Goal: Task Accomplishment & Management: Manage account settings

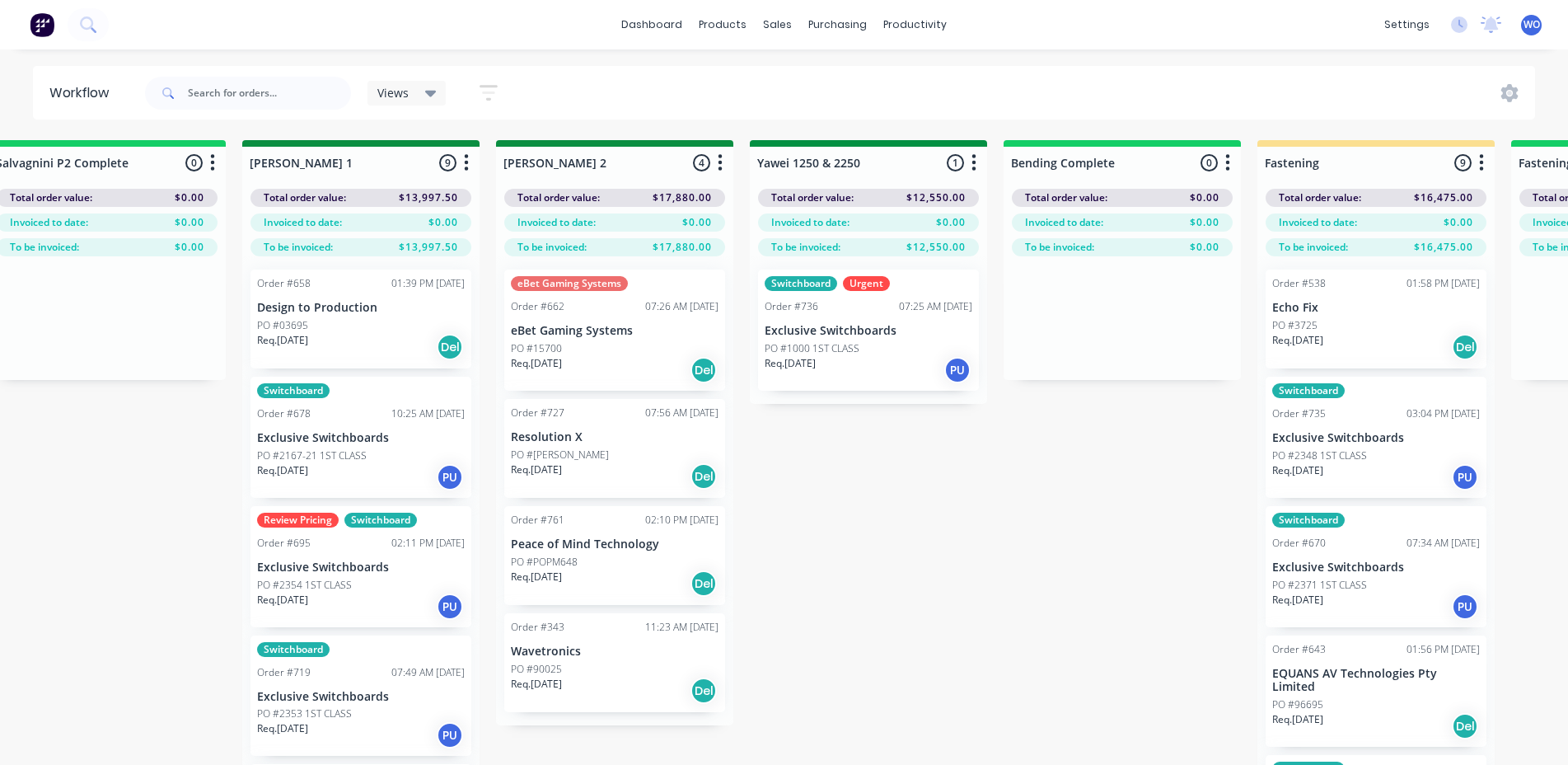
scroll to position [0, 2900]
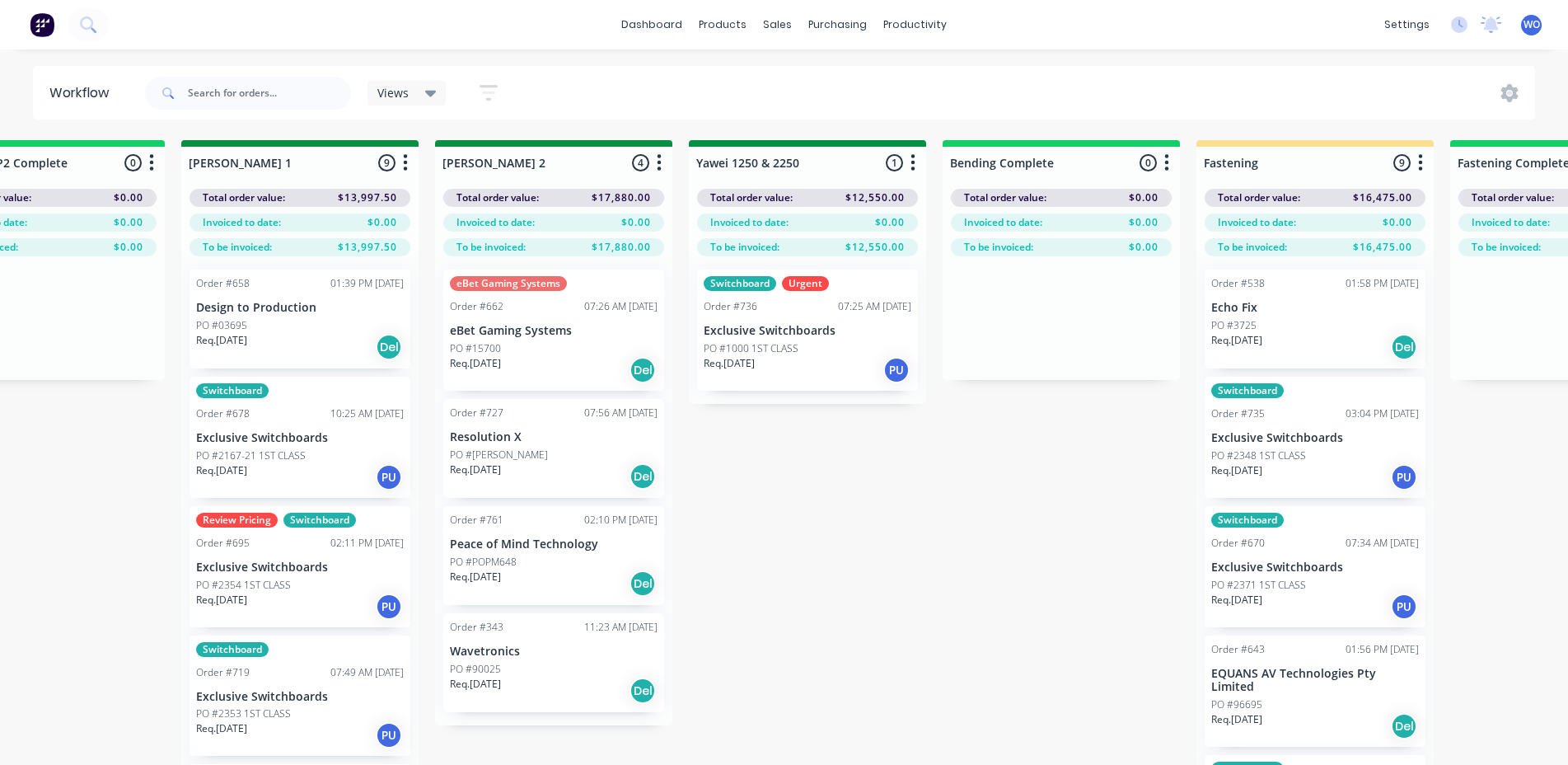
click at [41, 19] on img at bounding box center [42, 24] width 25 height 25
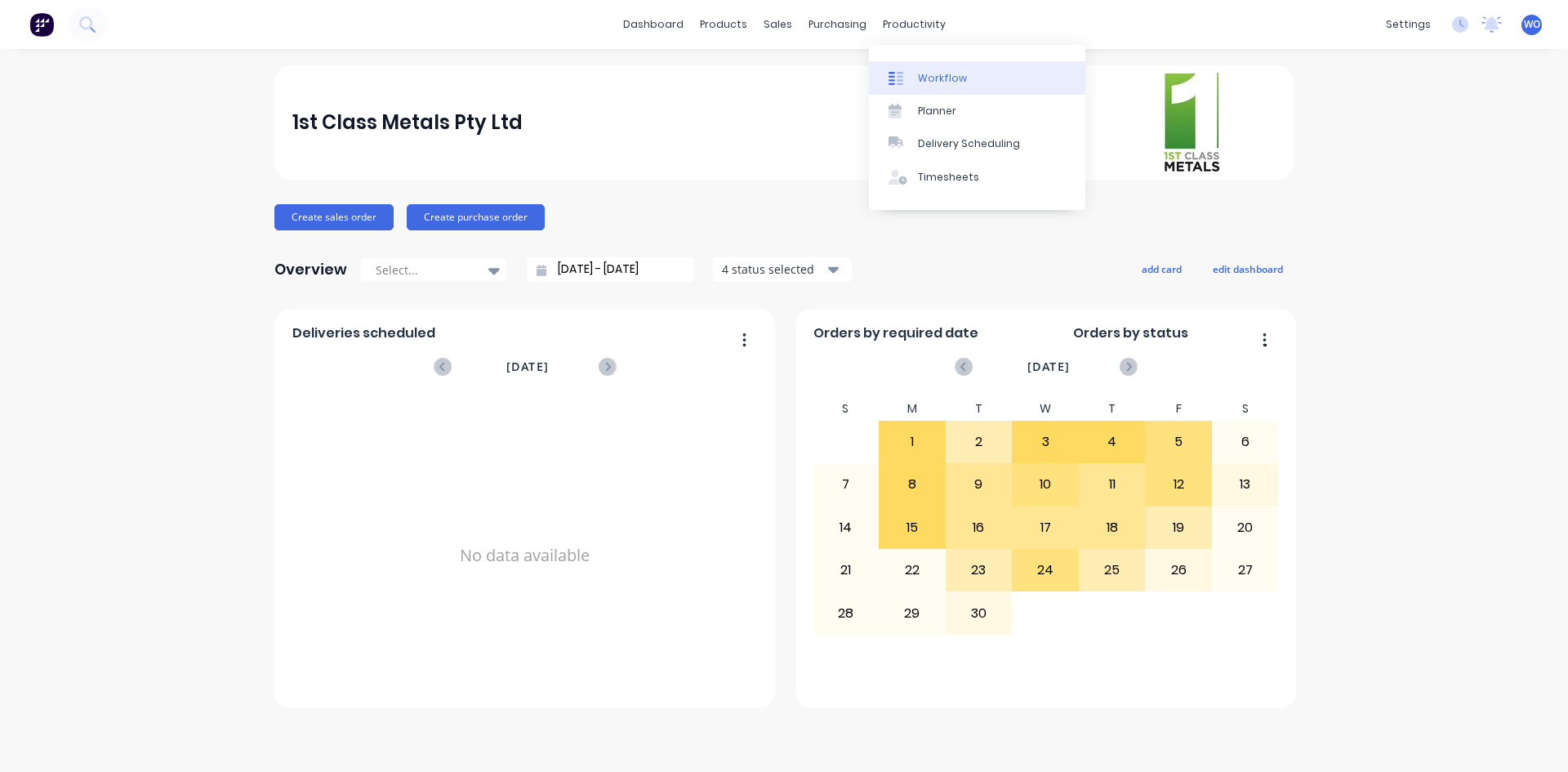
click at [935, 67] on link "Workflow" at bounding box center [977, 77] width 217 height 32
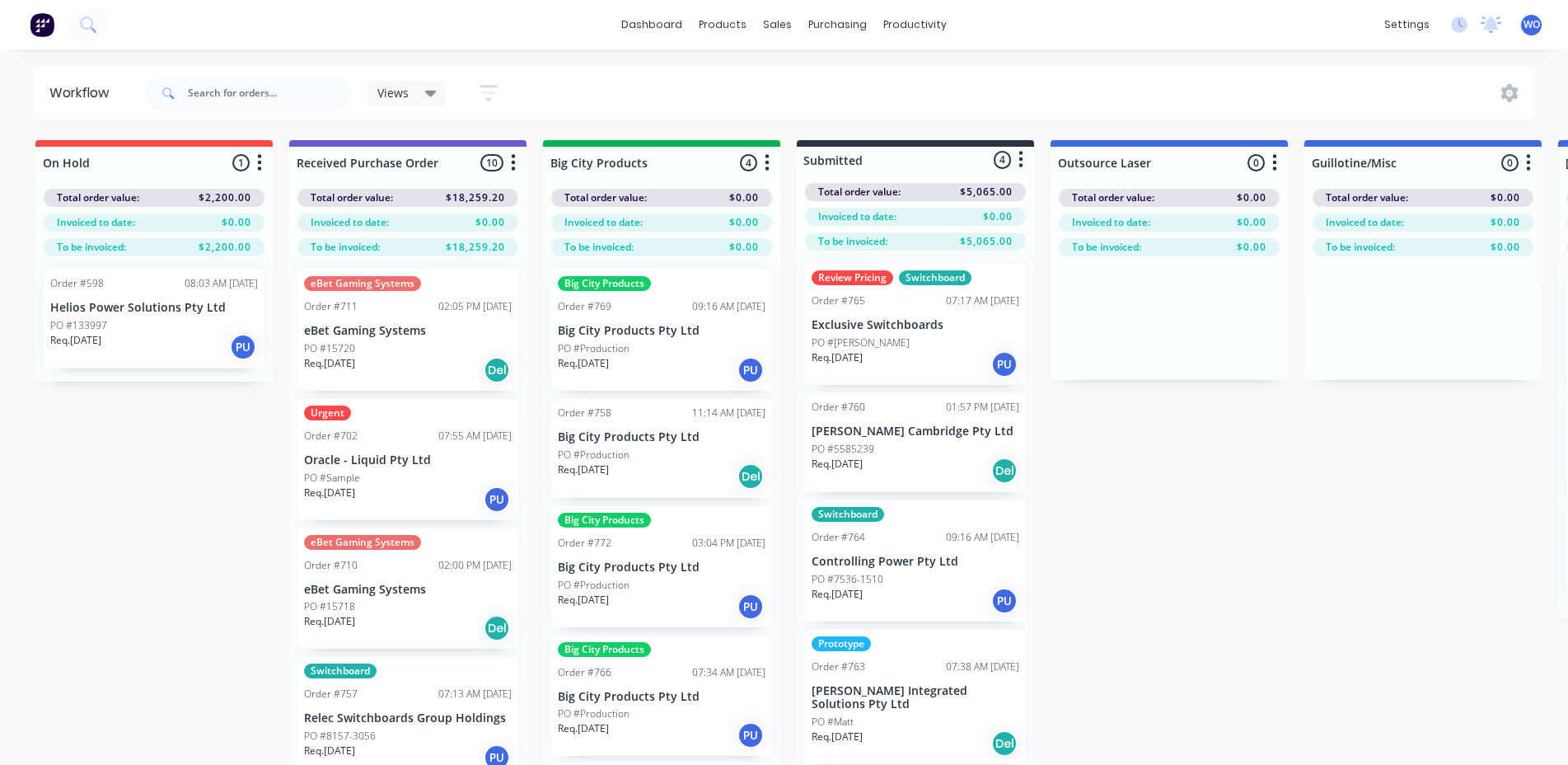
click at [660, 702] on p "Big City Products Pty Ltd" at bounding box center [661, 696] width 208 height 14
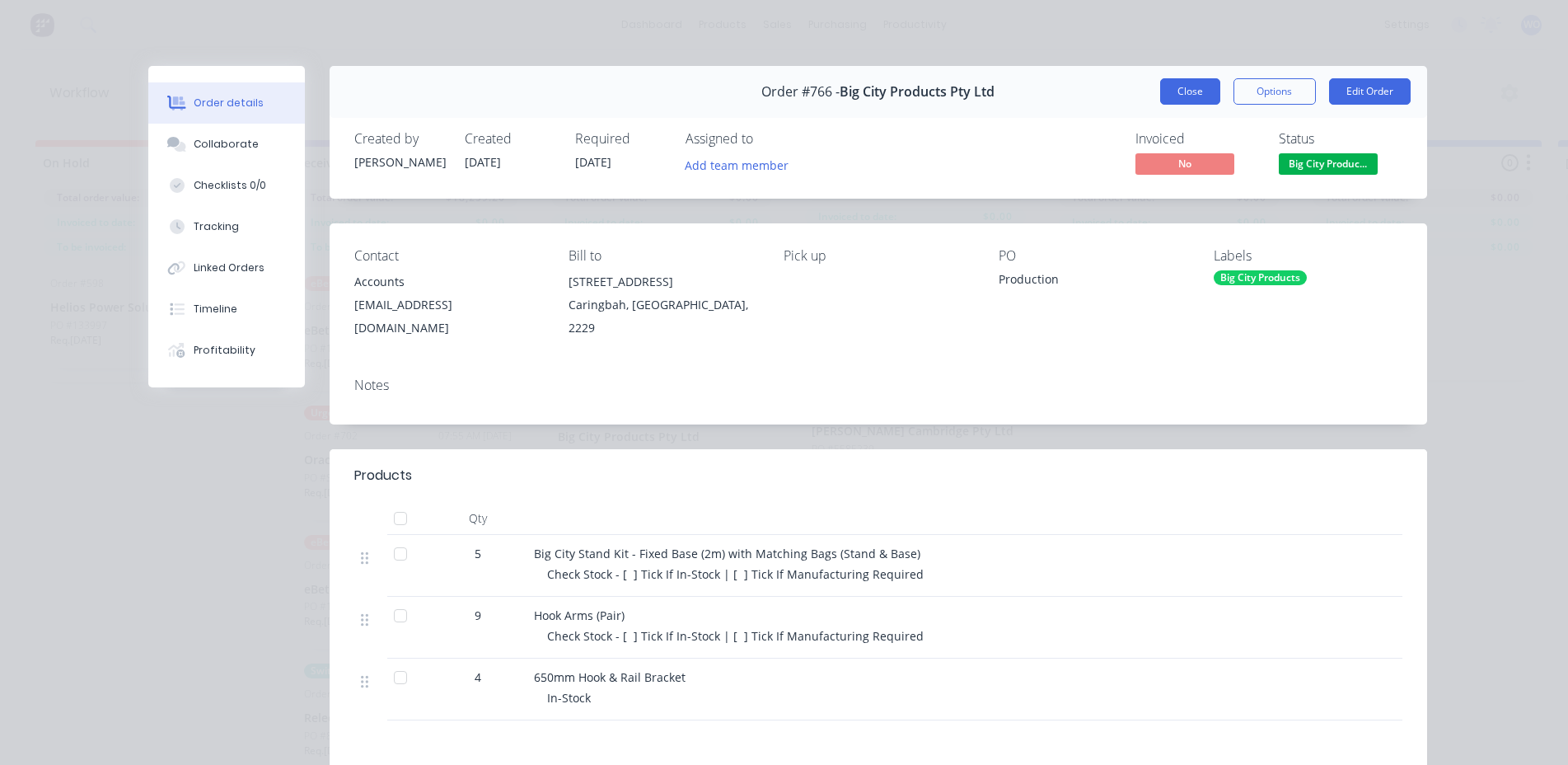
click at [1189, 87] on button "Close" at bounding box center [1191, 91] width 60 height 27
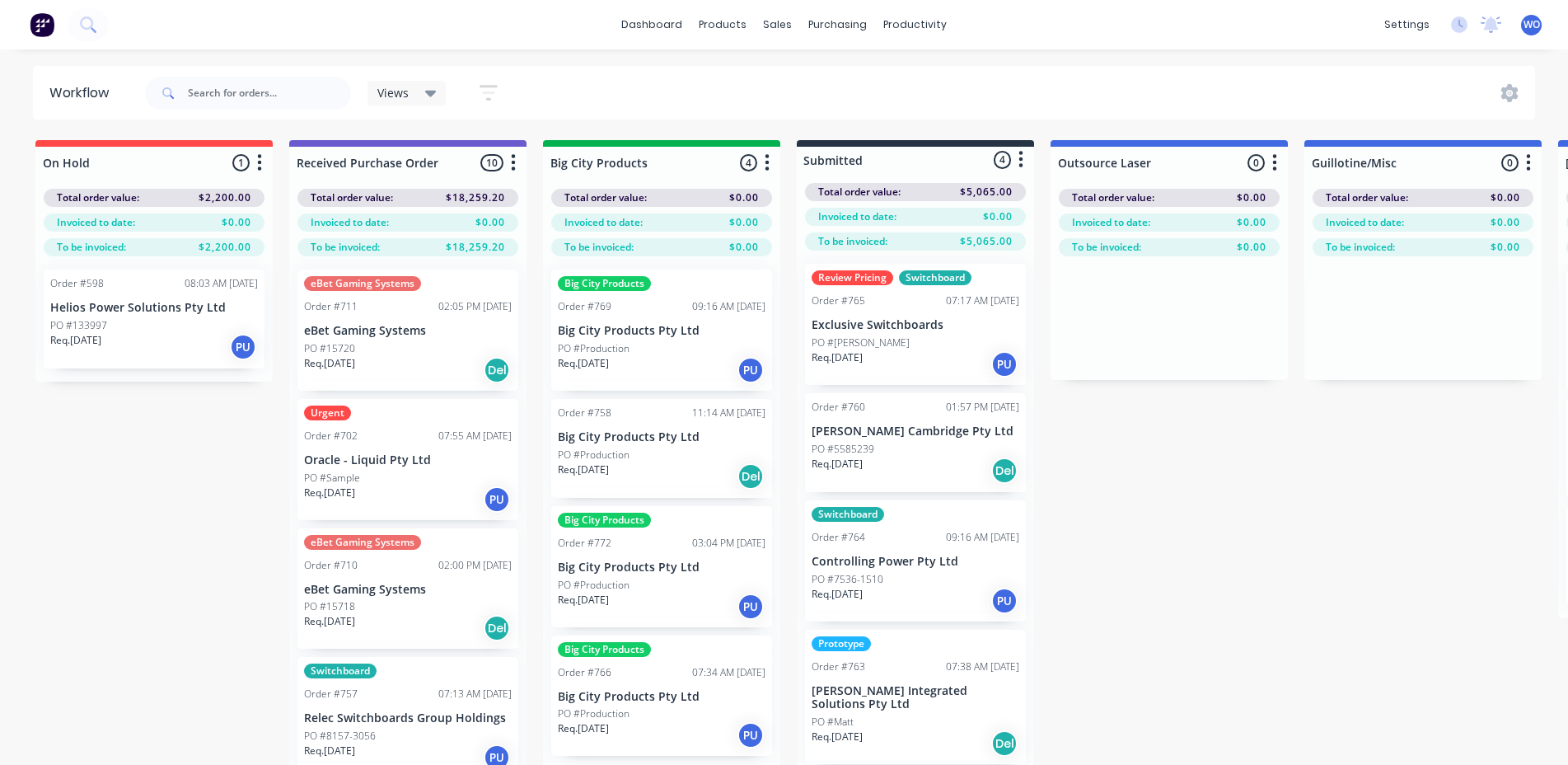
click at [608, 589] on p "PO #Production" at bounding box center [594, 584] width 72 height 15
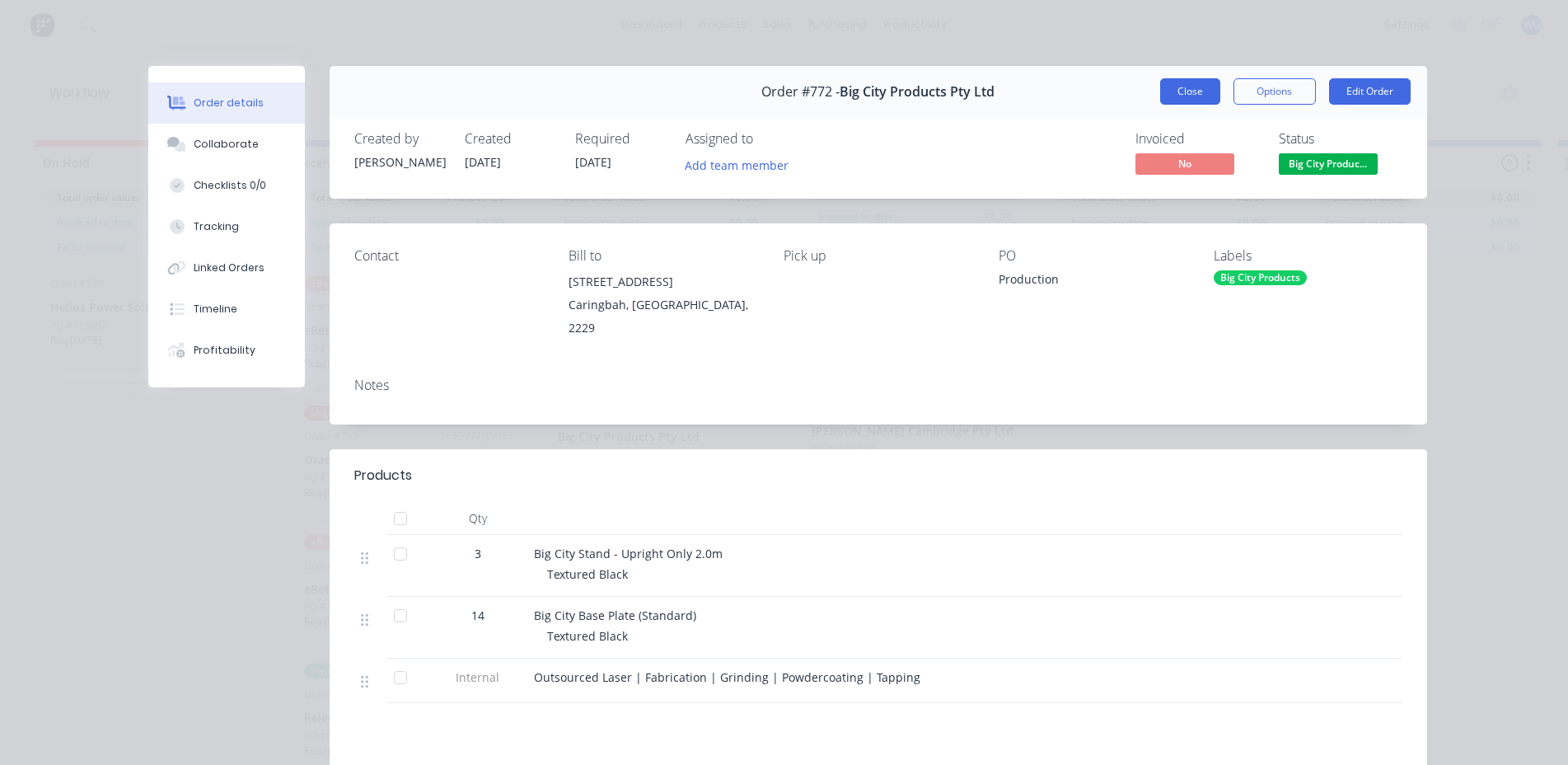
click at [1191, 87] on button "Close" at bounding box center [1191, 91] width 60 height 27
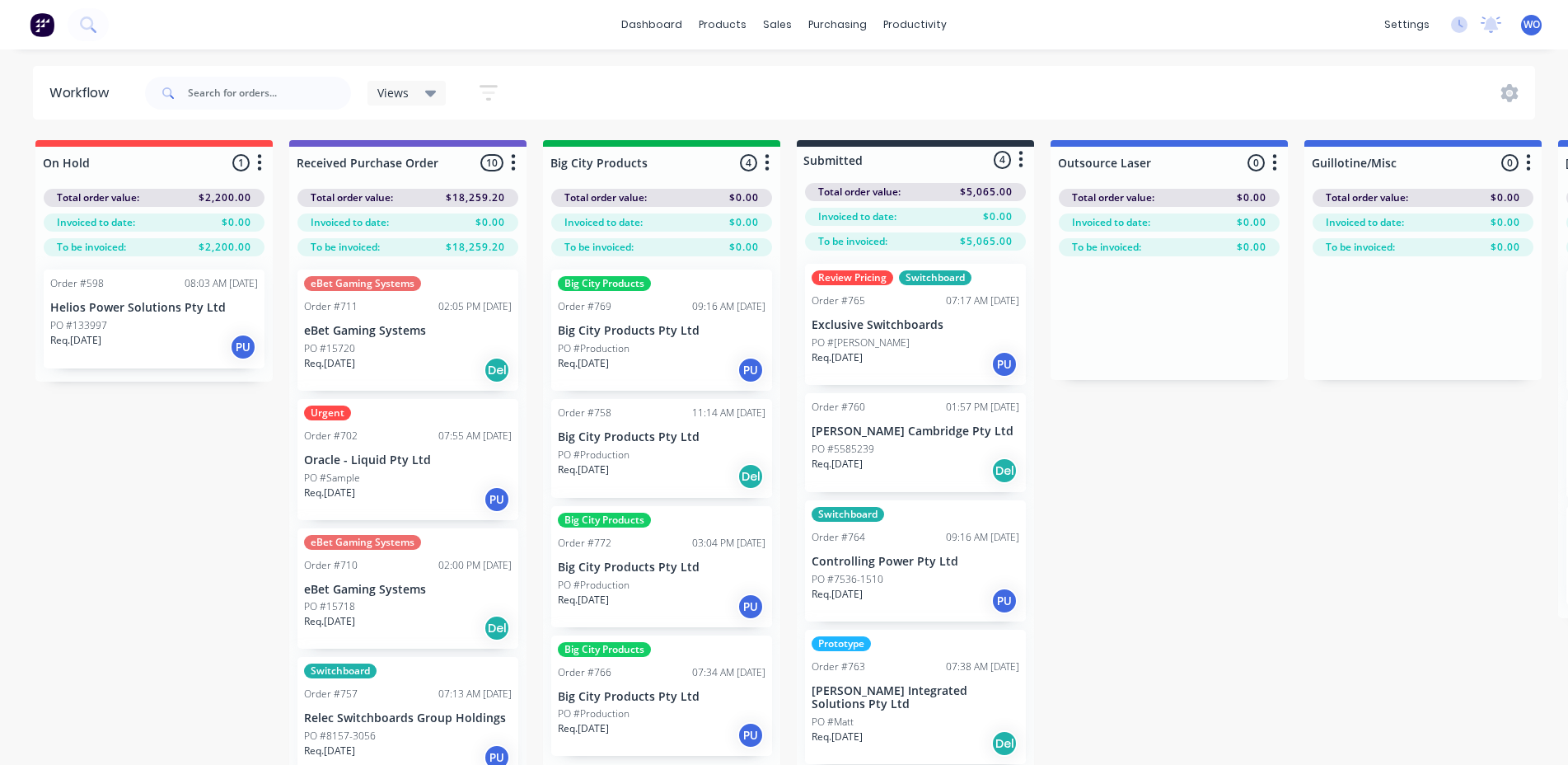
click at [686, 437] on p "Big City Products Pty Ltd" at bounding box center [661, 437] width 208 height 14
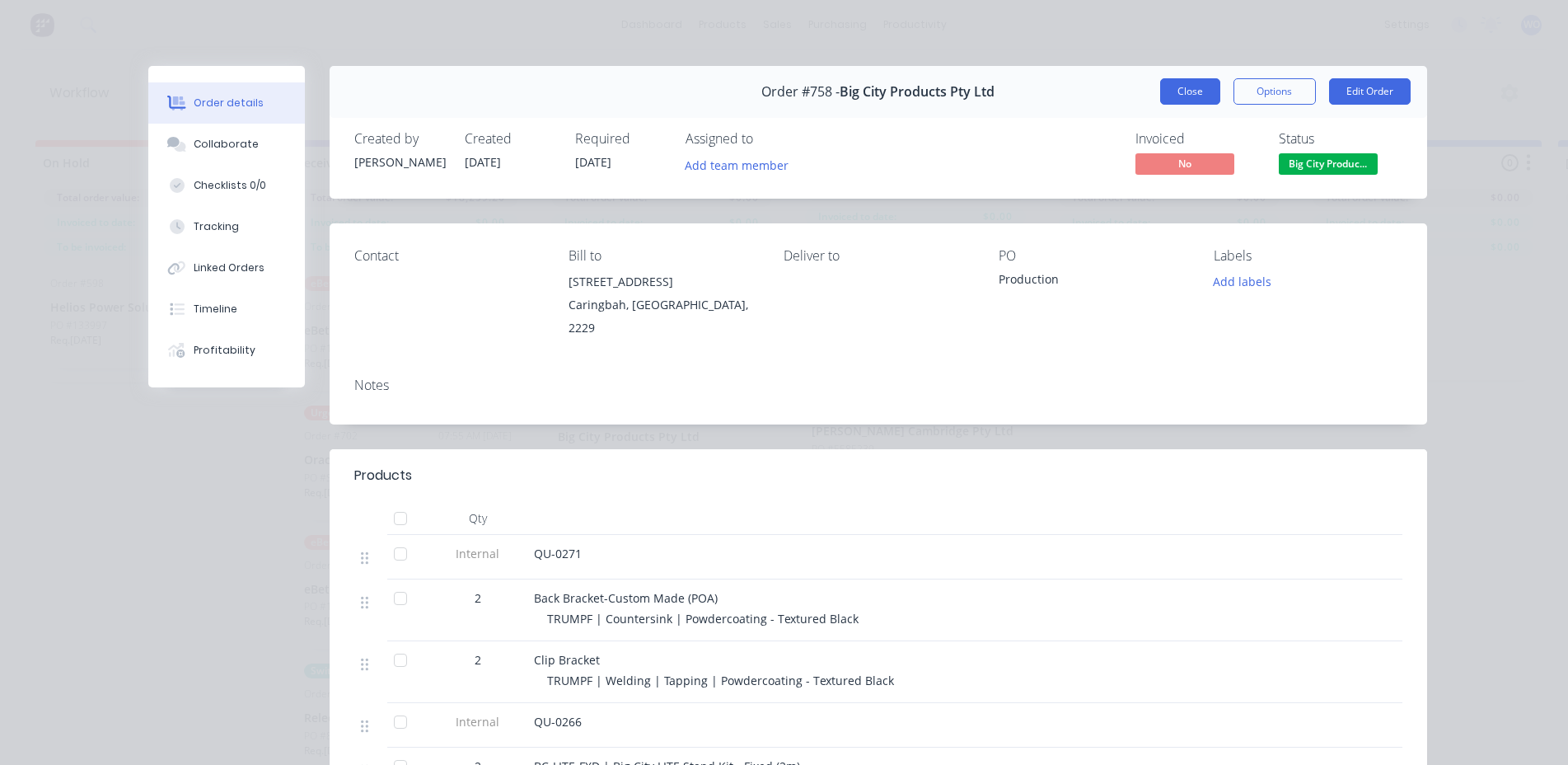
click at [1163, 86] on button "Close" at bounding box center [1191, 91] width 60 height 27
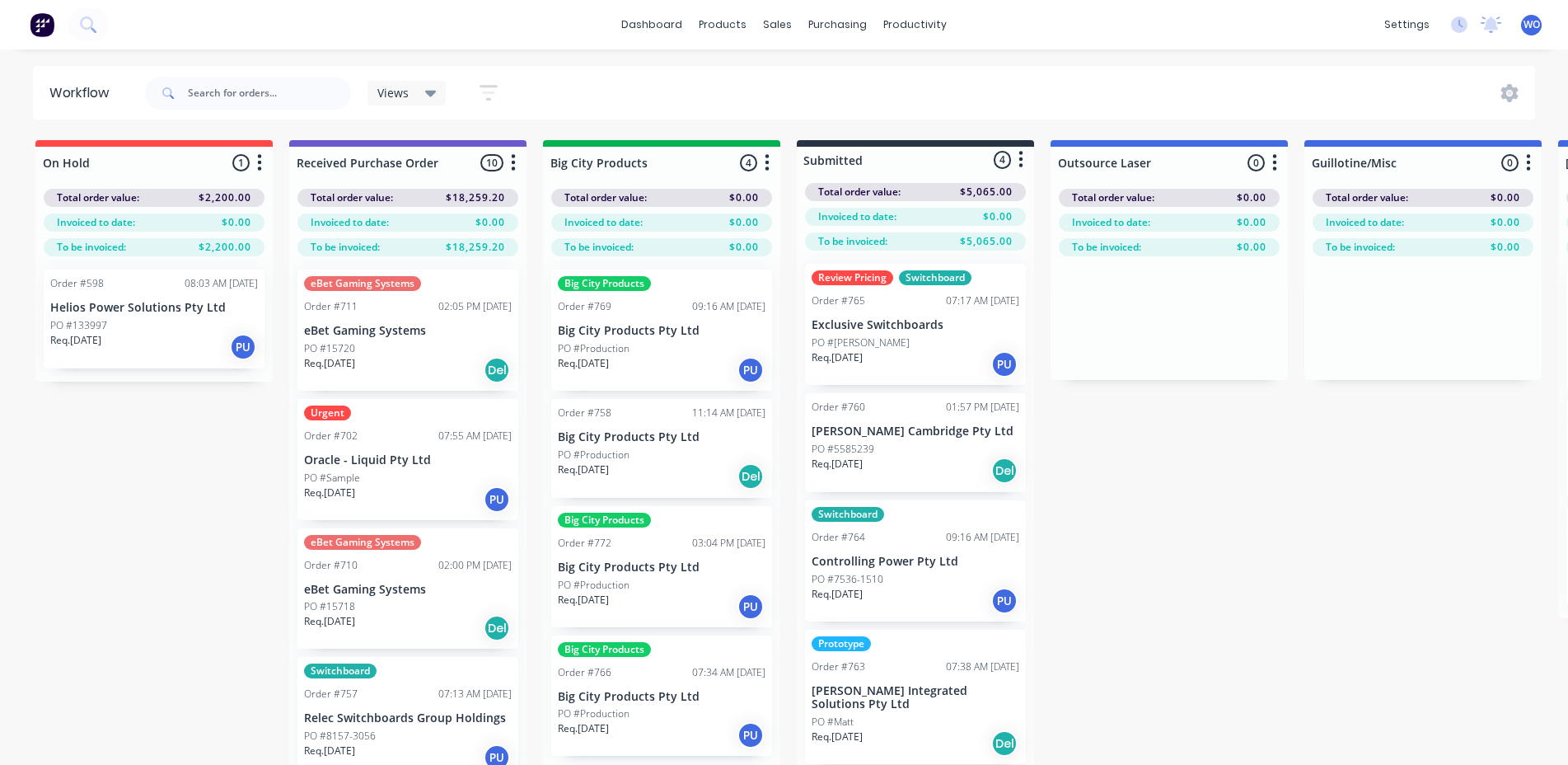
click at [687, 348] on div "PO #Production" at bounding box center [661, 348] width 208 height 15
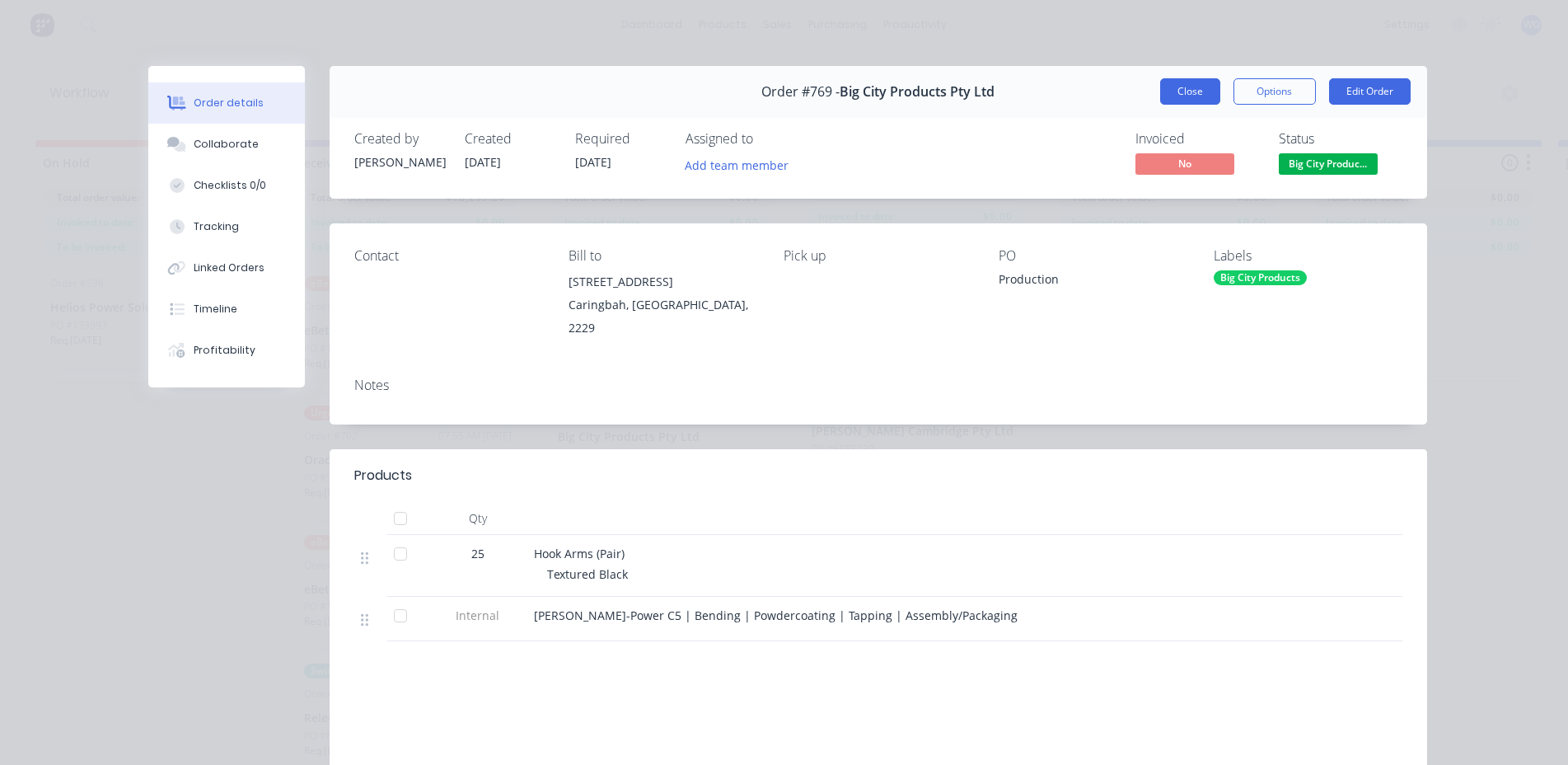
click at [1188, 95] on button "Close" at bounding box center [1191, 91] width 60 height 27
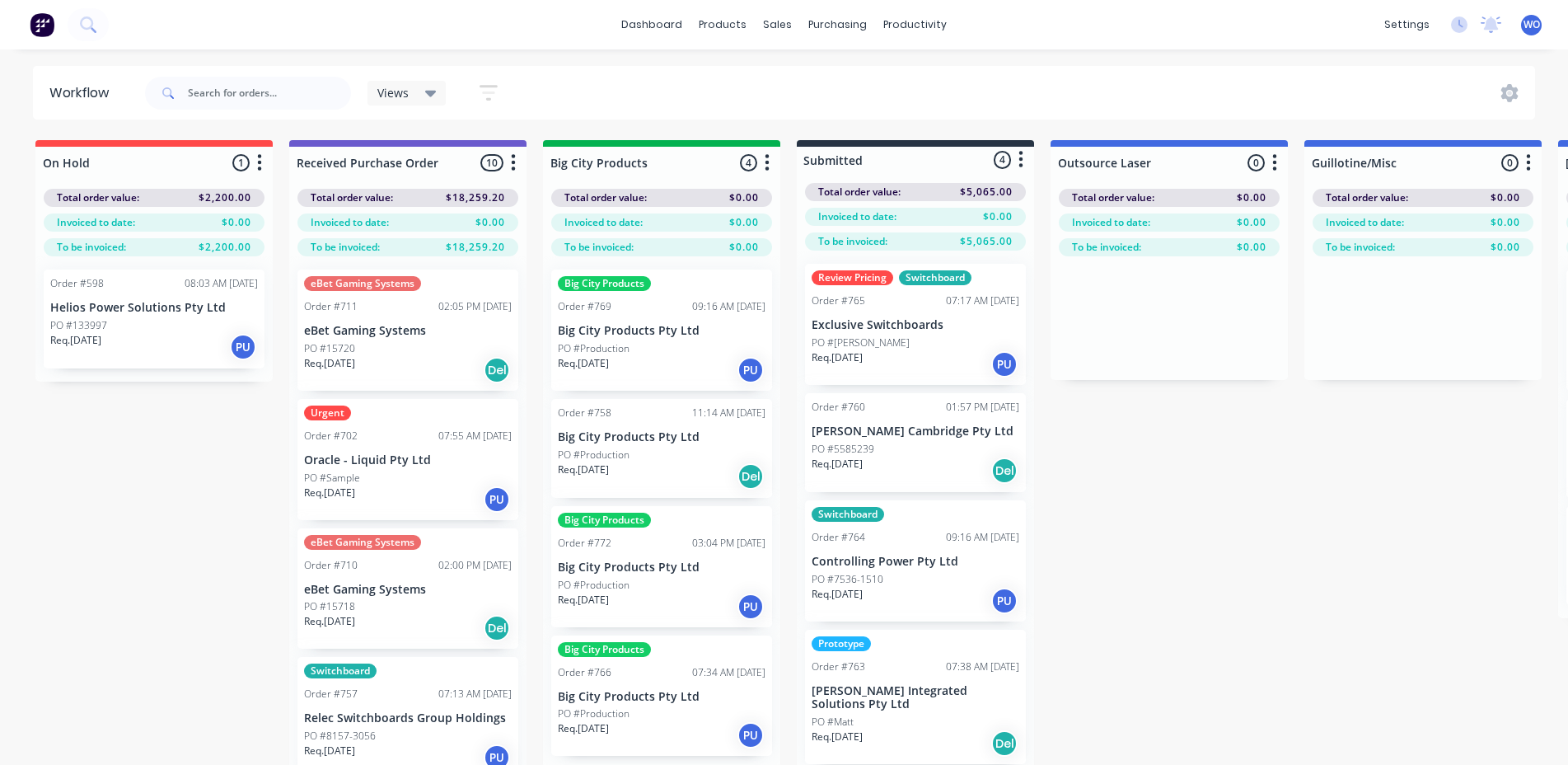
click at [638, 475] on div "Req. [DATE] Del" at bounding box center [661, 476] width 208 height 28
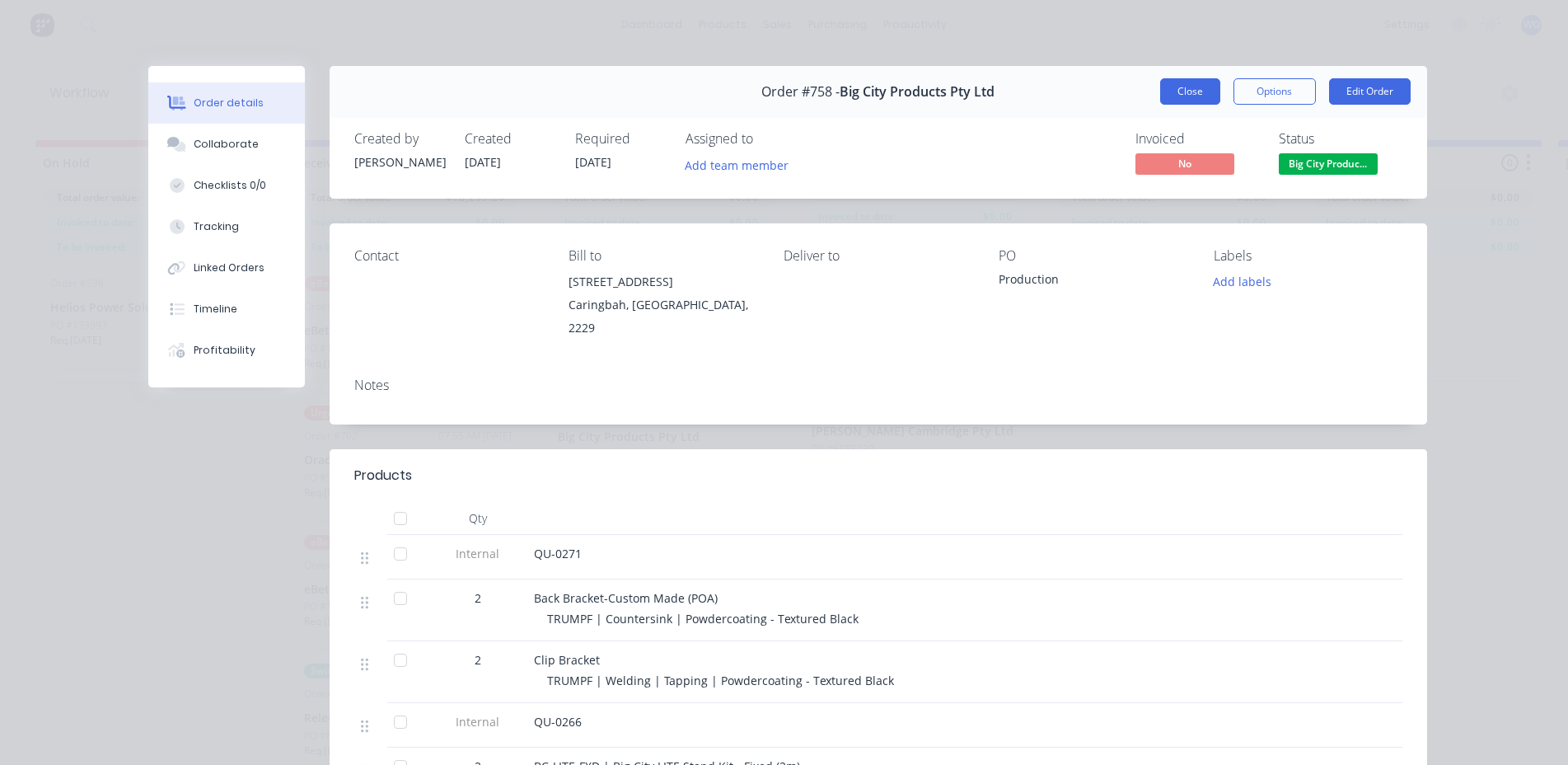
click at [1163, 92] on button "Close" at bounding box center [1191, 91] width 60 height 27
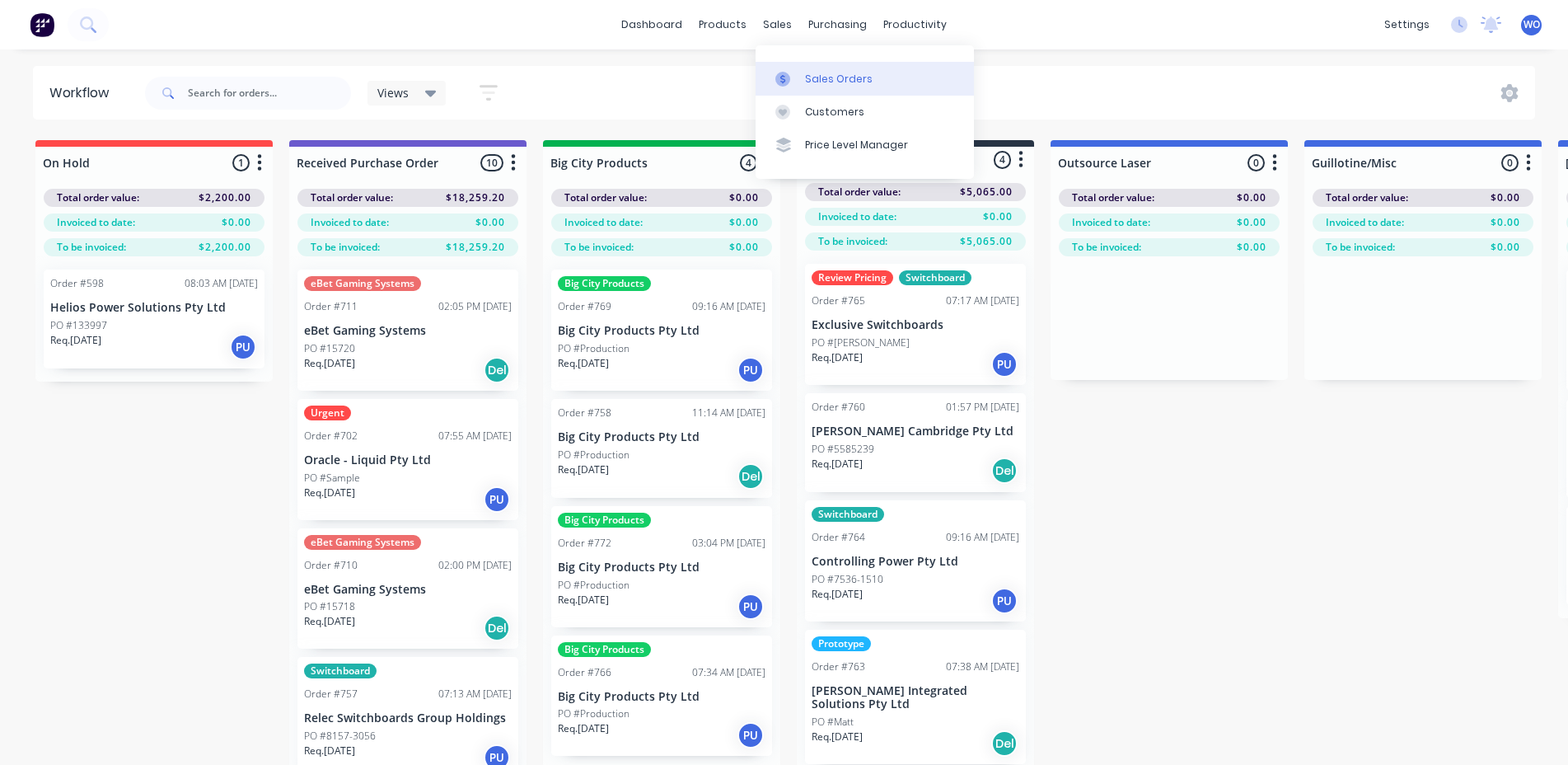
click at [797, 74] on div at bounding box center [787, 79] width 25 height 15
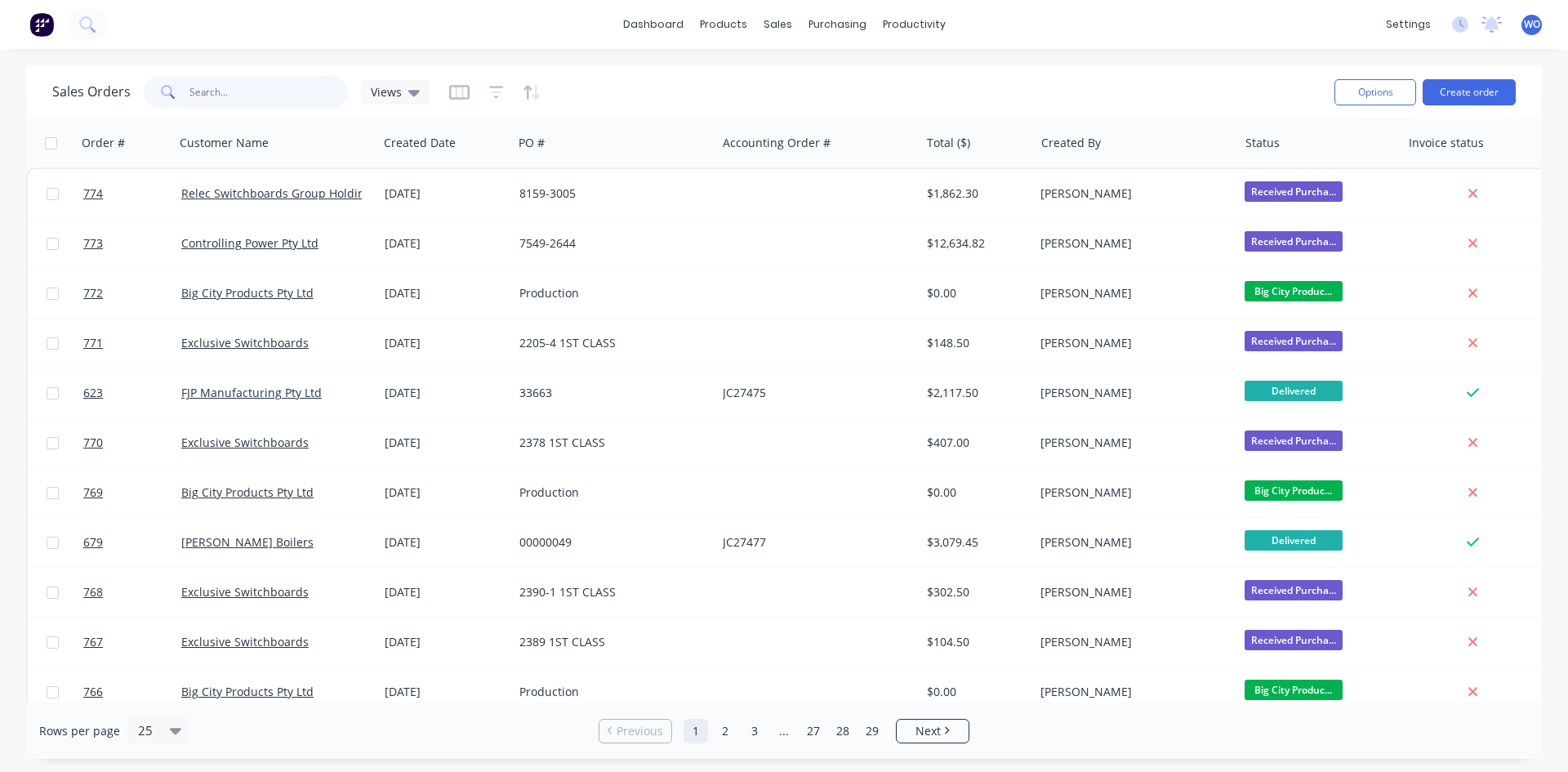
click at [223, 84] on input "text" at bounding box center [269, 92] width 159 height 32
type input "758"
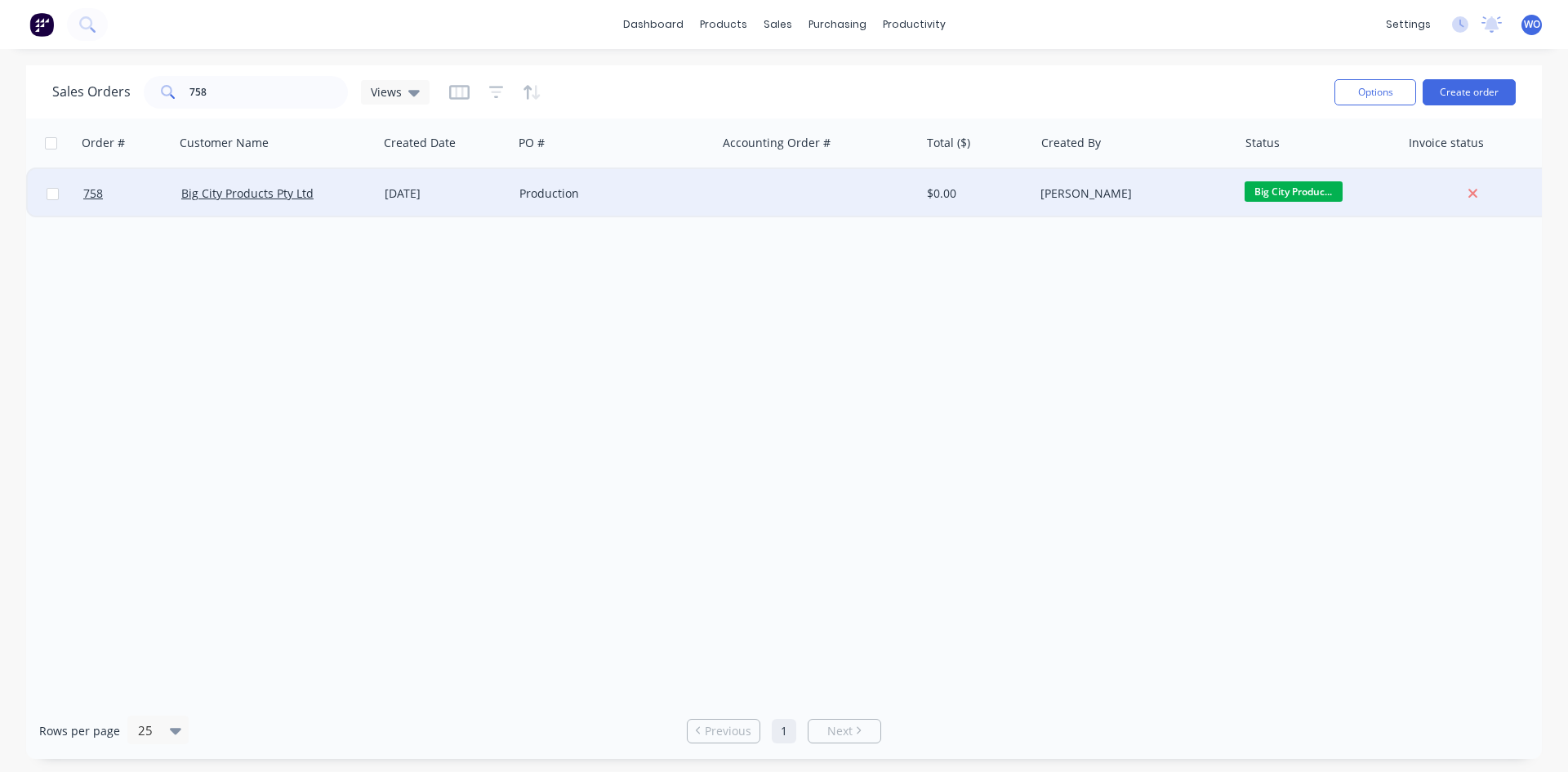
click at [1308, 196] on span "Big City Produc..." at bounding box center [1293, 191] width 98 height 20
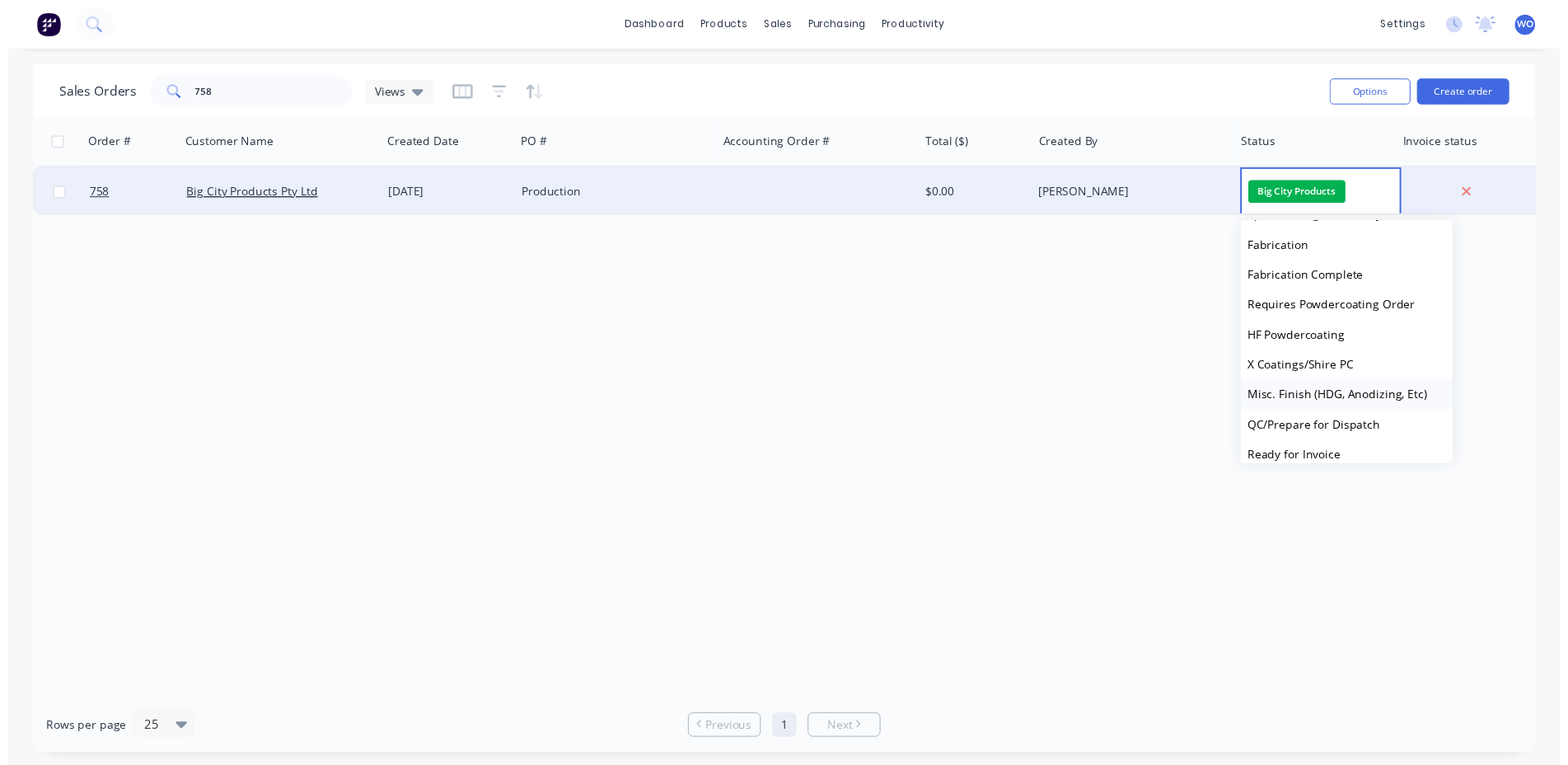
scroll to position [711, 0]
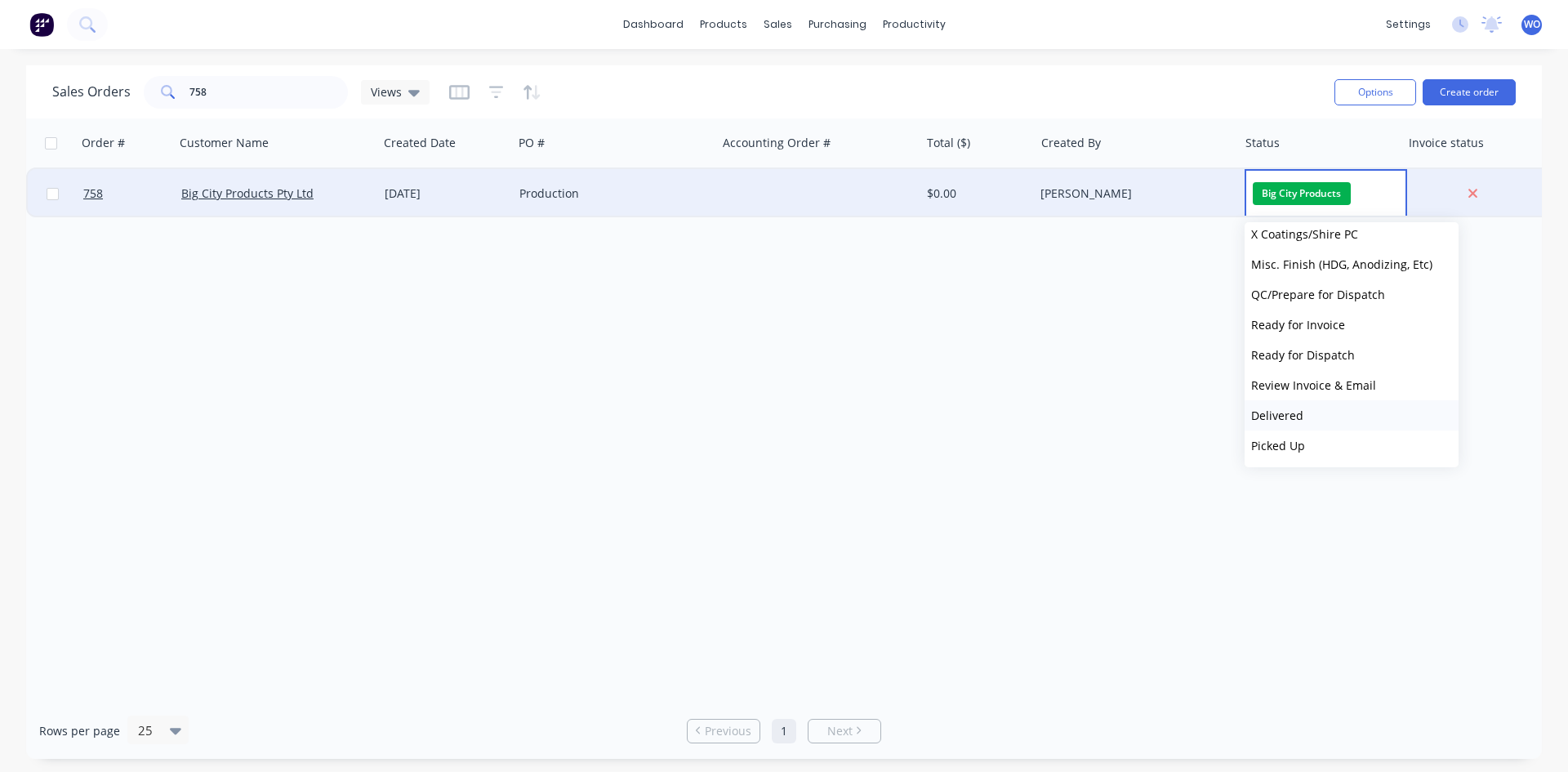
click at [1307, 423] on button "Delivered" at bounding box center [1352, 416] width 214 height 31
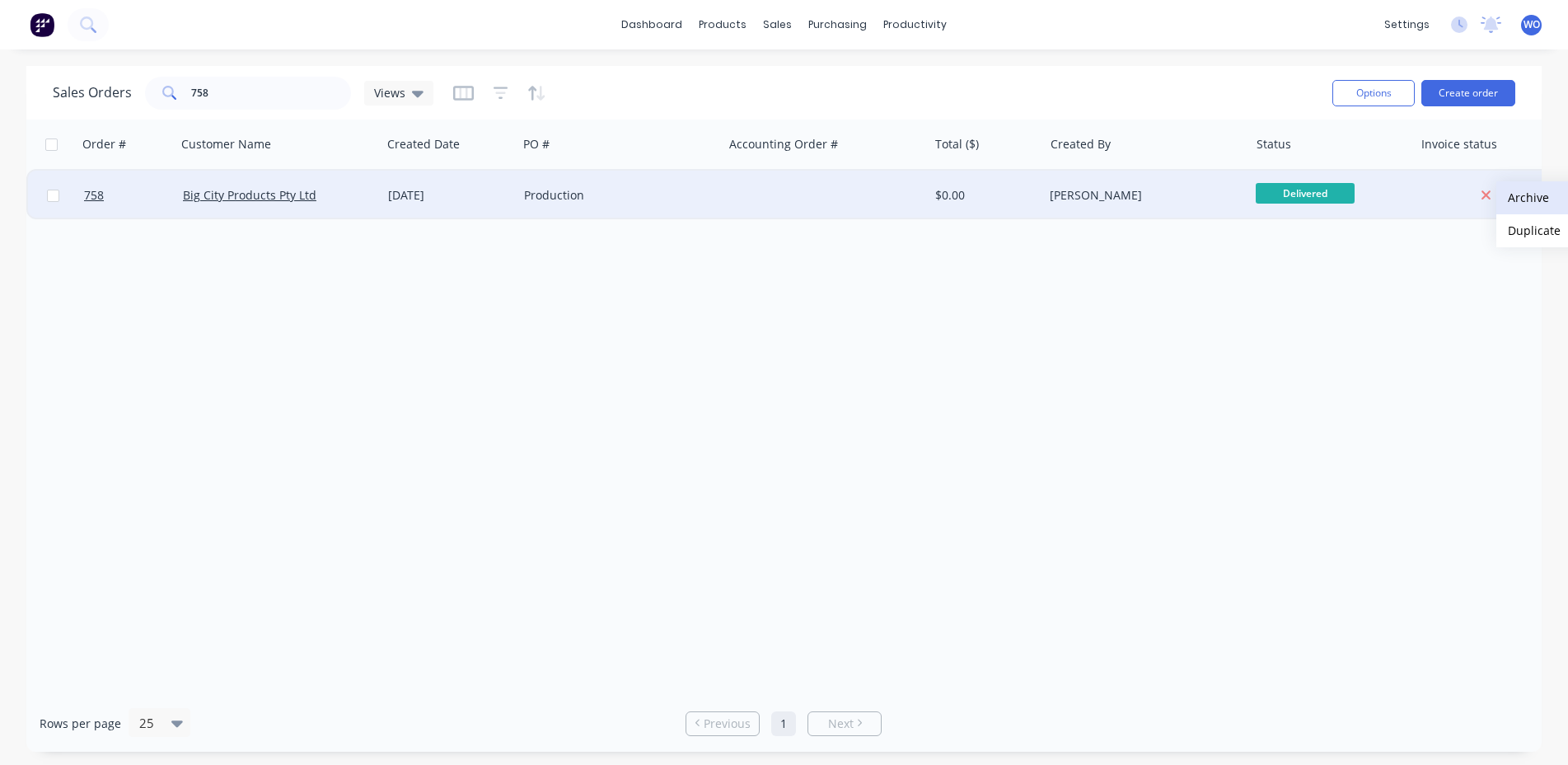
click at [1541, 192] on button "Archive" at bounding box center [1579, 197] width 165 height 33
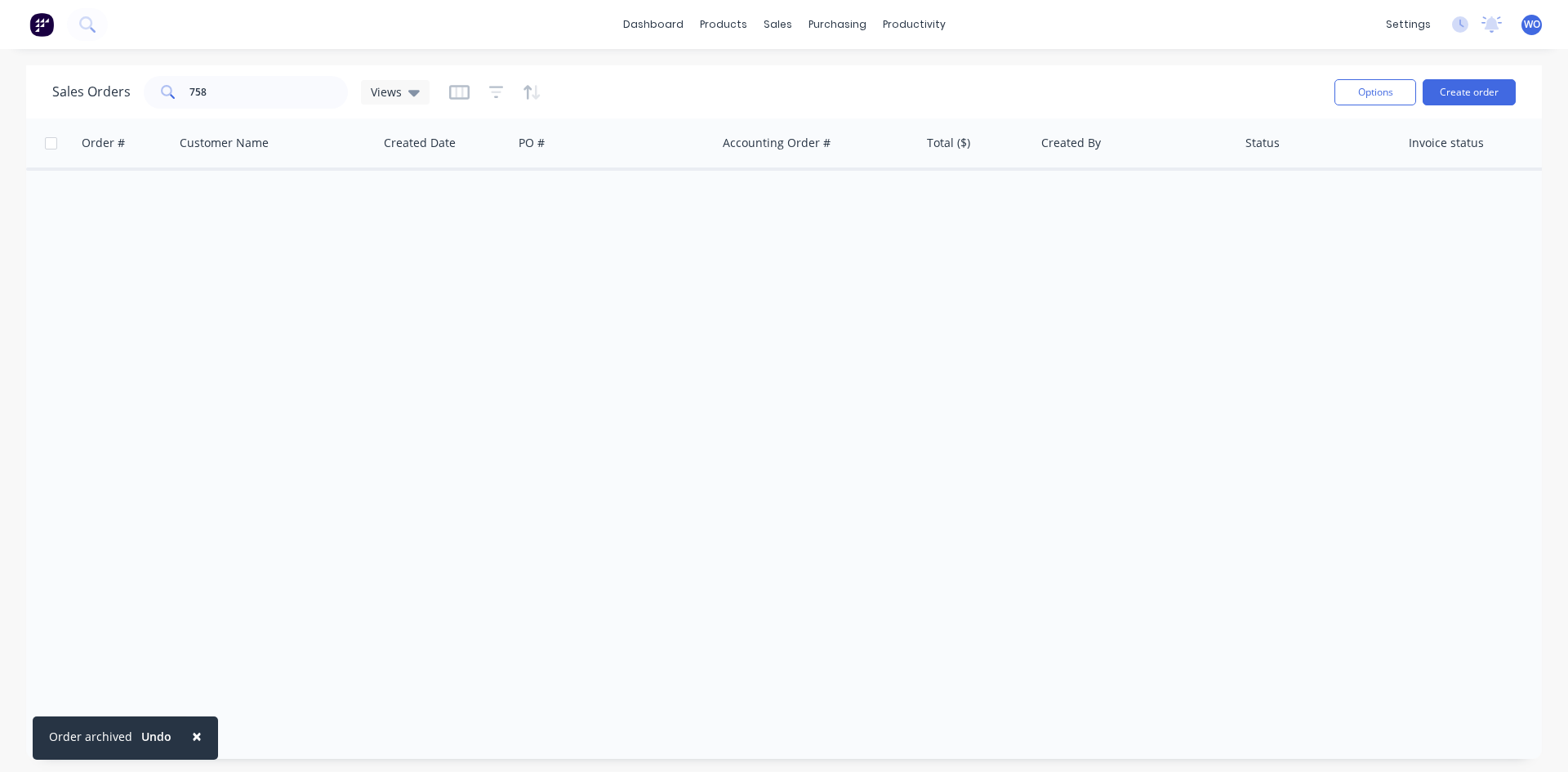
drag, startPoint x: 650, startPoint y: 312, endPoint x: 472, endPoint y: 254, distance: 187.2
click at [647, 312] on div "Order # Customer Name Created Date PO # Accounting Order # Total ($) Created By…" at bounding box center [784, 410] width 1516 height 584
click at [34, 24] on img at bounding box center [42, 24] width 25 height 25
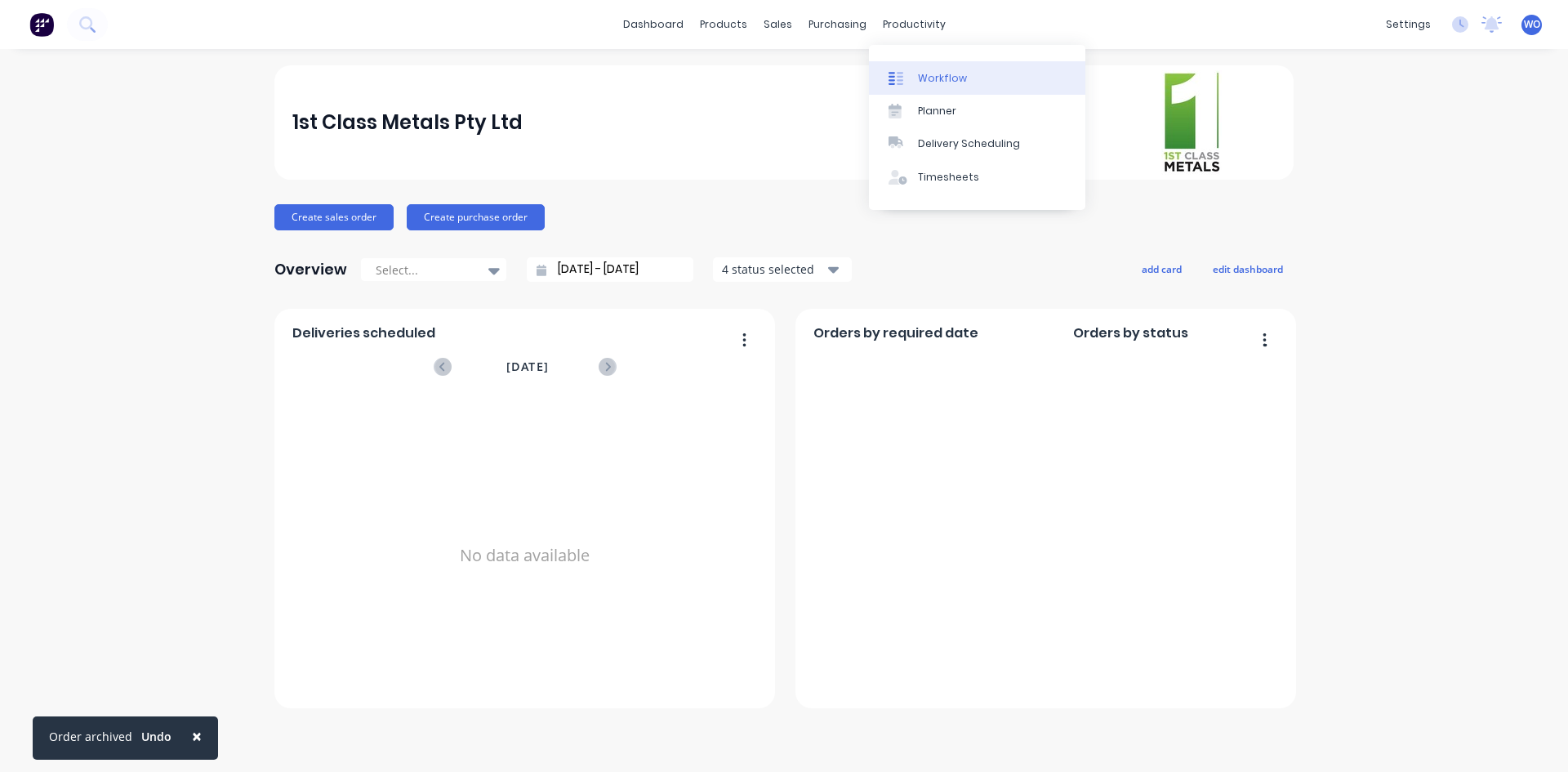
click at [963, 68] on link "Workflow" at bounding box center [977, 77] width 217 height 32
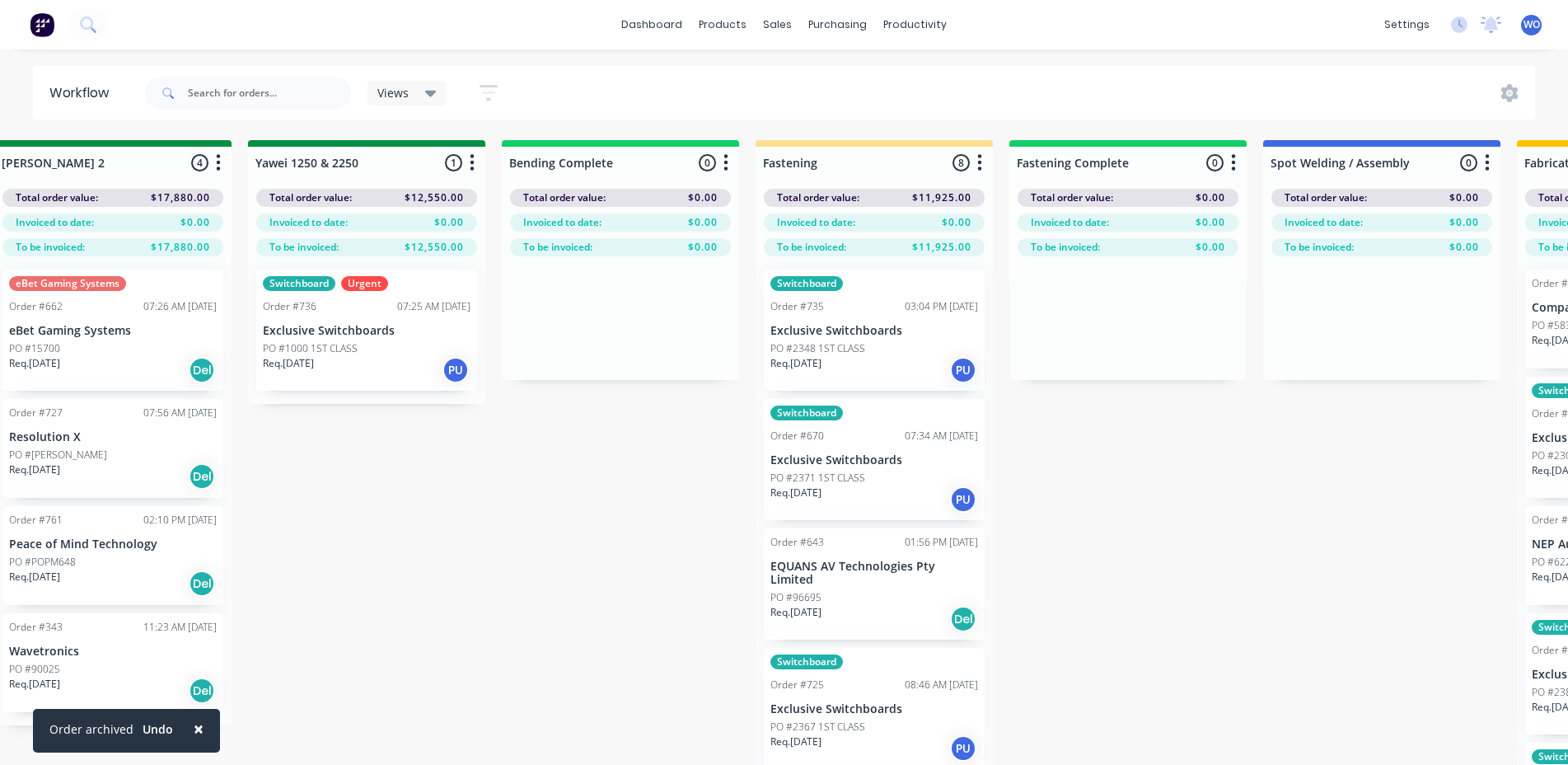
scroll to position [0, 3296]
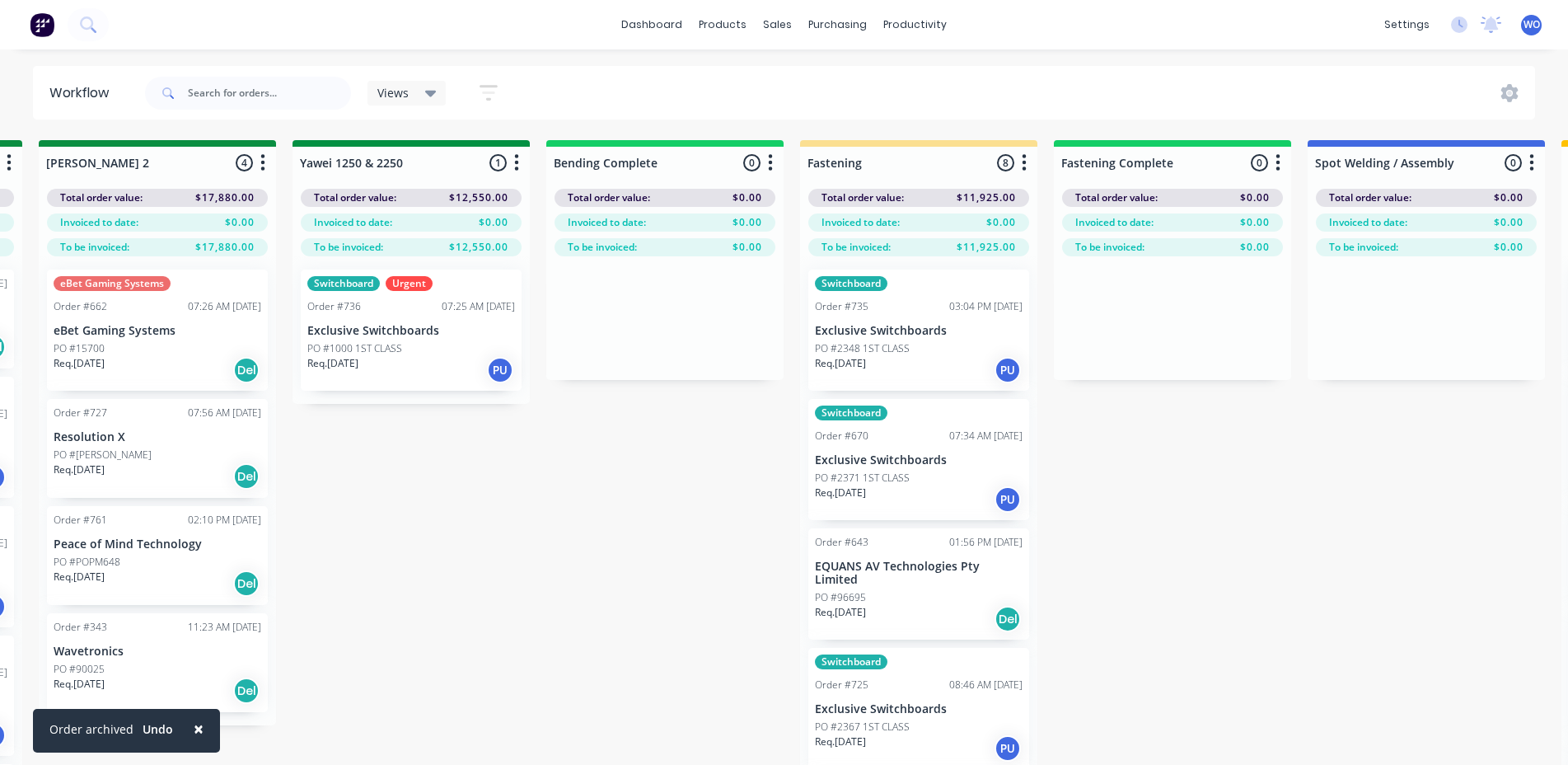
click at [196, 729] on span "×" at bounding box center [199, 728] width 10 height 23
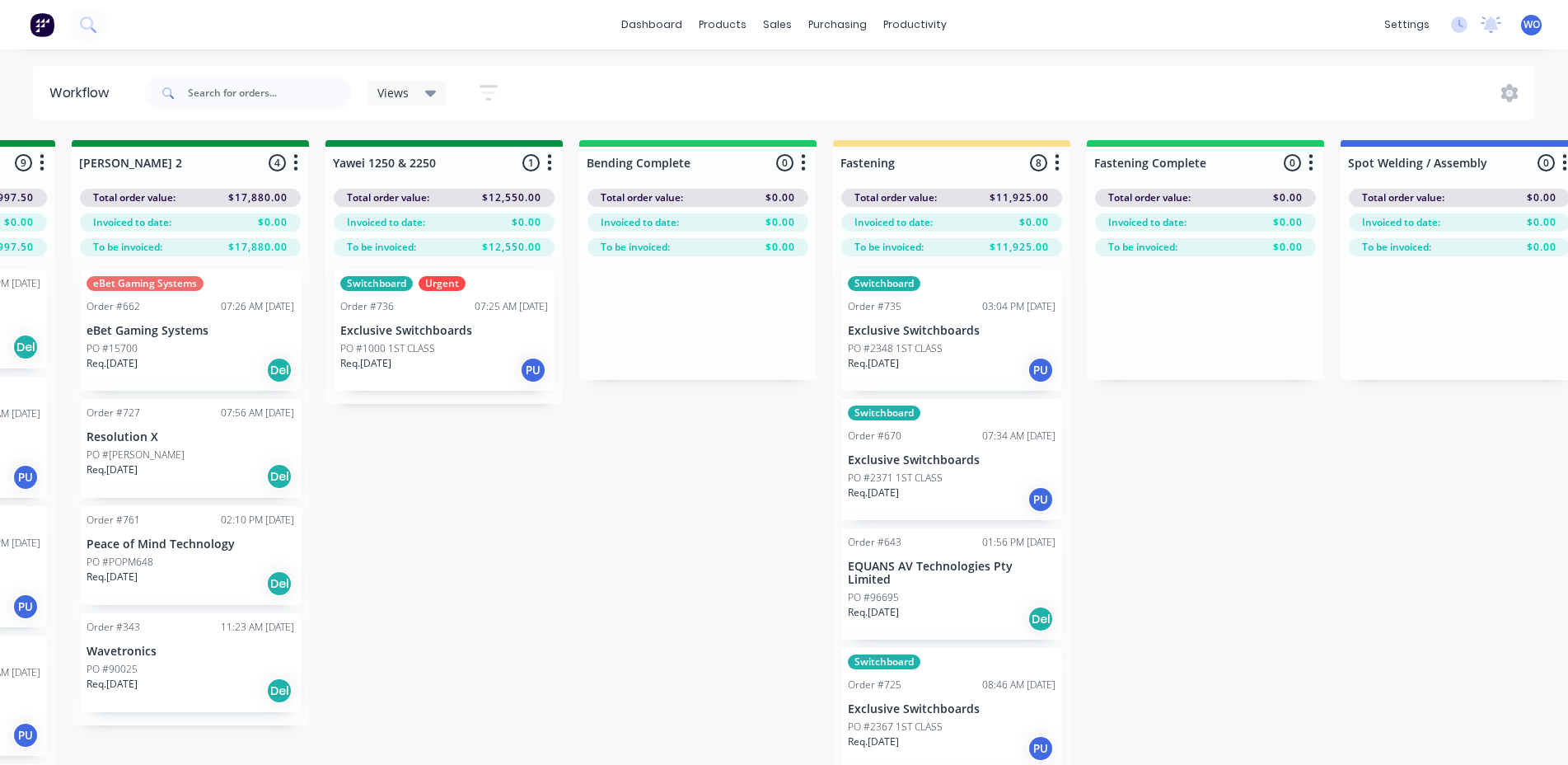
scroll to position [0, 3267]
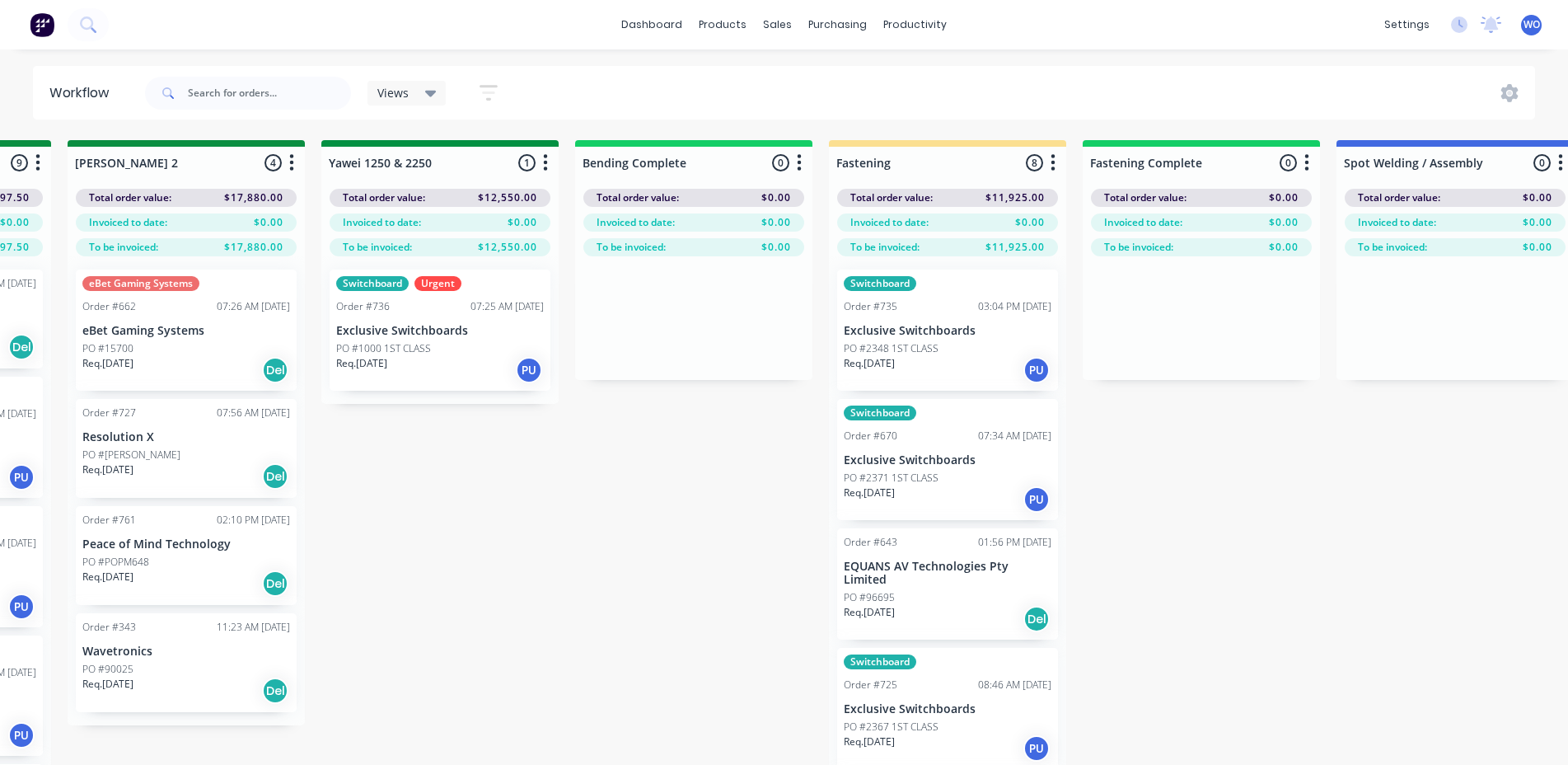
click at [40, 25] on img at bounding box center [42, 24] width 25 height 25
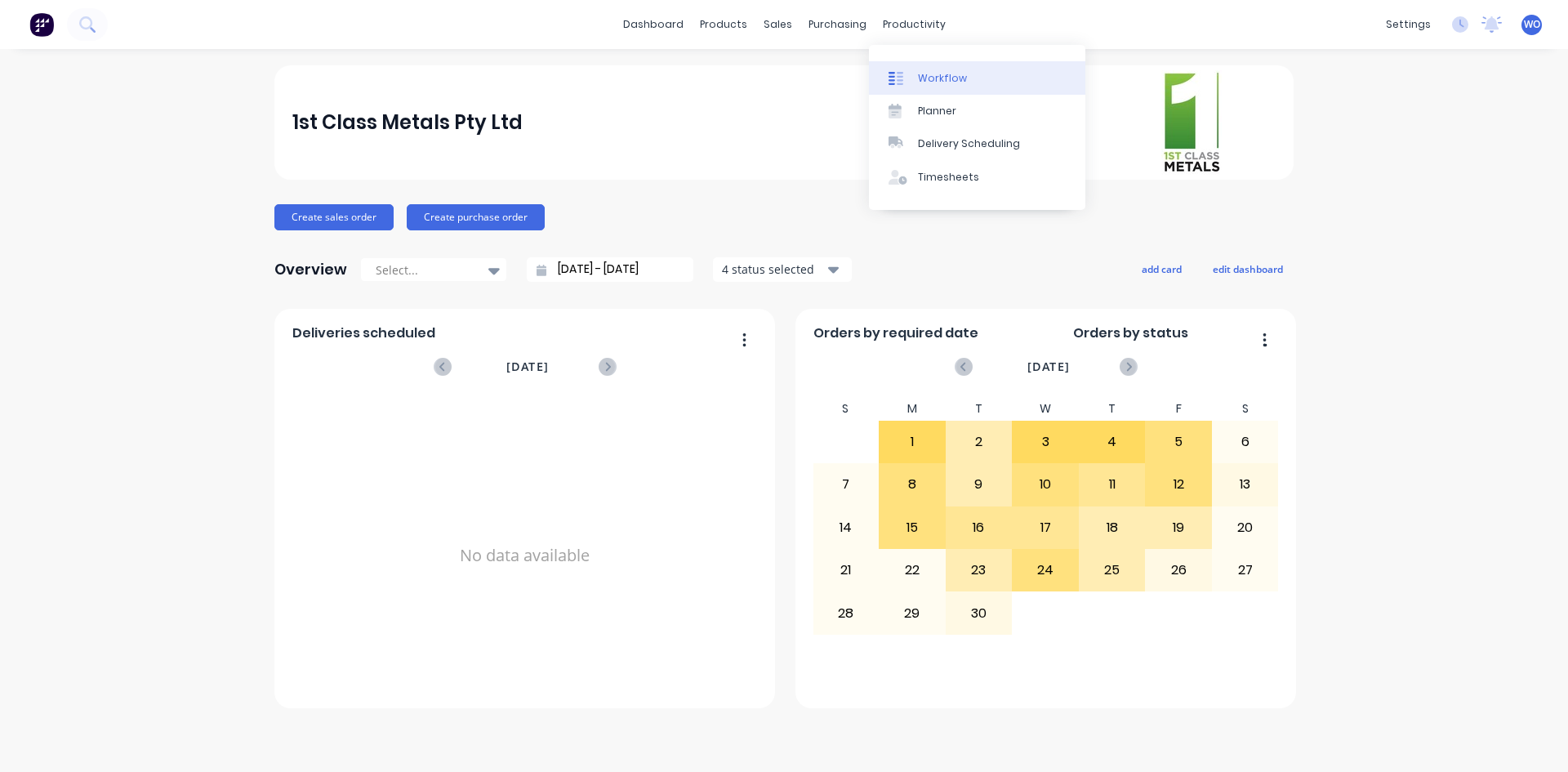
click at [925, 75] on div "Workflow" at bounding box center [943, 78] width 49 height 14
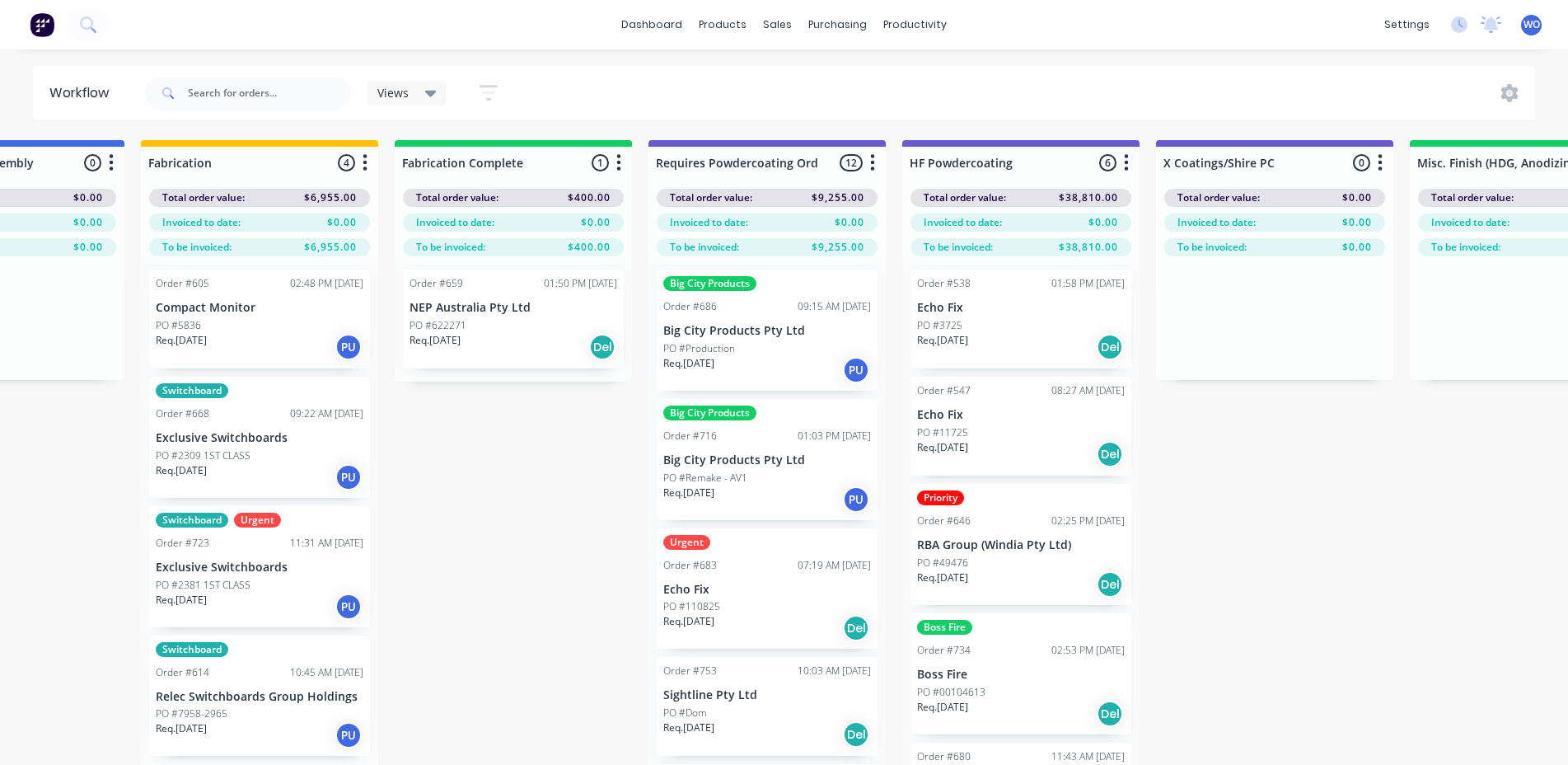
scroll to position [0, 4737]
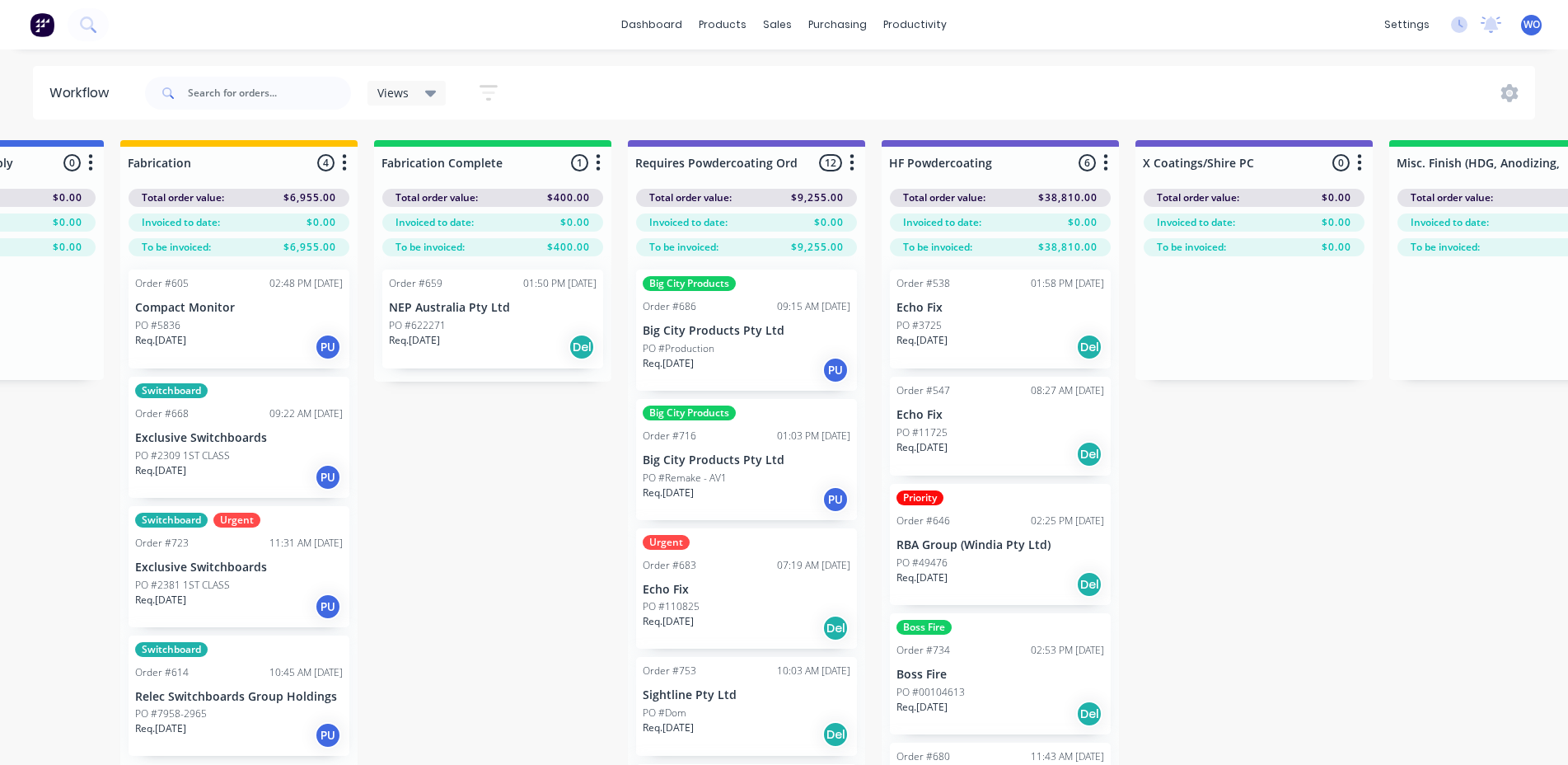
click at [581, 367] on div "Order #659 01:50 PM [DATE] NEP Australia Pty Ltd PO #622271 Req. [DATE] Del" at bounding box center [492, 318] width 220 height 99
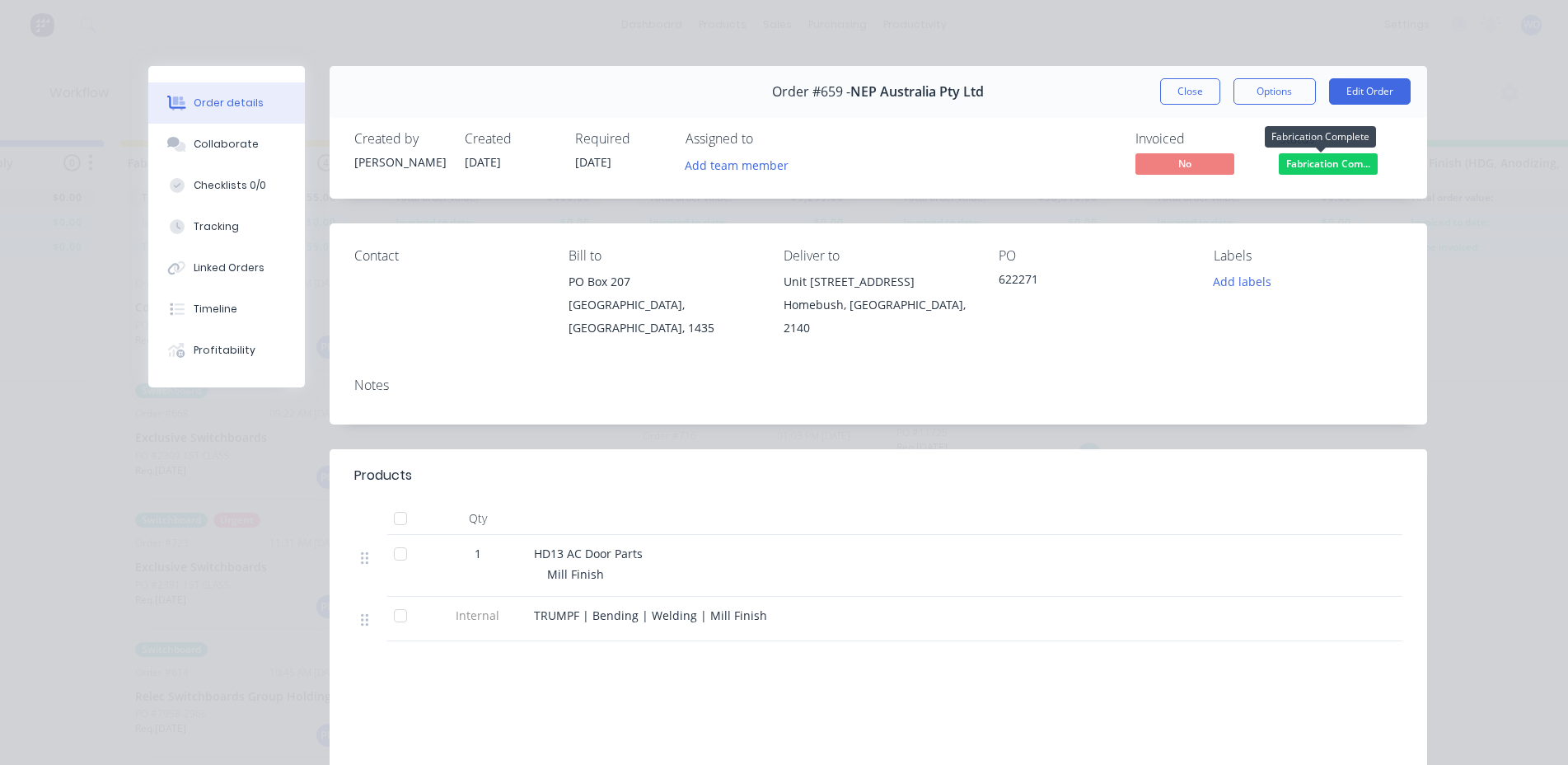
click at [1324, 167] on span "Fabrication Com..." at bounding box center [1328, 164] width 99 height 21
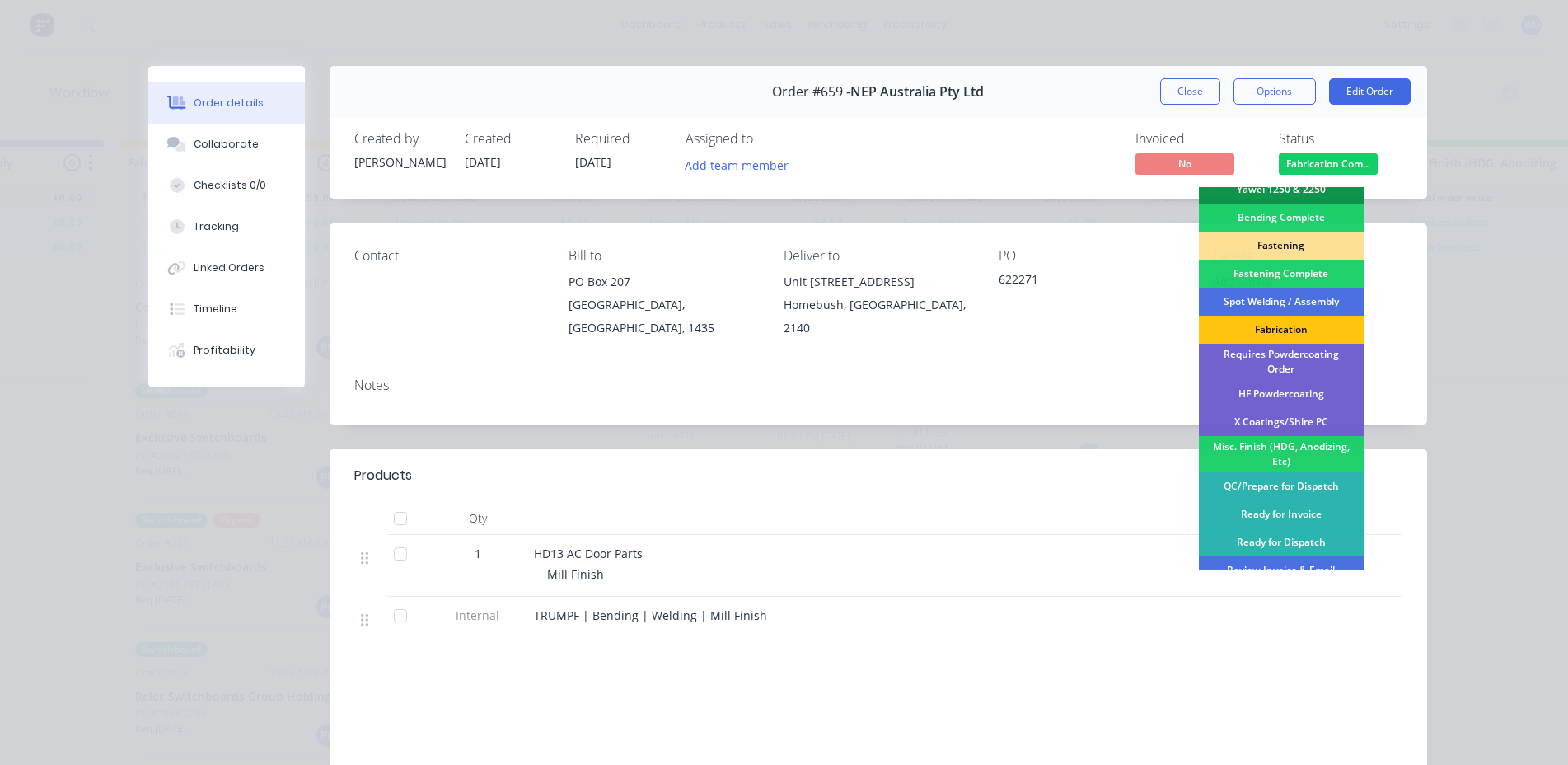
scroll to position [467, 0]
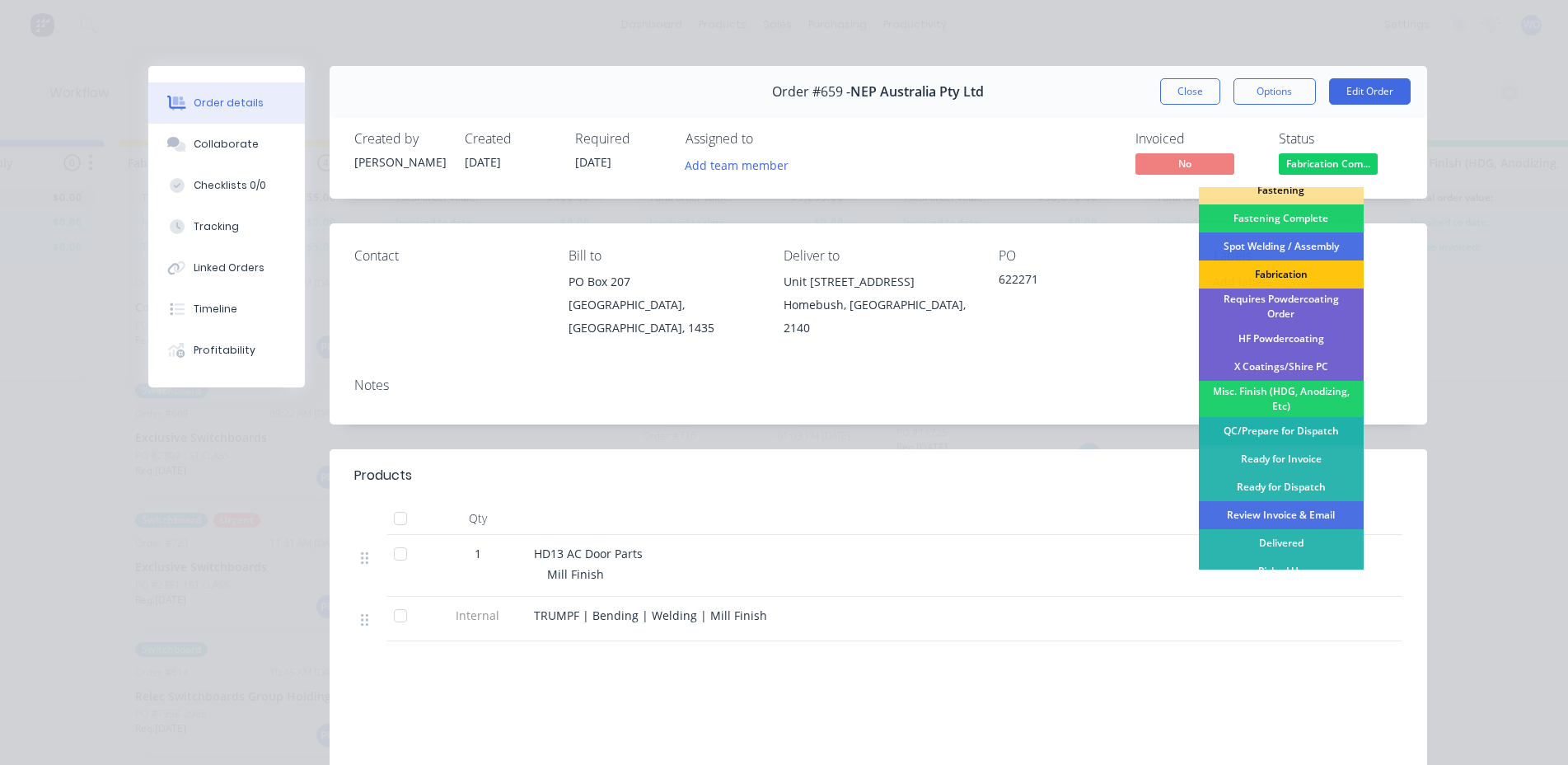
click at [1257, 419] on div "QC/Prepare for Dispatch" at bounding box center [1282, 431] width 165 height 28
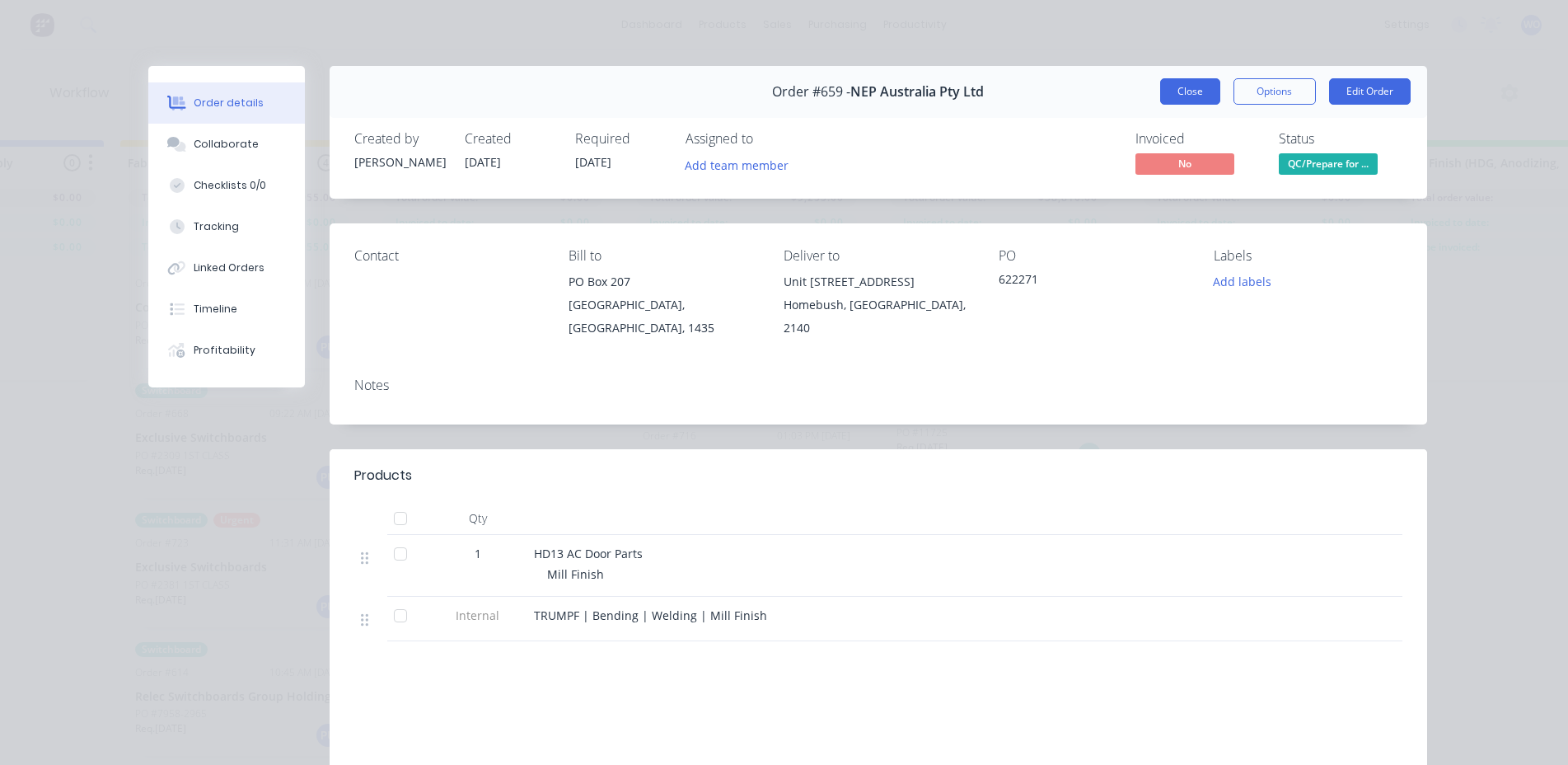
click at [1184, 96] on button "Close" at bounding box center [1191, 91] width 60 height 27
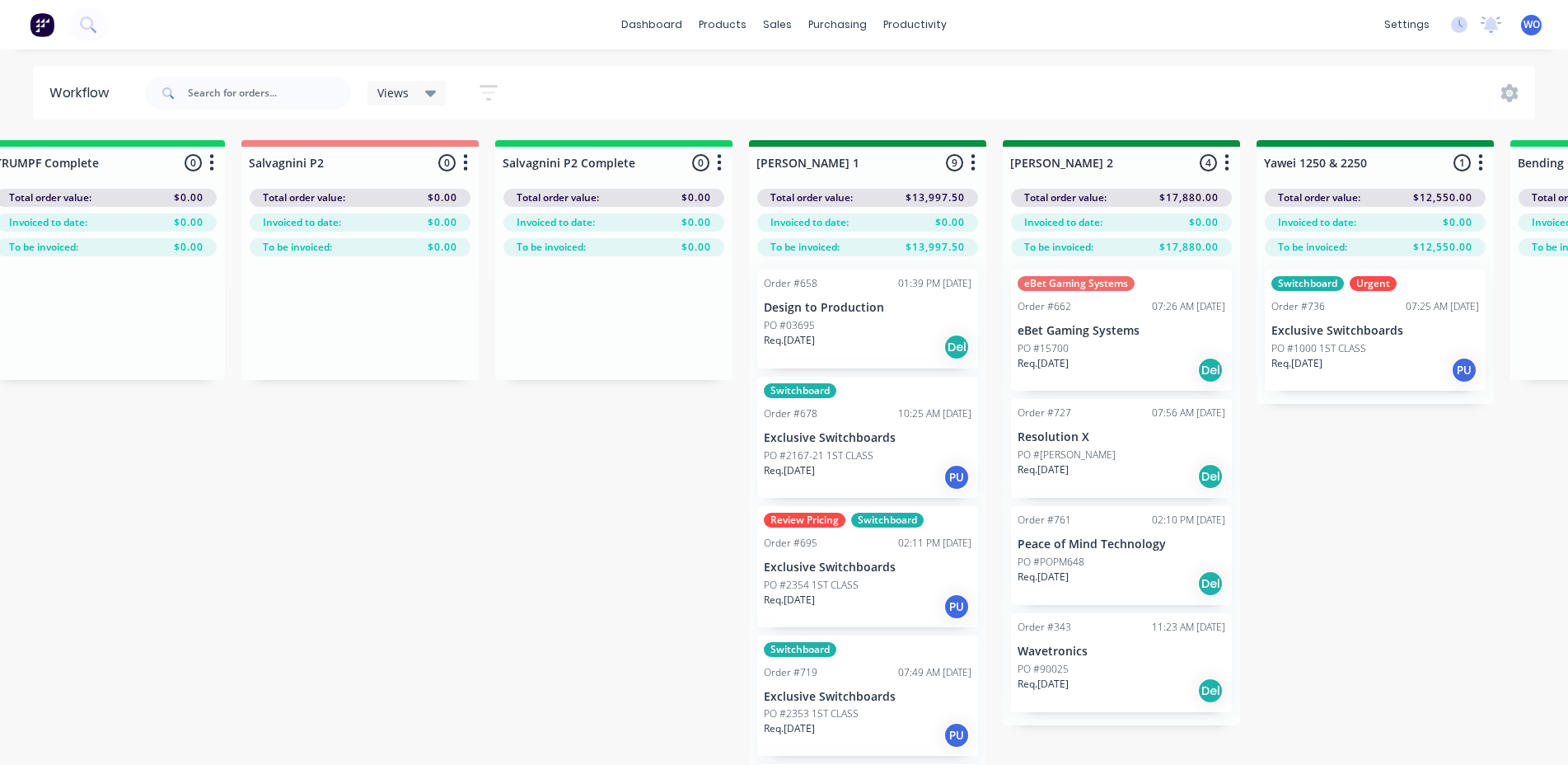
scroll to position [0, 2328]
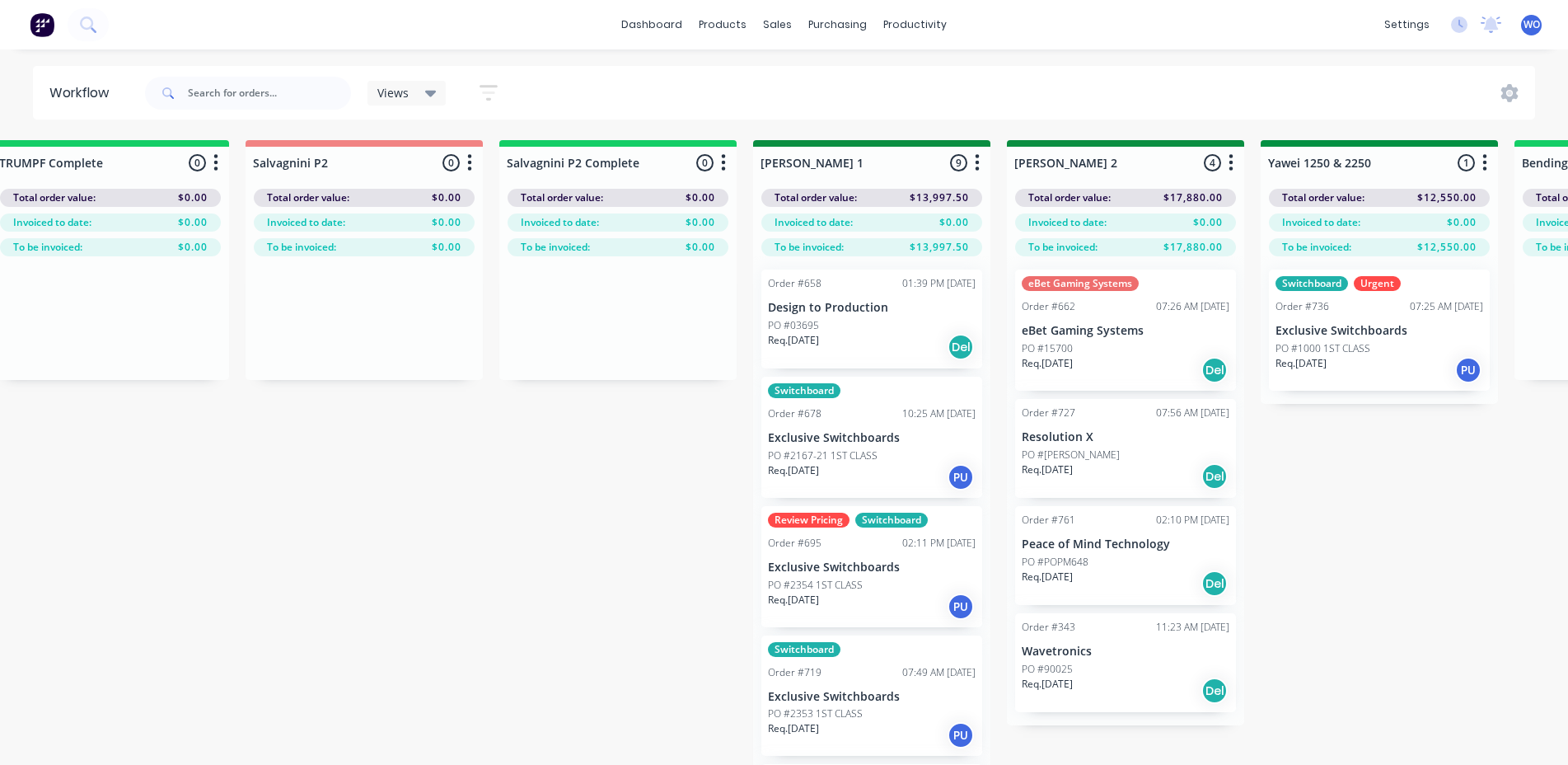
click at [39, 27] on img at bounding box center [42, 24] width 25 height 25
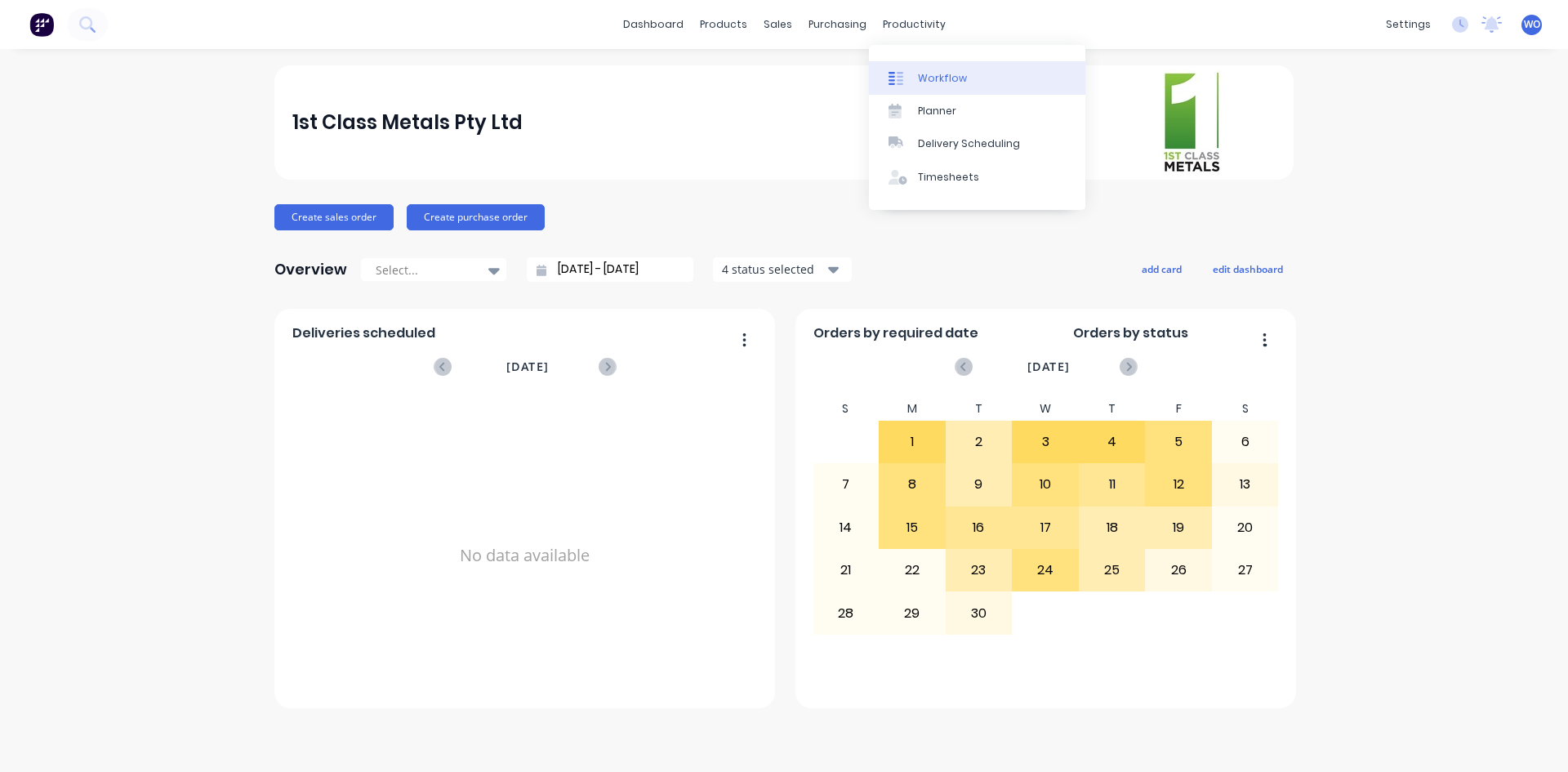
click at [941, 82] on div "Workflow" at bounding box center [943, 78] width 49 height 14
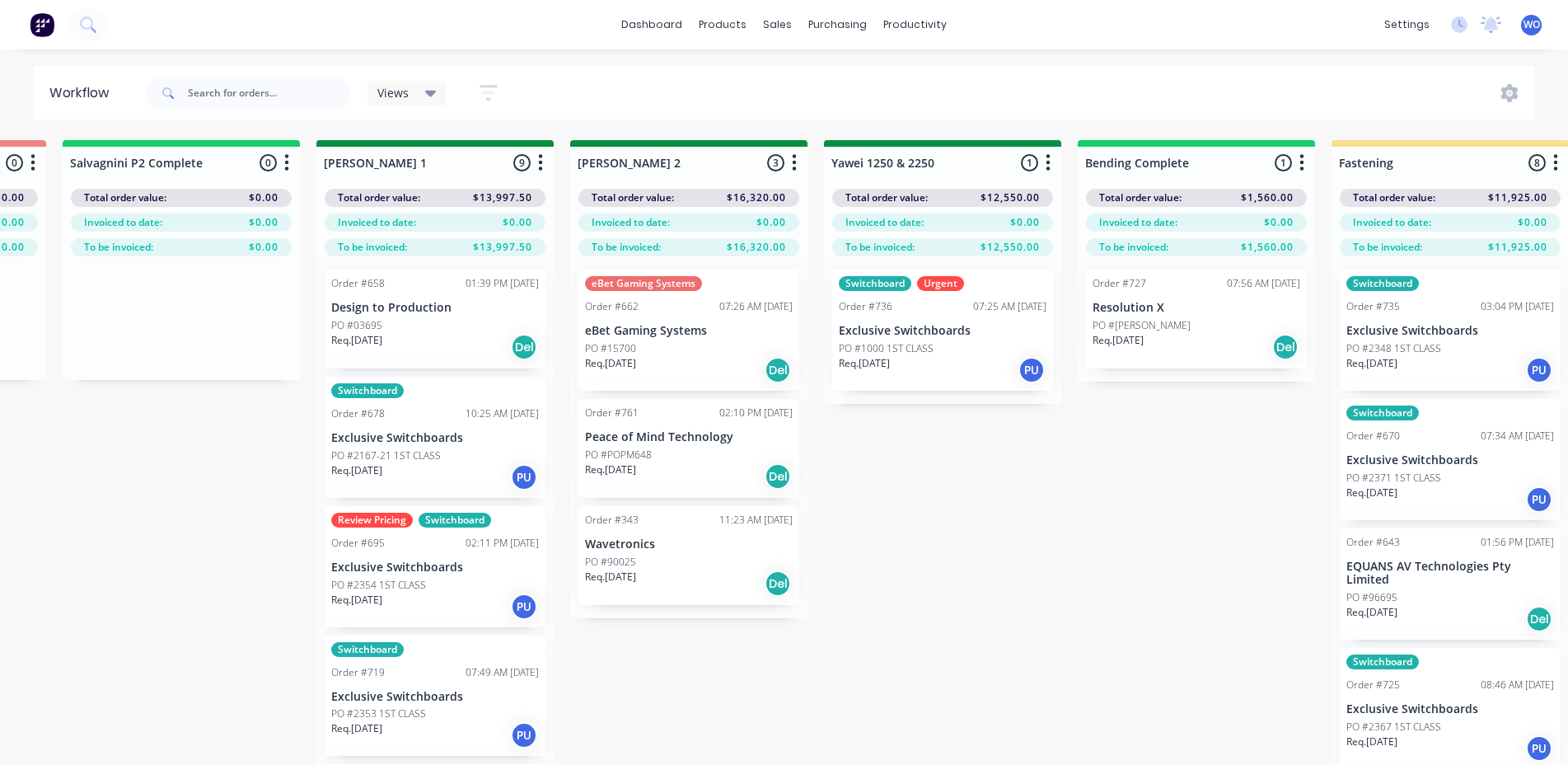
scroll to position [0, 2835]
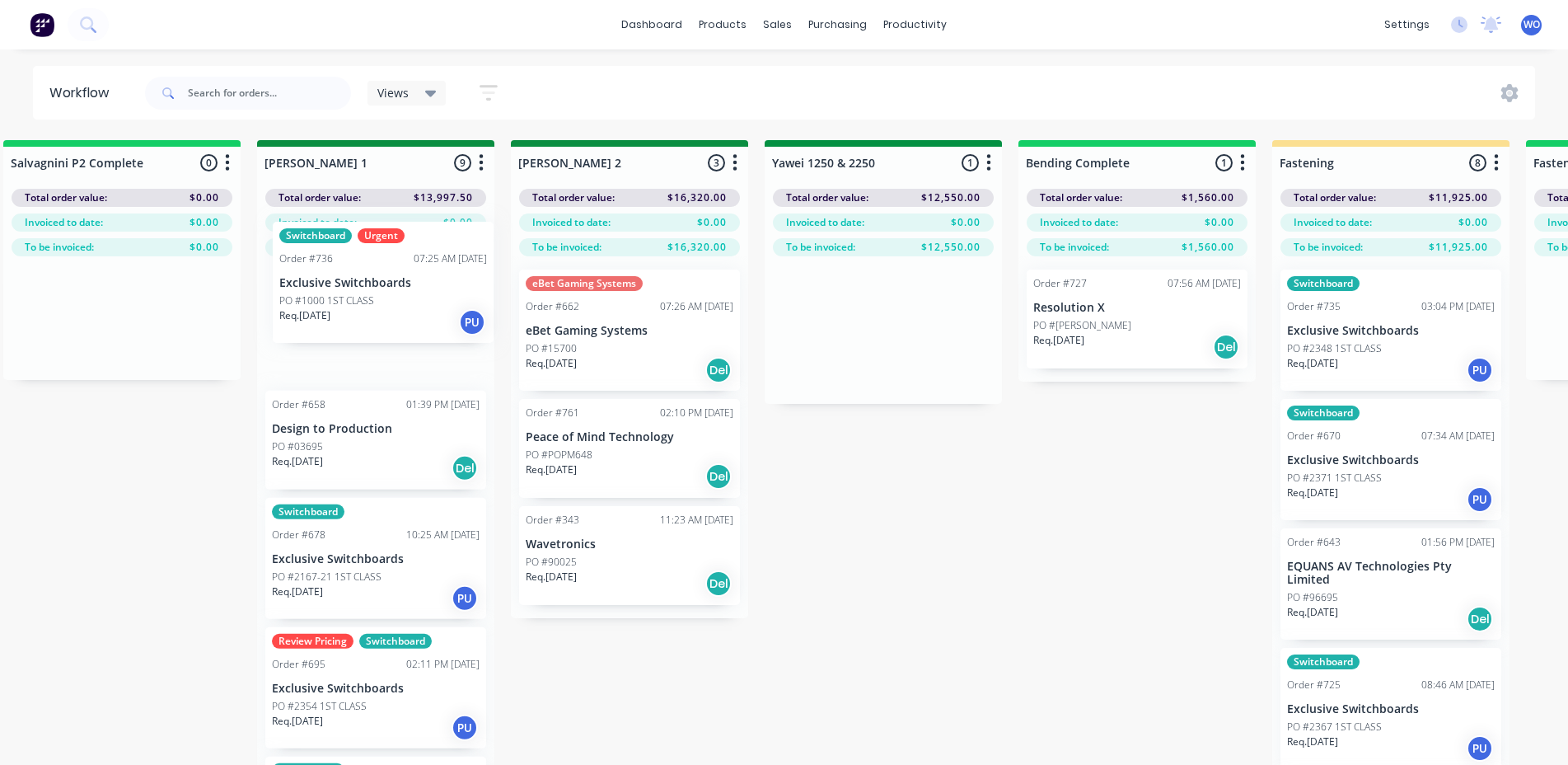
drag, startPoint x: 883, startPoint y: 339, endPoint x: 385, endPoint y: 292, distance: 500.2
click at [385, 292] on div "On Hold 1 Status colour #FF4949 hex #FF4949 Save Cancel Notifications Email SMS…" at bounding box center [927, 481] width 7528 height 683
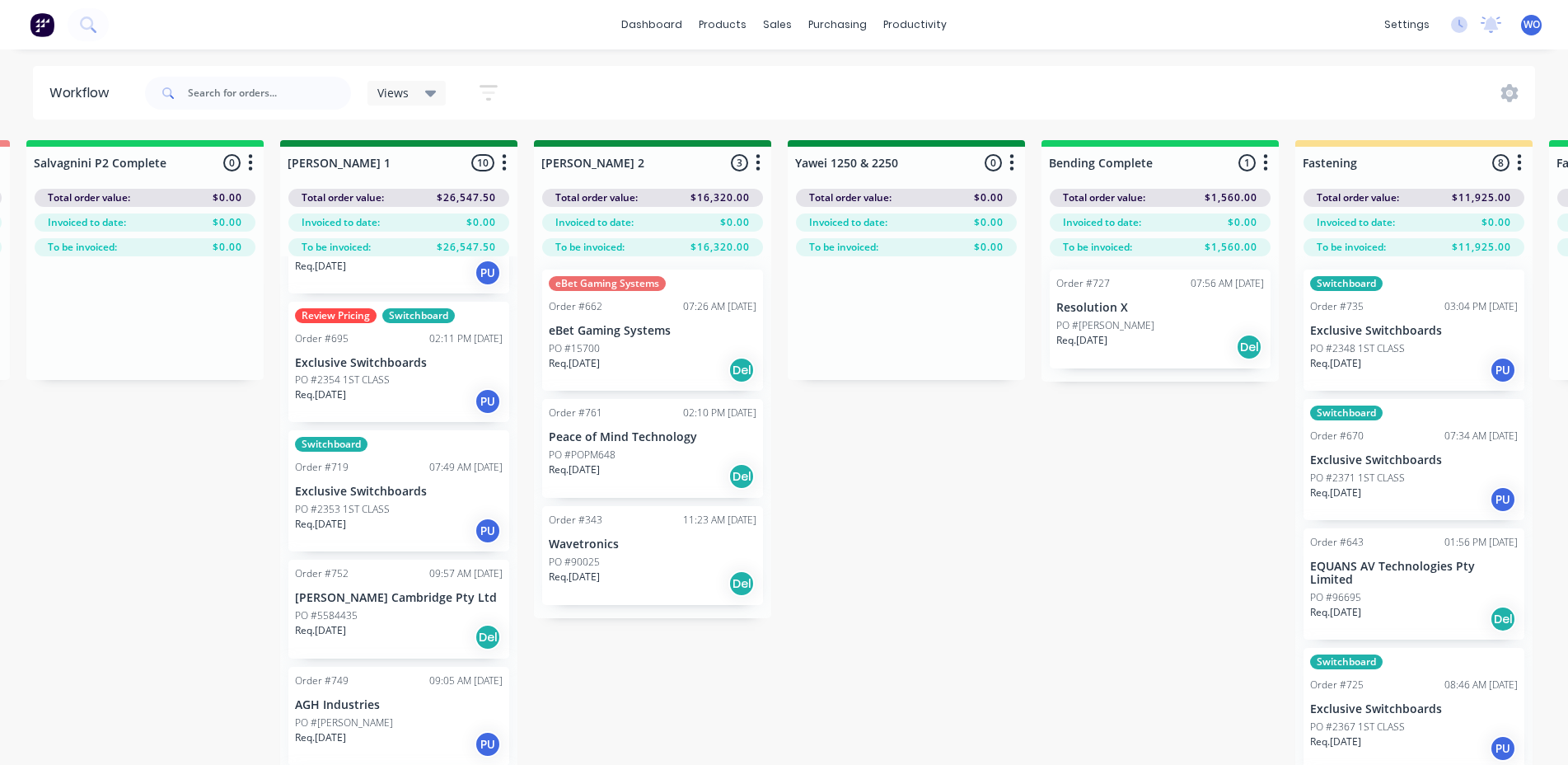
scroll to position [663, 0]
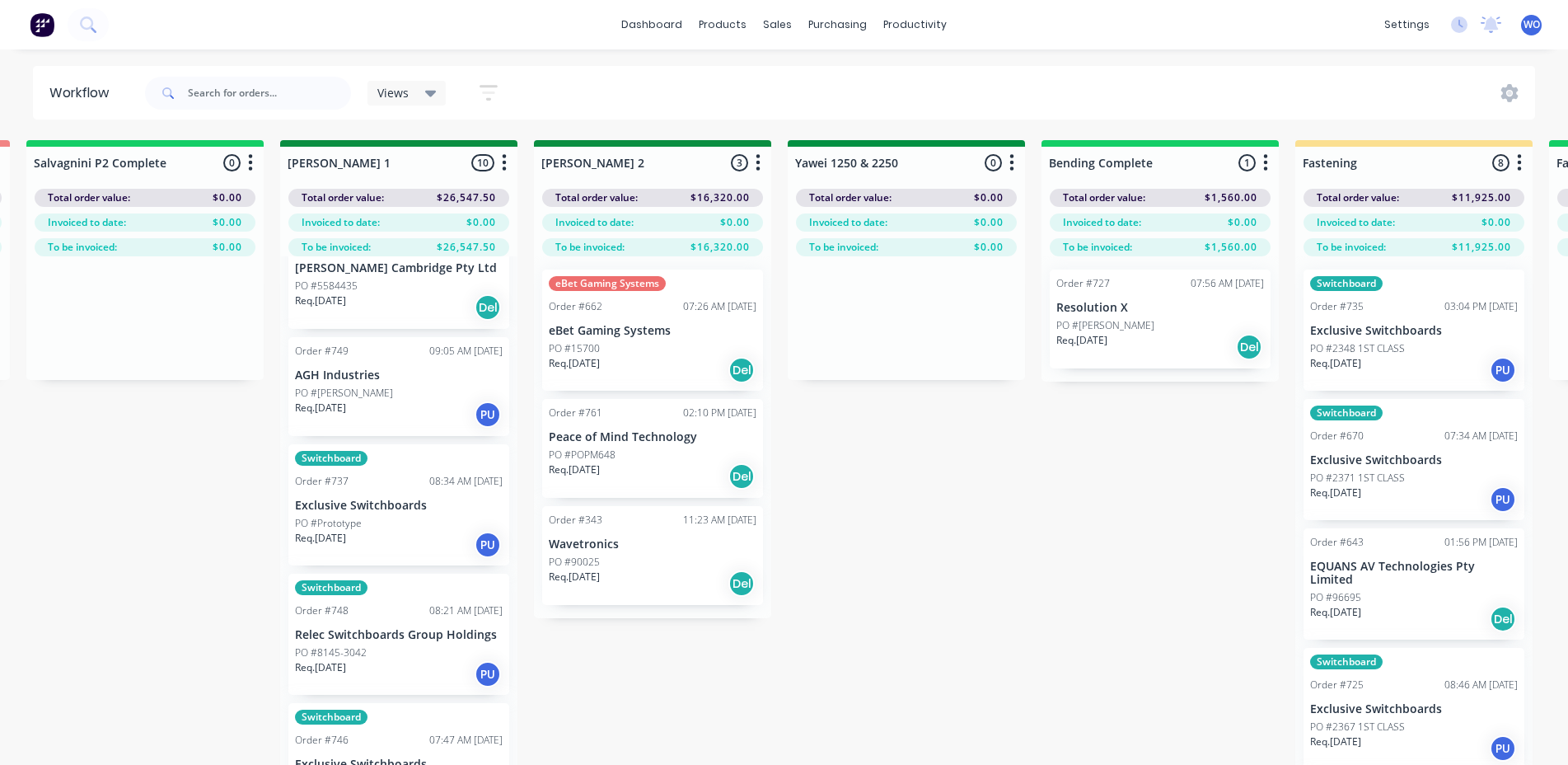
click at [365, 407] on div "Req. [DATE] PU" at bounding box center [399, 414] width 208 height 28
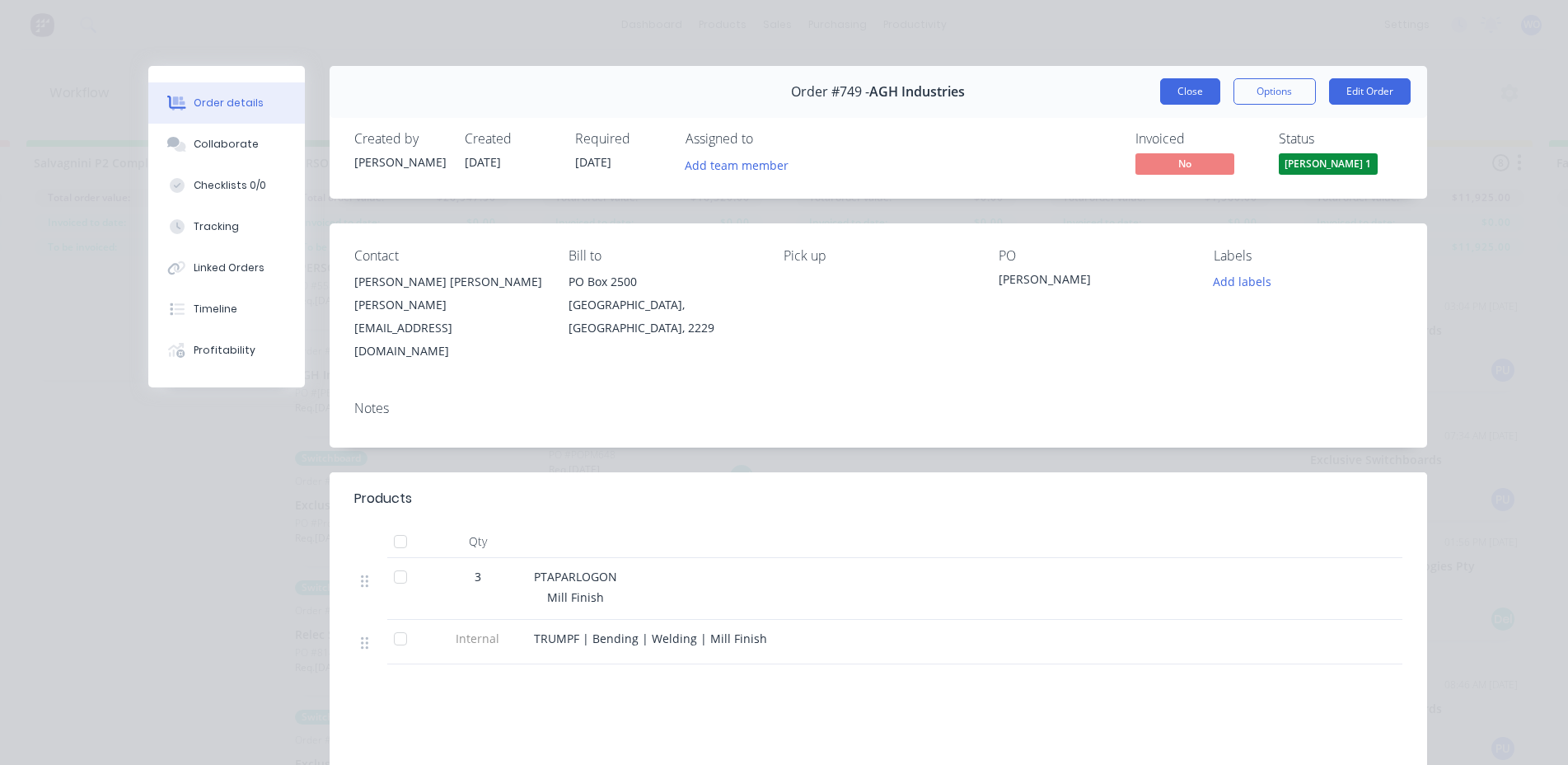
click at [1173, 88] on button "Close" at bounding box center [1191, 91] width 60 height 27
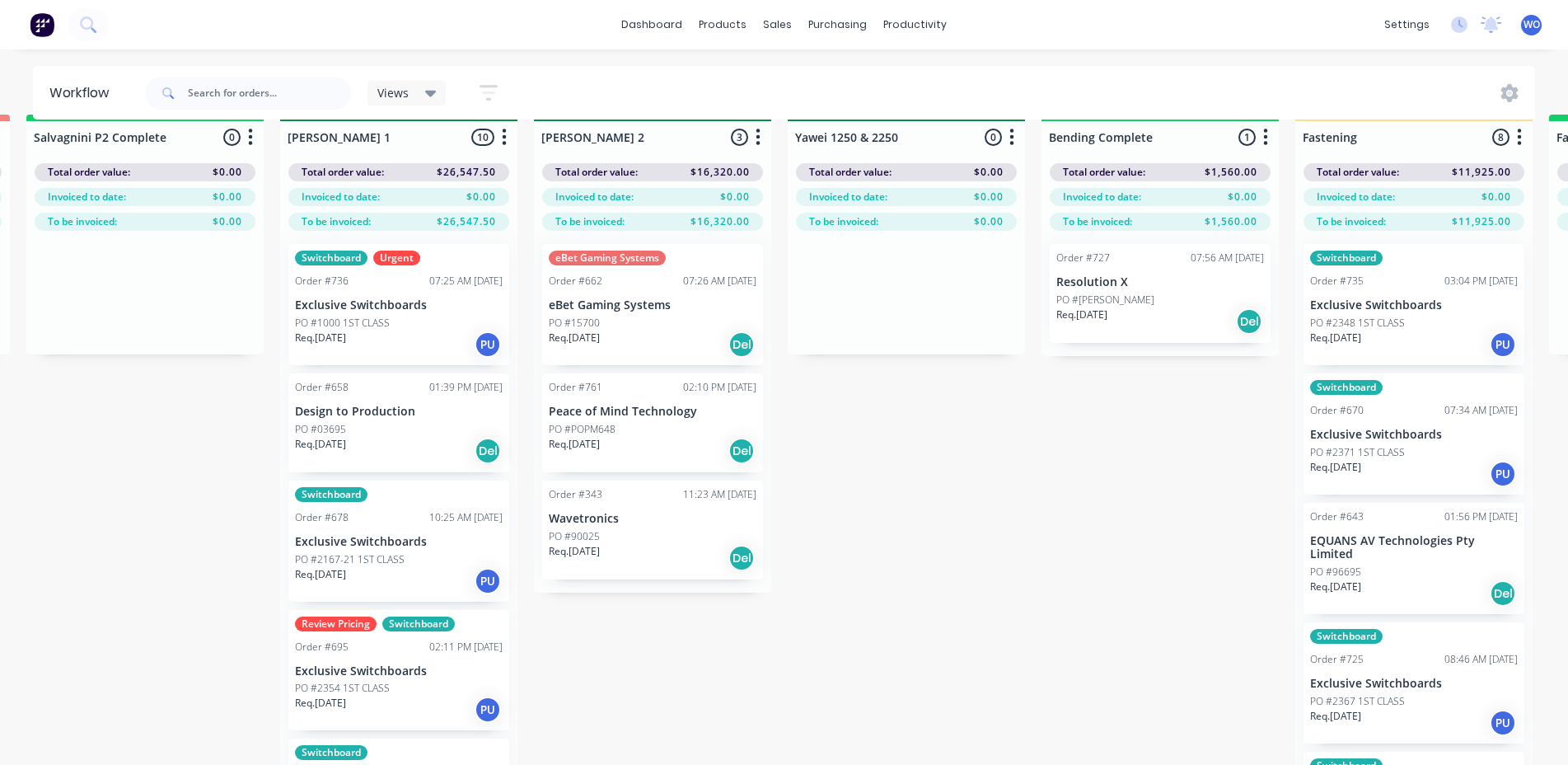
scroll to position [0, 2801]
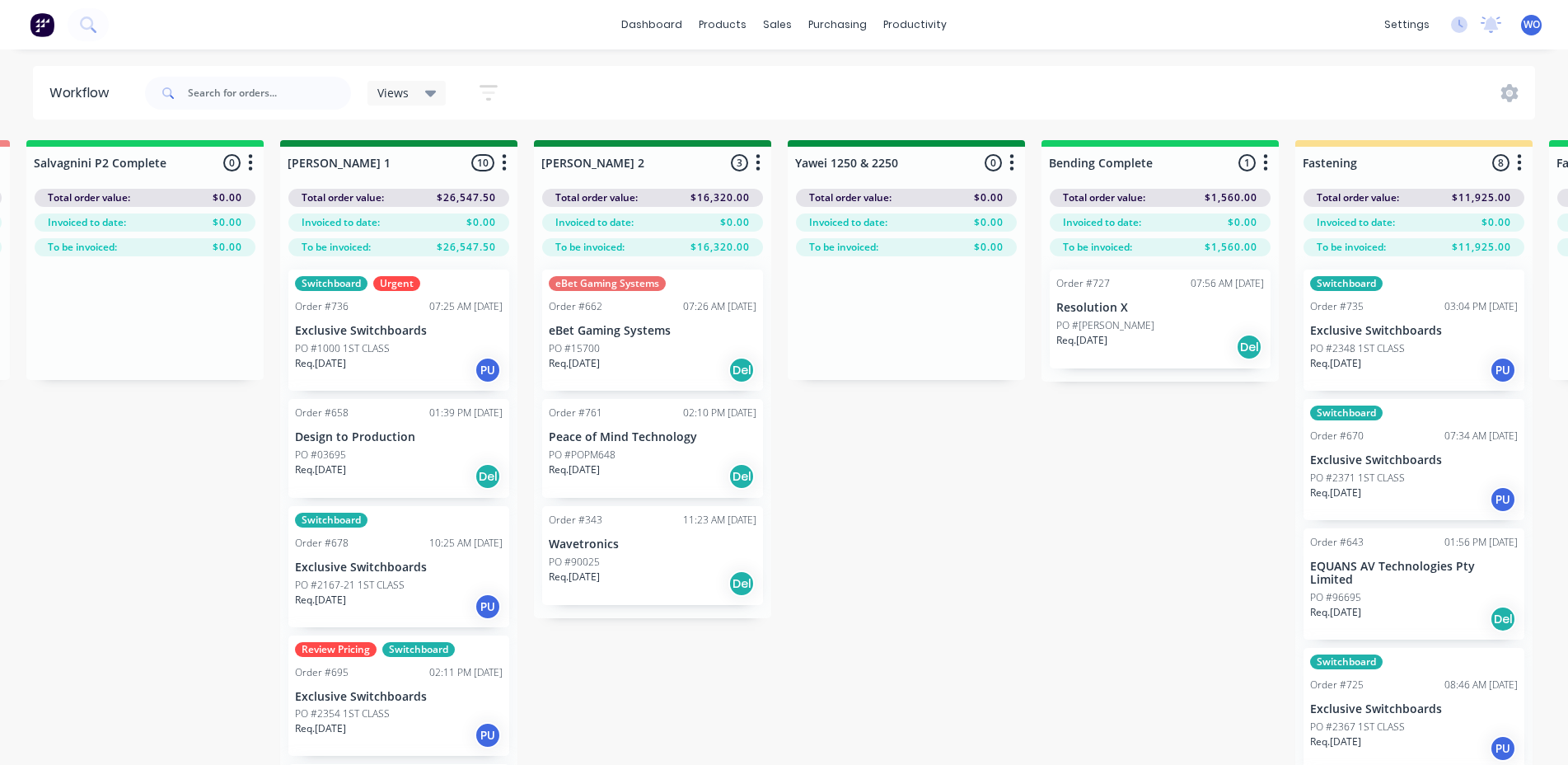
click at [1162, 346] on div "Req. [DATE] Del" at bounding box center [1161, 346] width 208 height 28
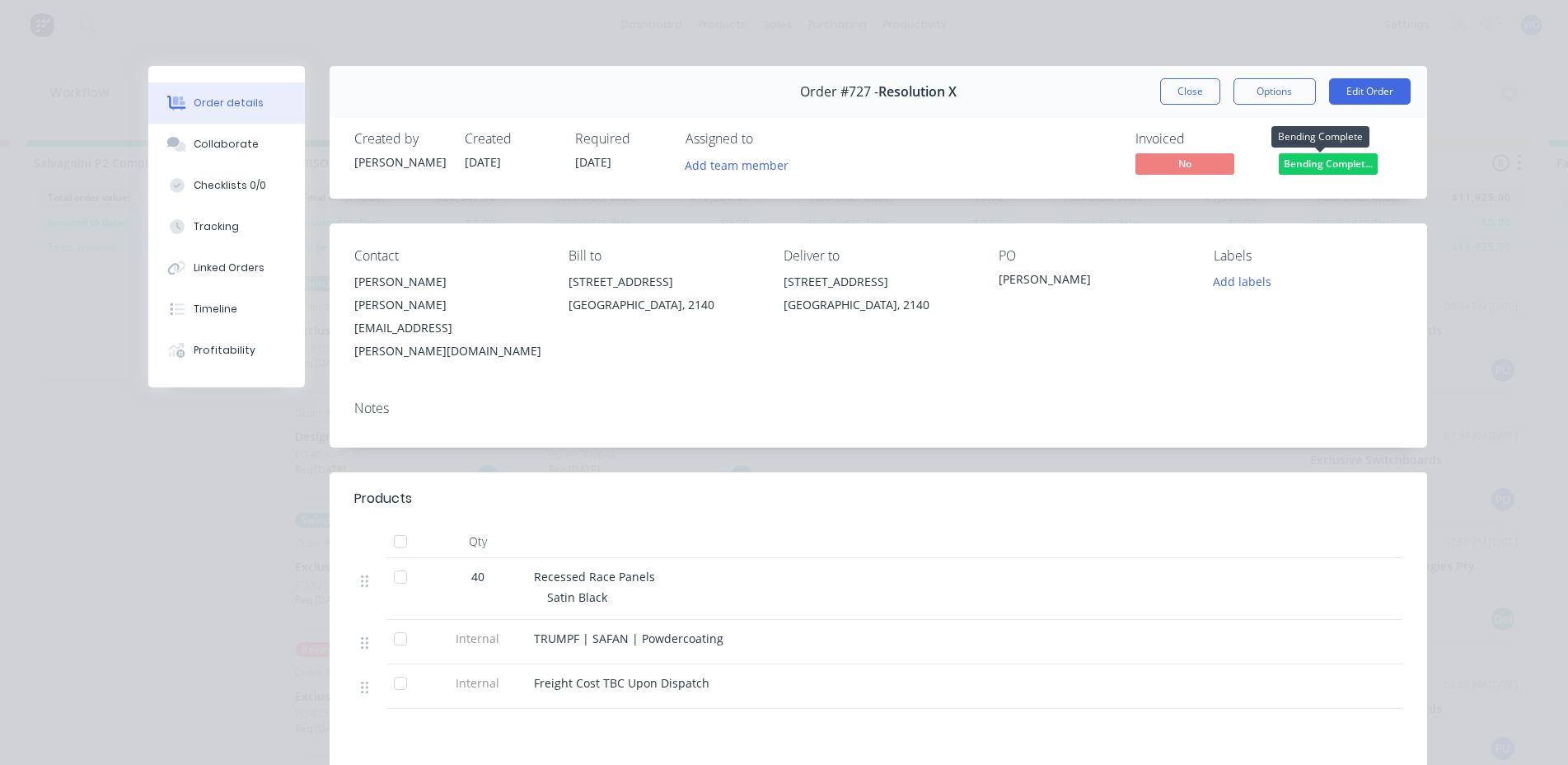
click at [1331, 165] on span "Bending Complet..." at bounding box center [1328, 164] width 99 height 21
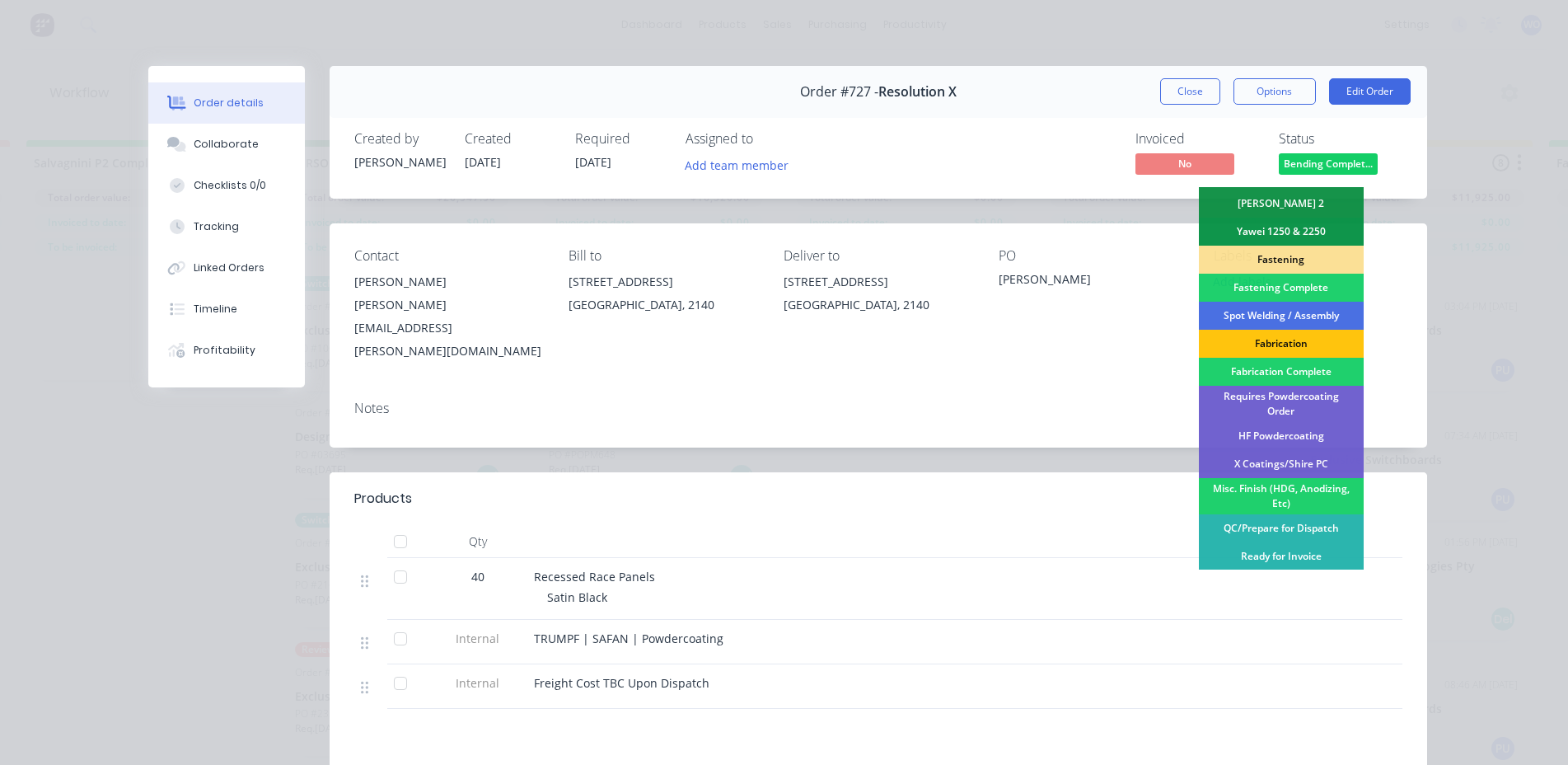
scroll to position [412, 0]
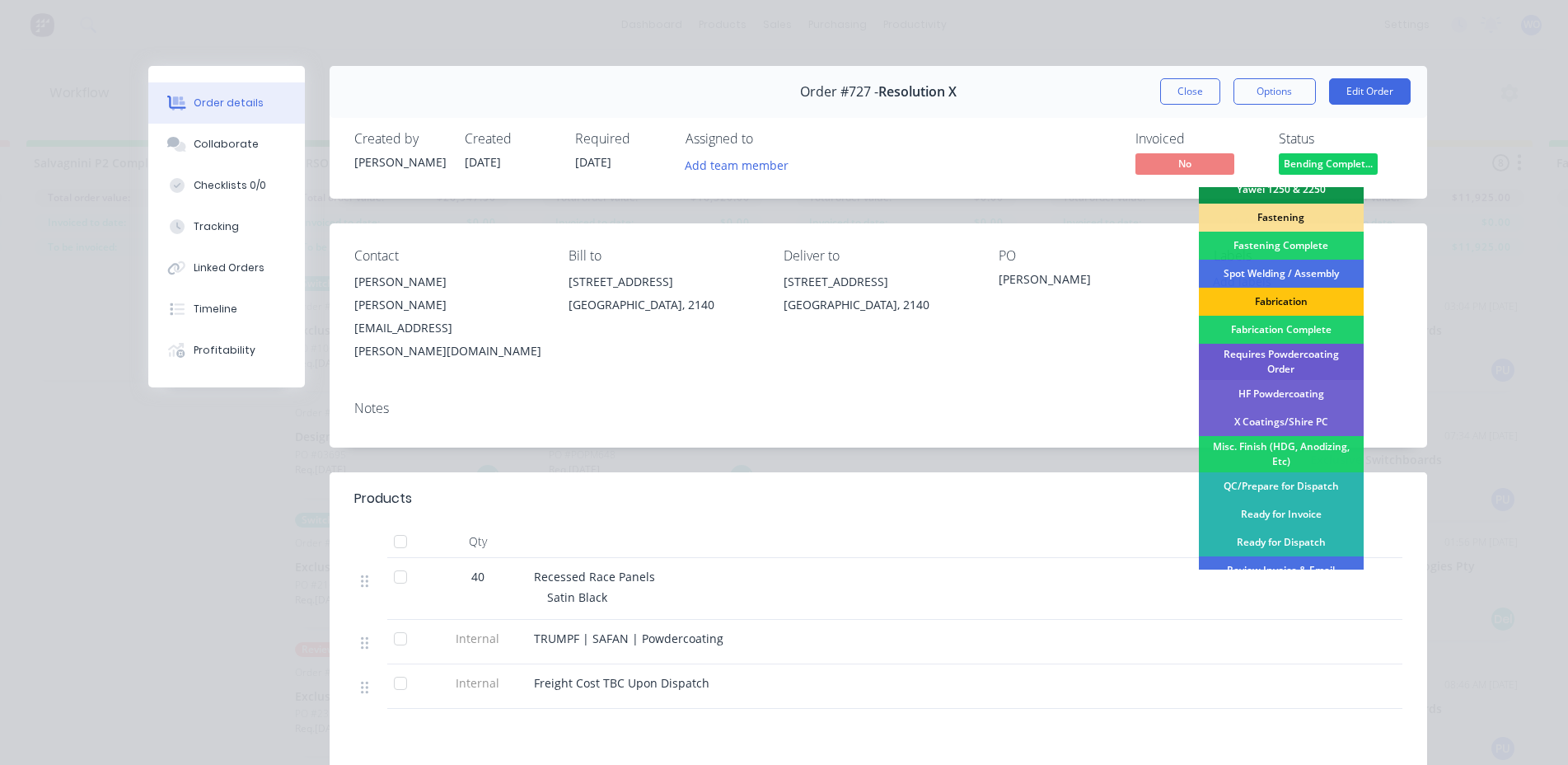
click at [1257, 346] on div "Requires Powdercoating Order" at bounding box center [1282, 362] width 165 height 36
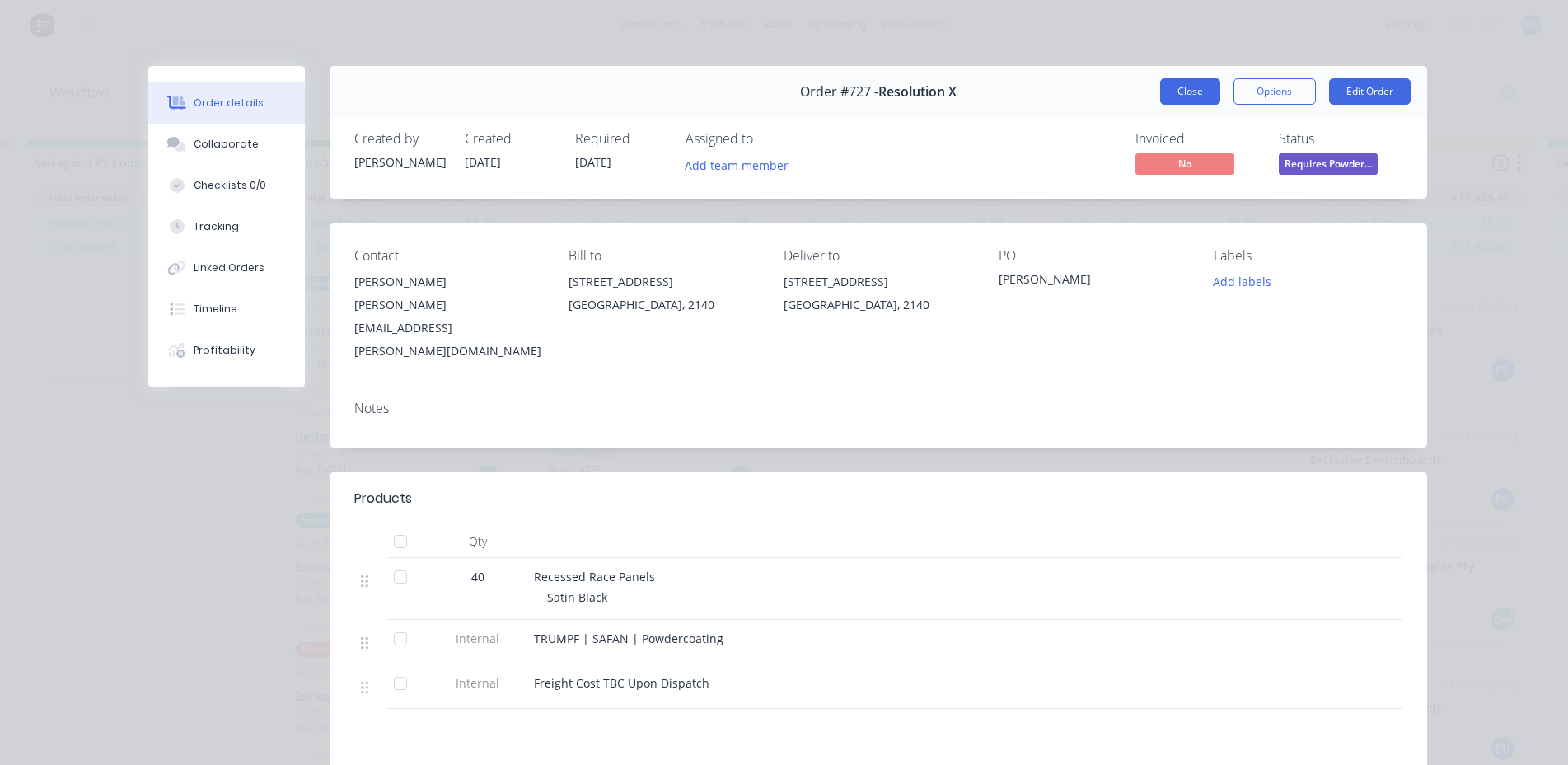
click at [1185, 85] on button "Close" at bounding box center [1191, 91] width 60 height 27
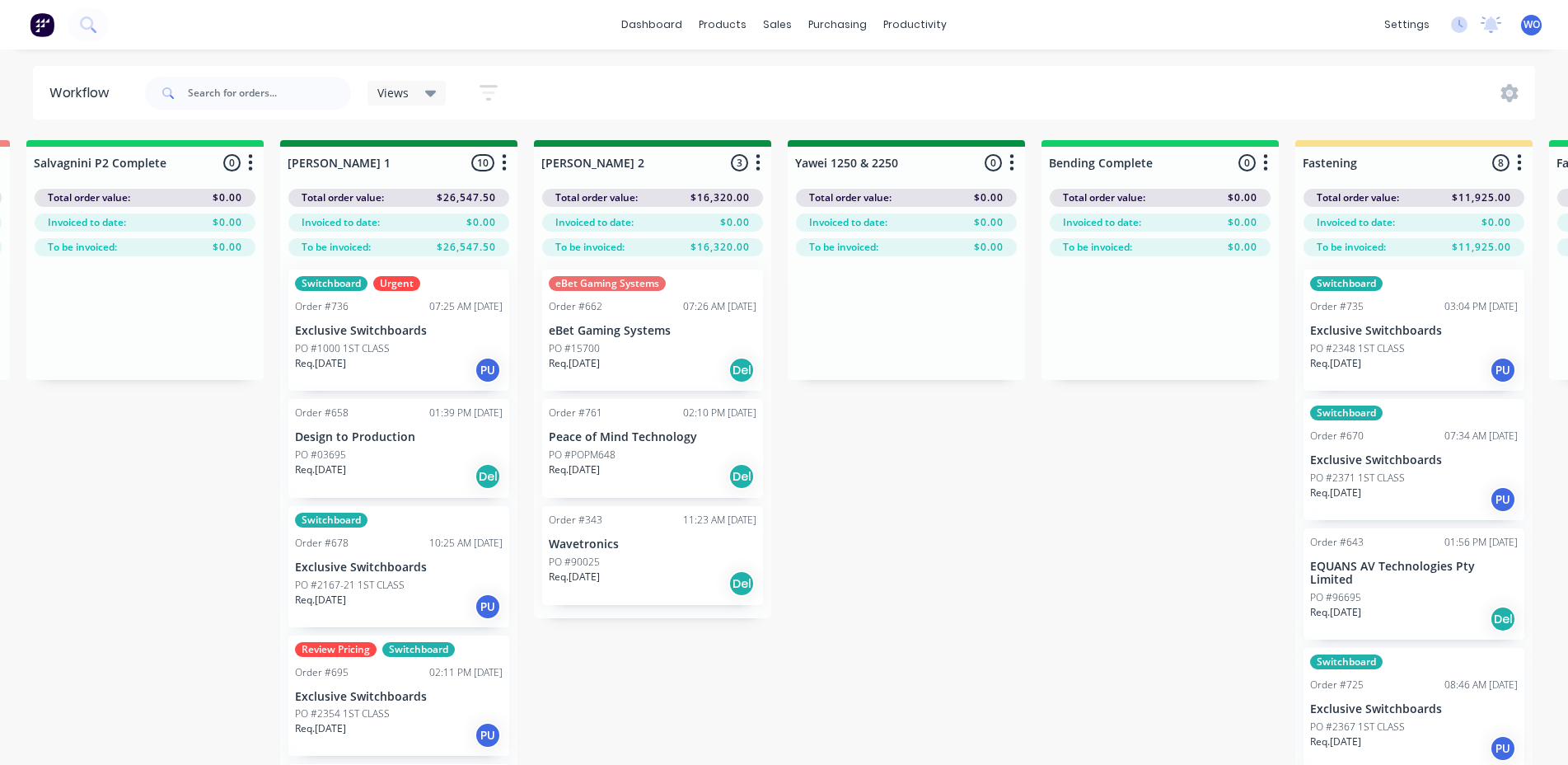
click at [895, 469] on div "On Hold 1 Status colour #FF4949 hex #FF4949 Save Cancel Notifications Email SMS…" at bounding box center [950, 481] width 7528 height 683
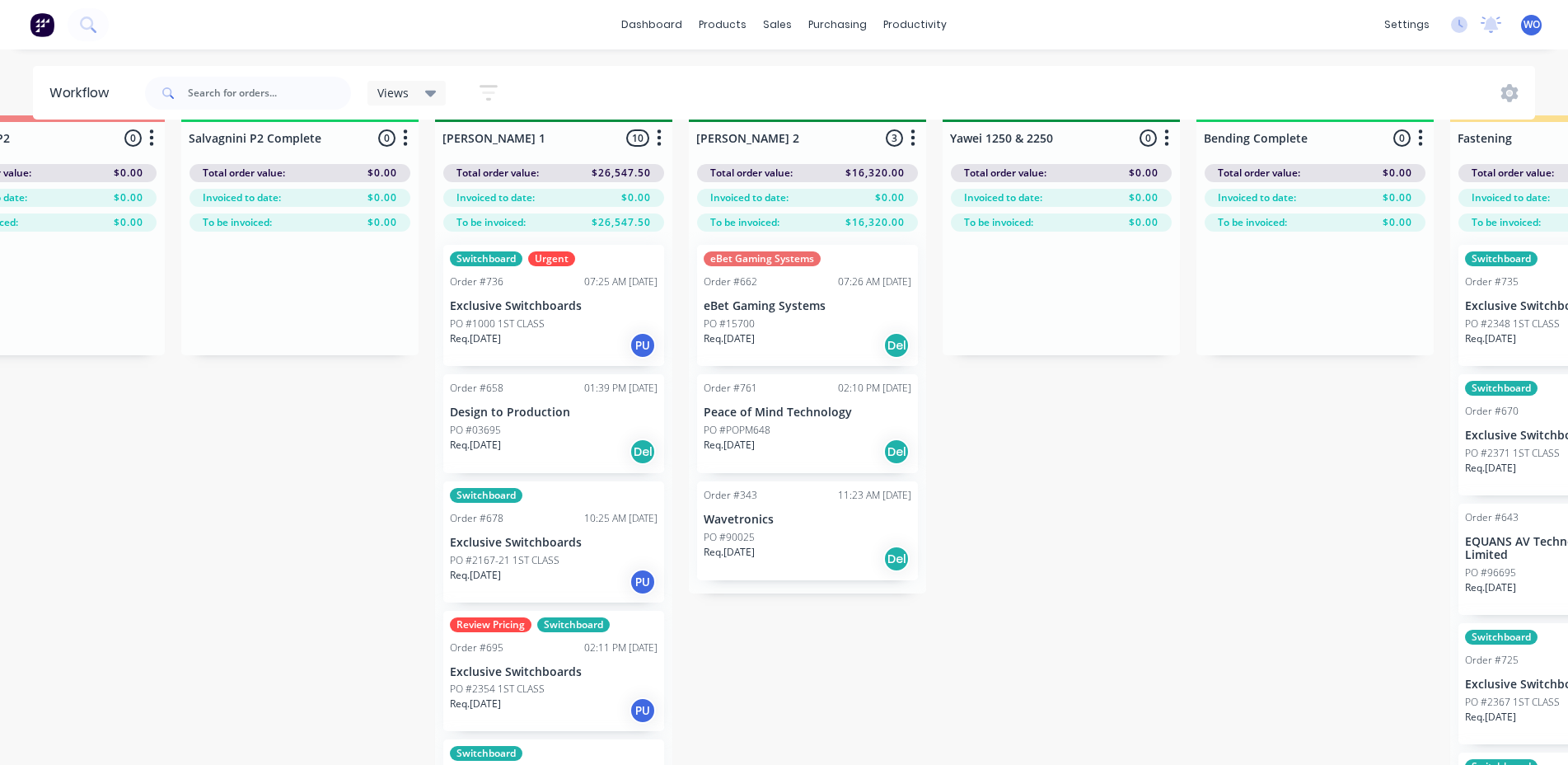
scroll to position [0, 2646]
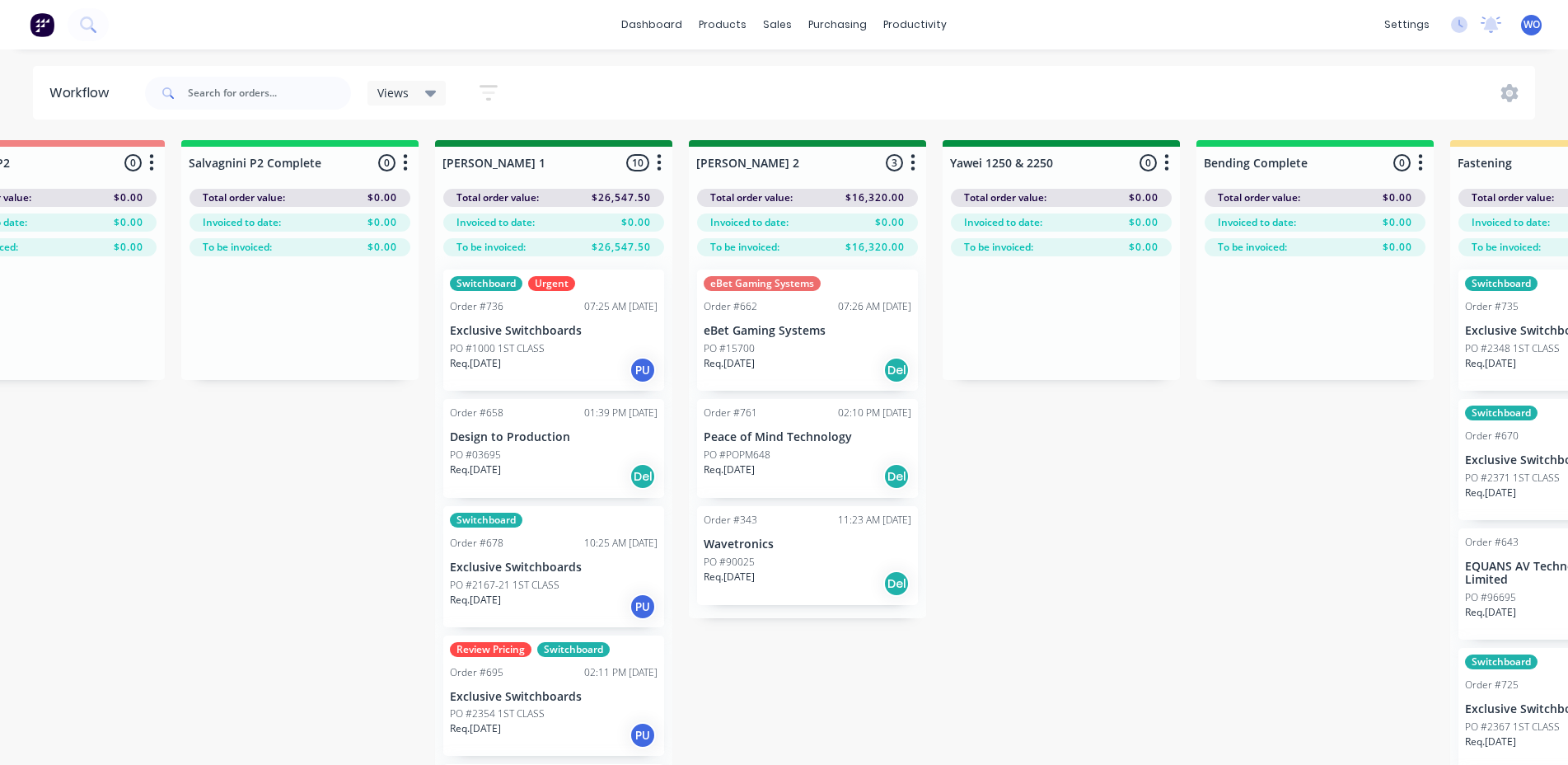
click at [551, 460] on div "PO #03695" at bounding box center [554, 455] width 208 height 15
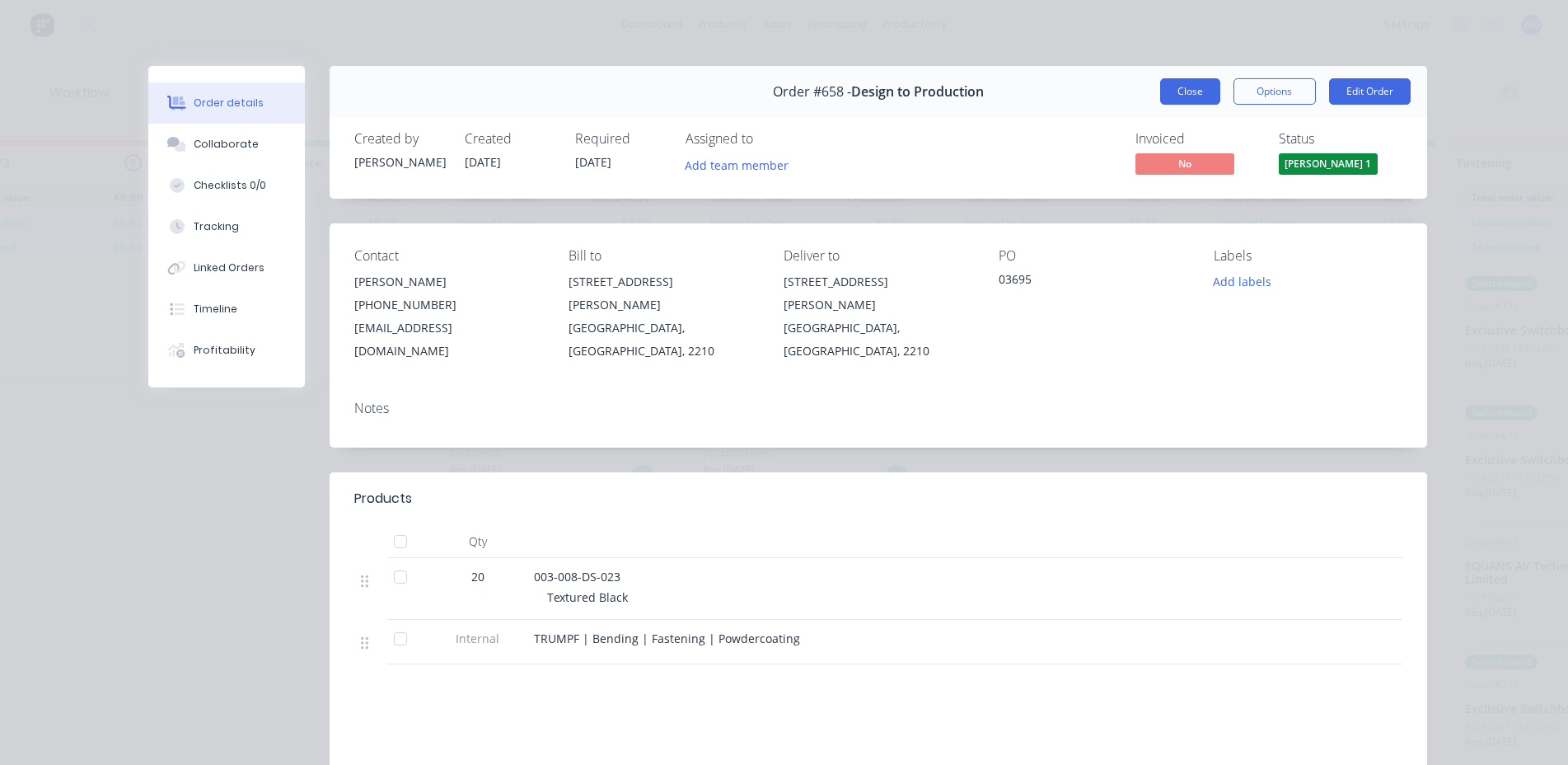
click at [1184, 101] on button "Close" at bounding box center [1191, 91] width 60 height 27
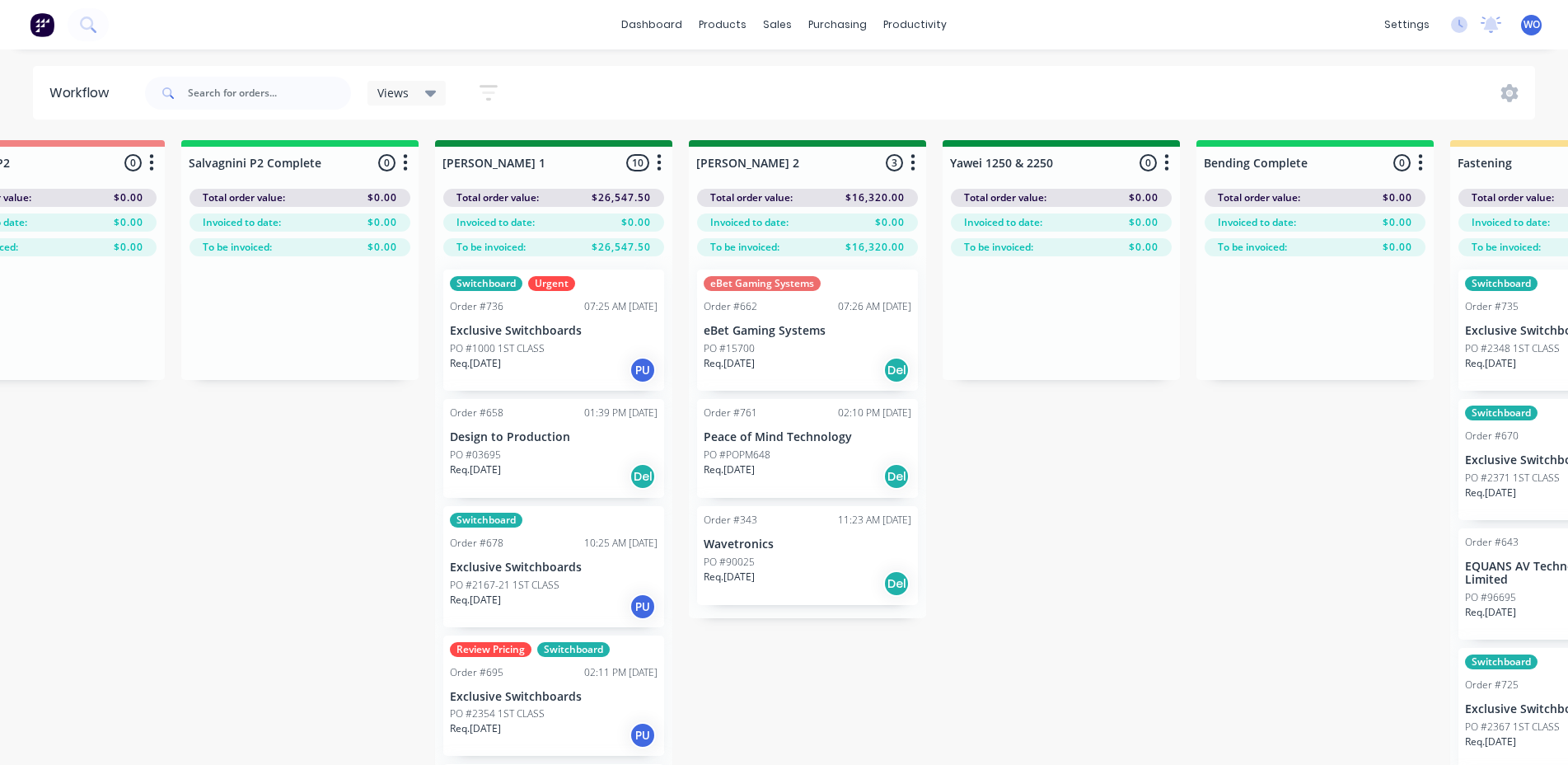
click at [559, 464] on div "Req. [DATE] Del" at bounding box center [554, 476] width 208 height 28
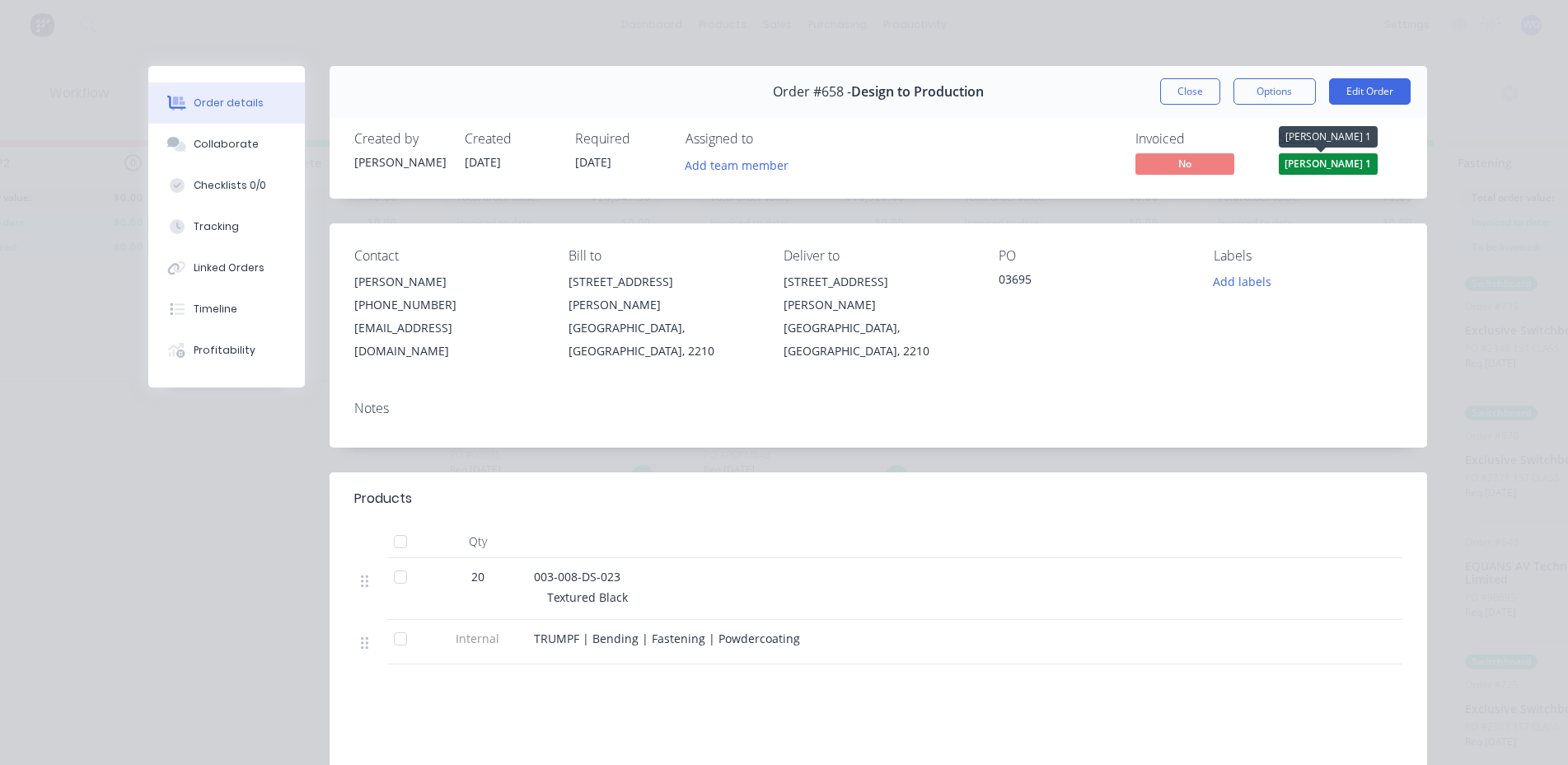
click at [1335, 174] on span "[PERSON_NAME] 1" at bounding box center [1328, 164] width 99 height 21
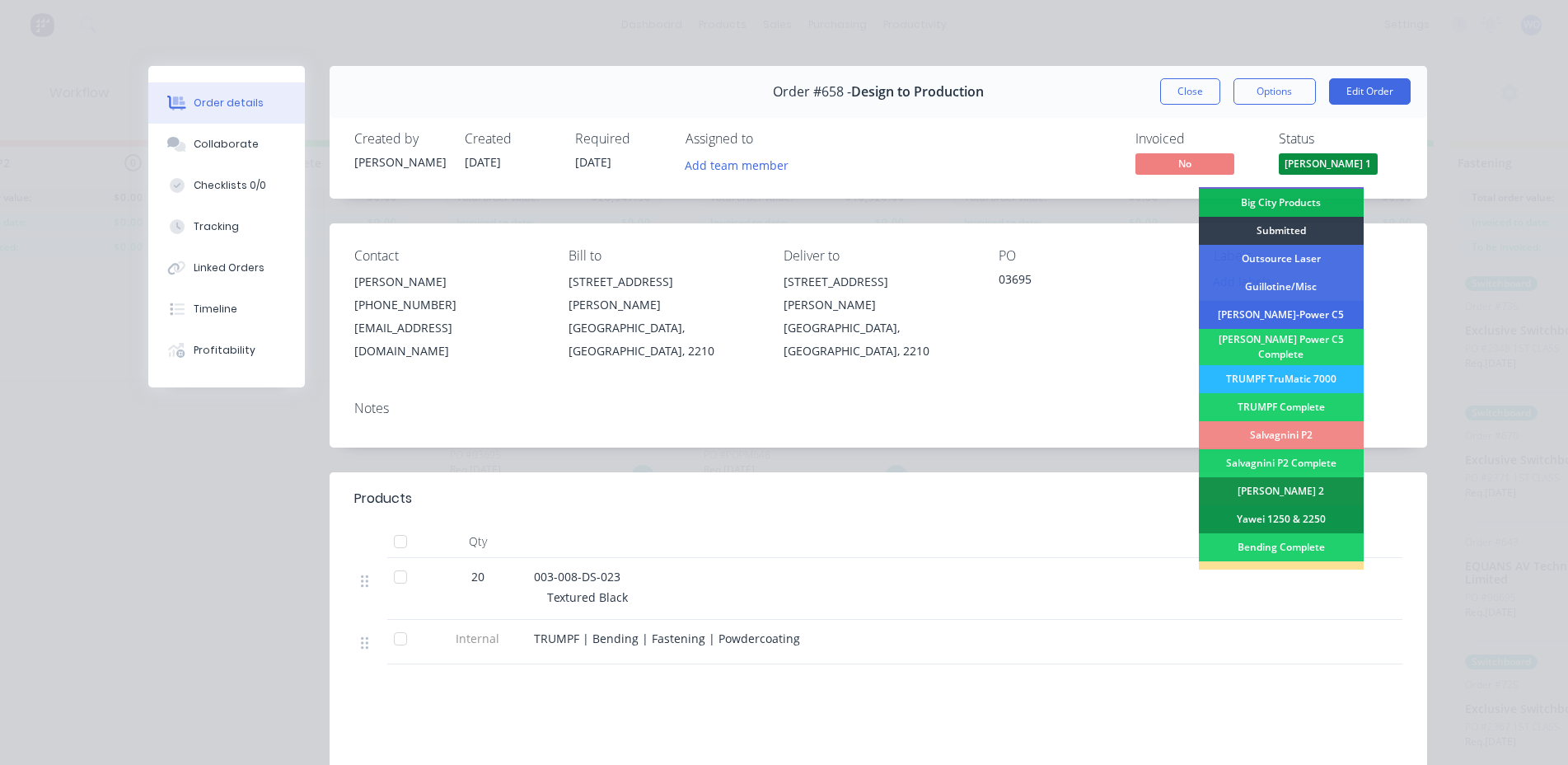
scroll to position [82, 0]
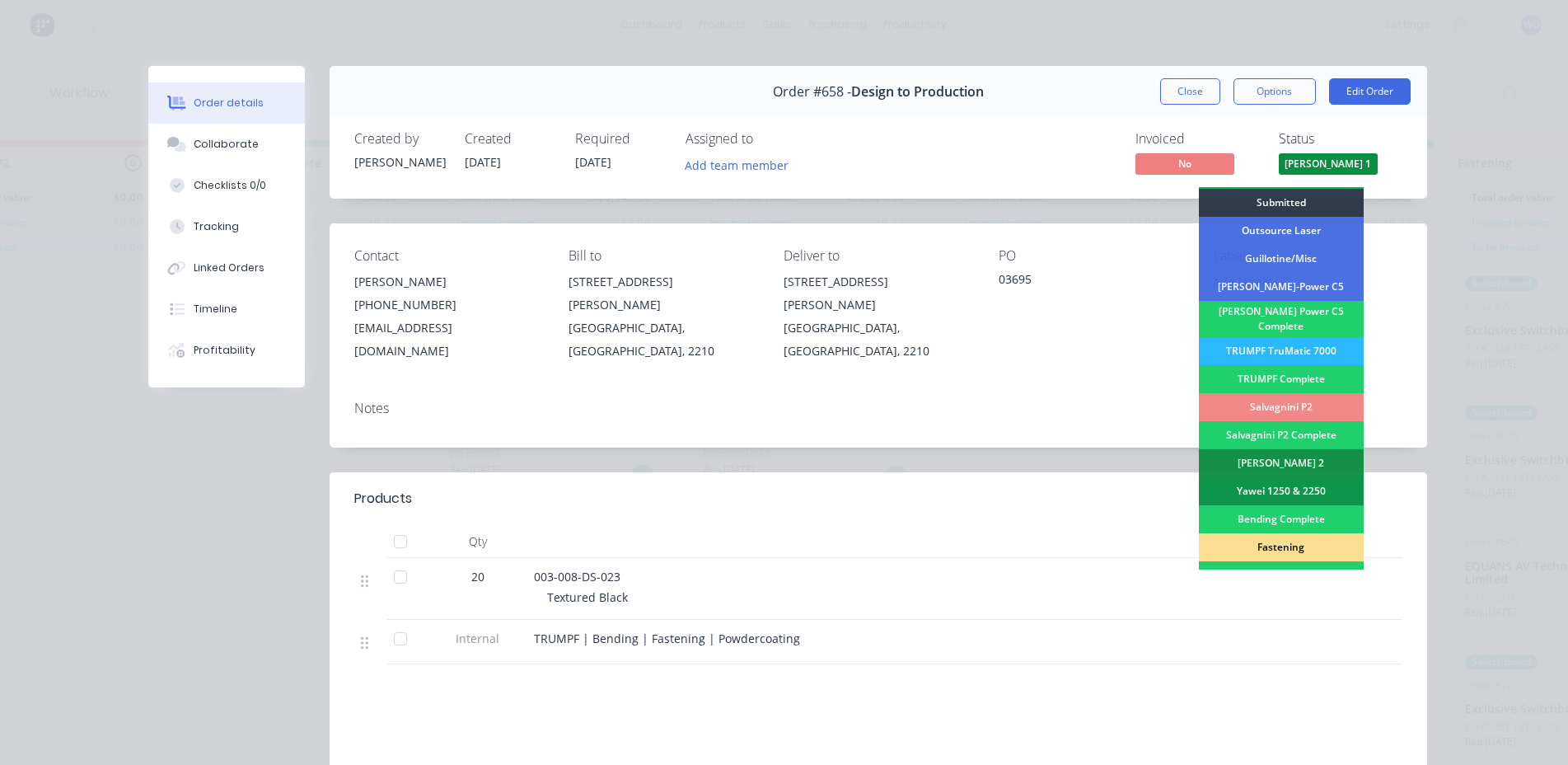
click at [1279, 542] on div "Fastening" at bounding box center [1282, 547] width 165 height 28
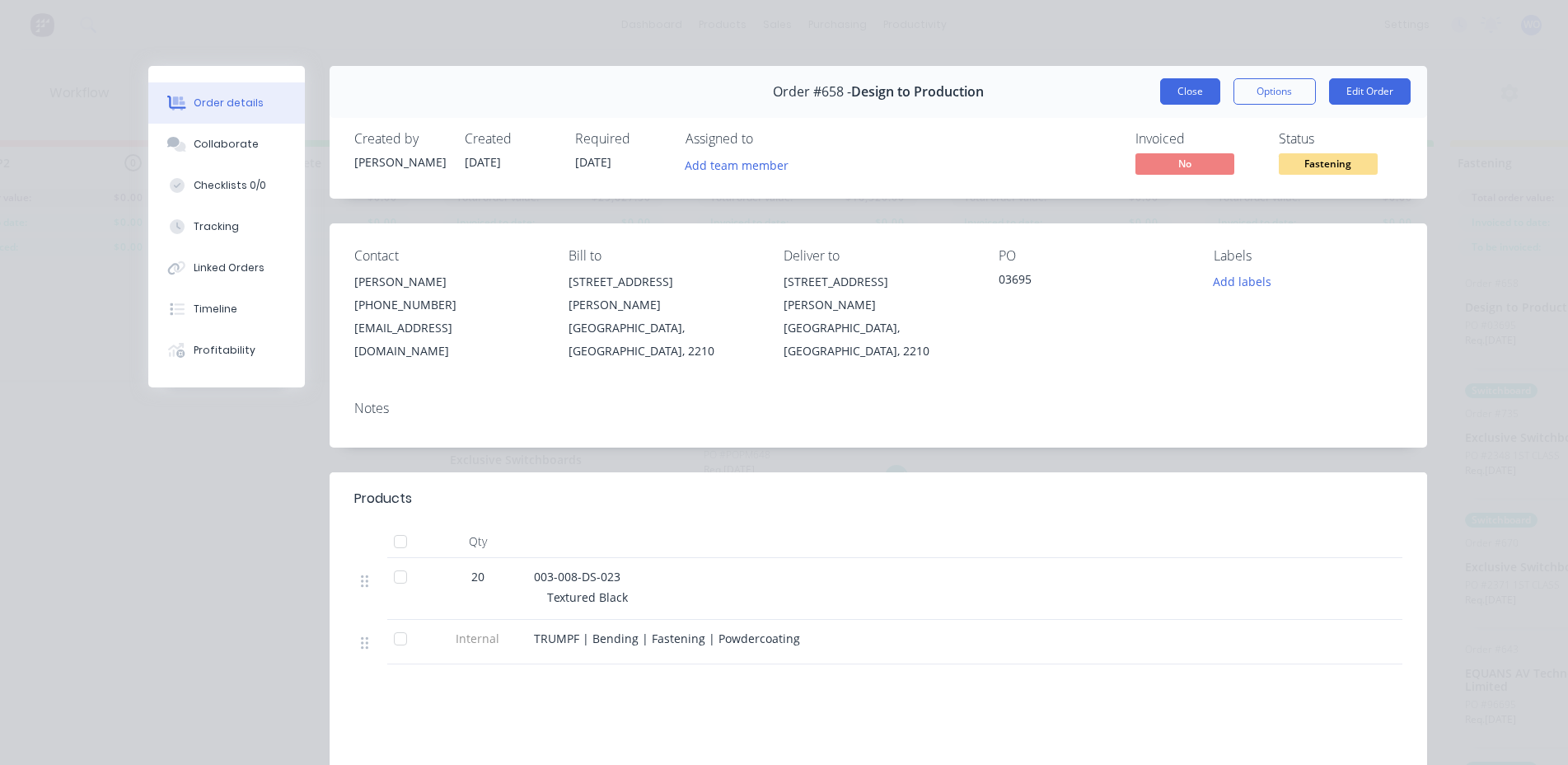
click at [1170, 94] on button "Close" at bounding box center [1191, 91] width 60 height 27
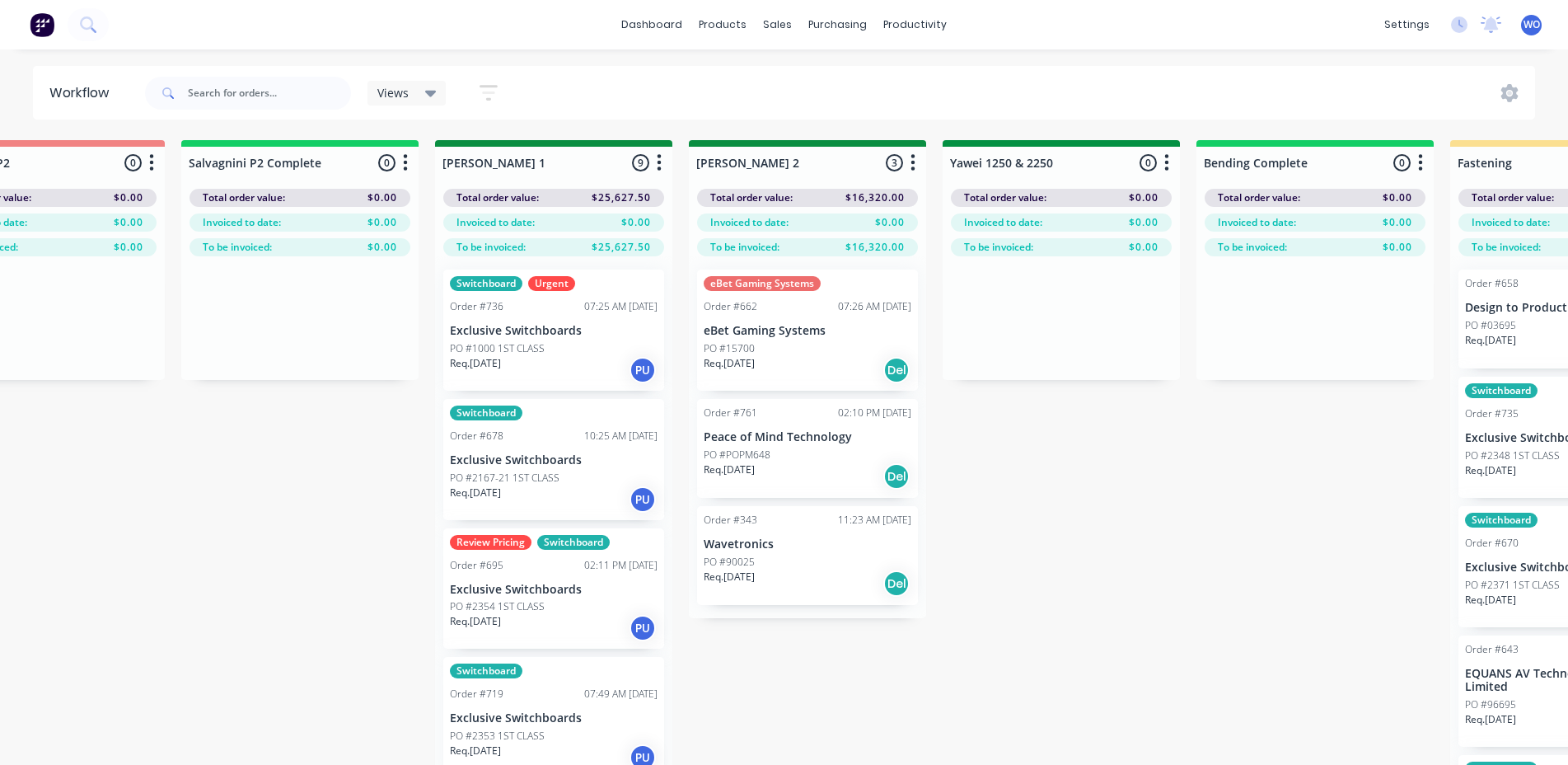
click at [546, 339] on div "Switchboard Urgent Order #736 07:25 AM [DATE] Exclusive Switchboards PO #1000 1…" at bounding box center [553, 329] width 220 height 121
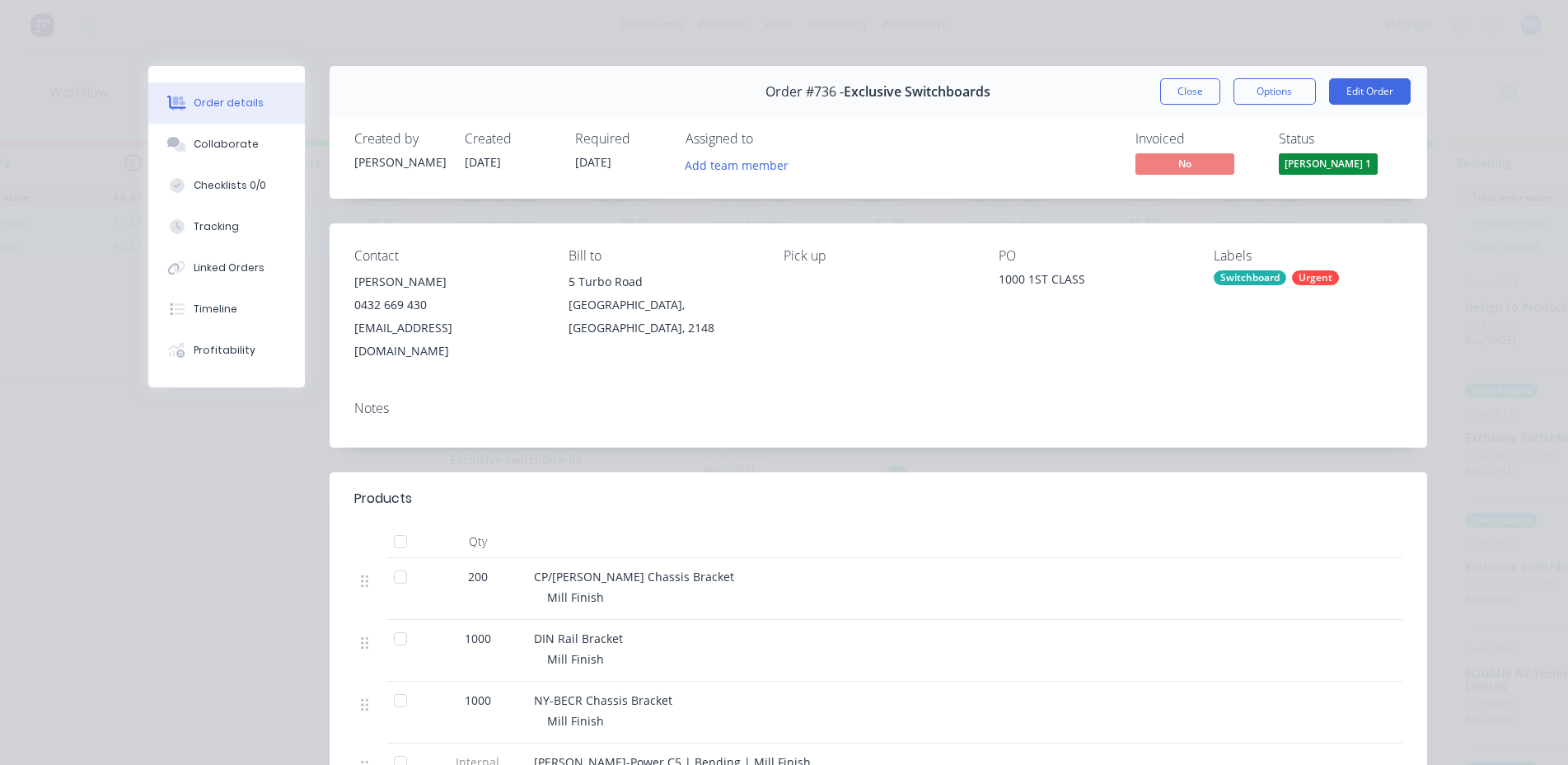
click at [1191, 97] on button "Close" at bounding box center [1191, 91] width 60 height 27
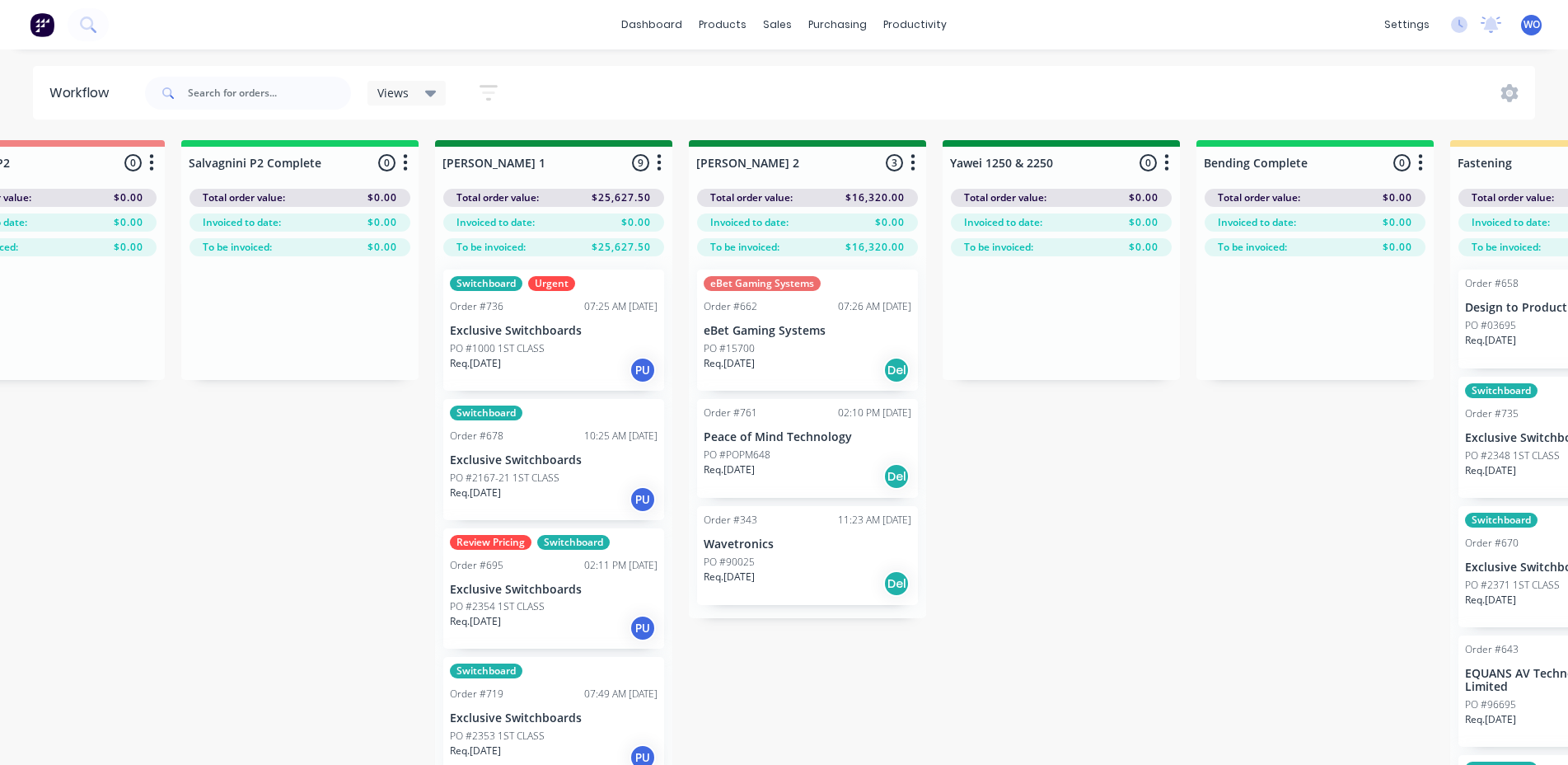
click at [545, 473] on p "PO #2167-21 1ST CLASS" at bounding box center [505, 478] width 110 height 15
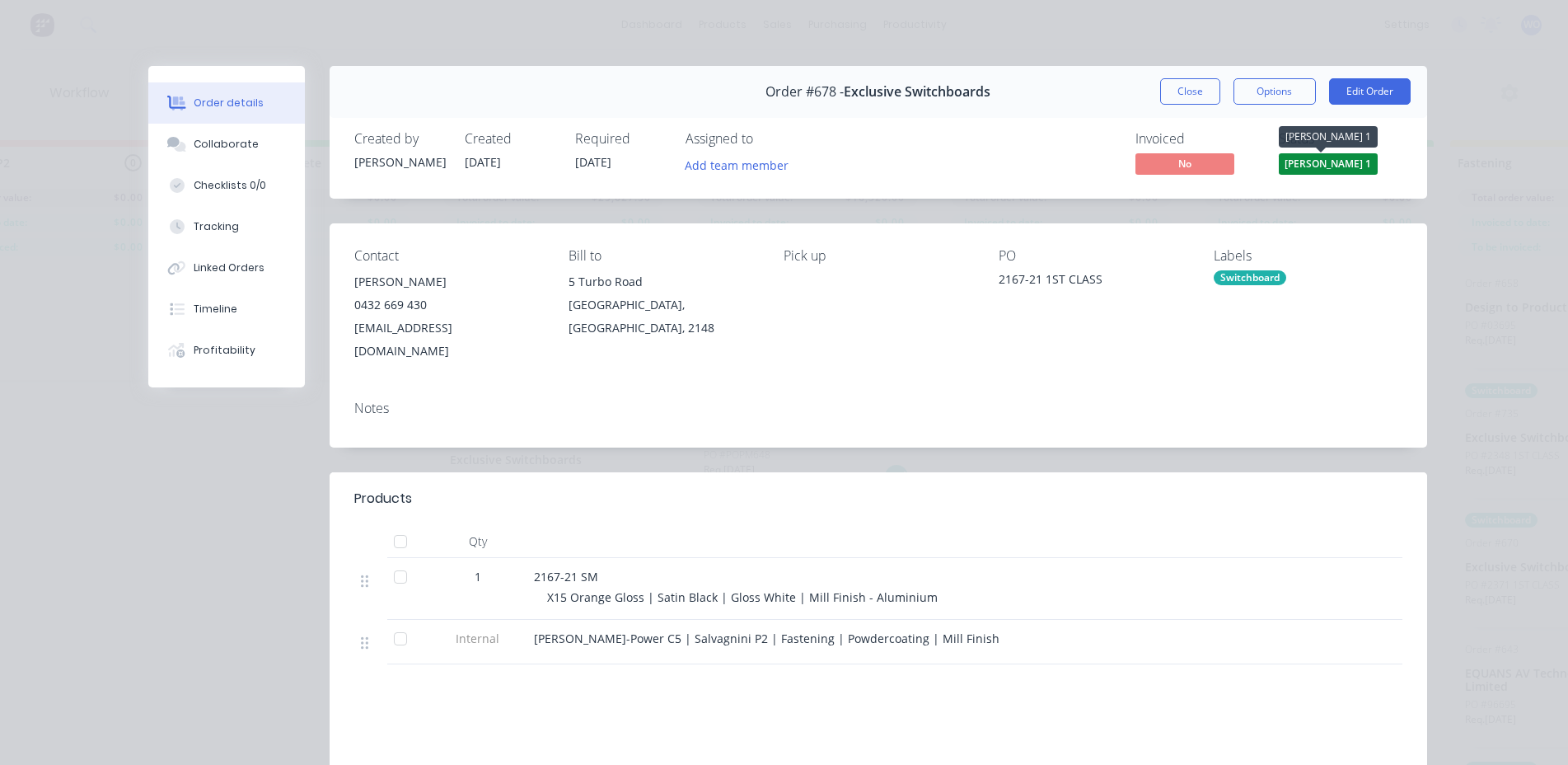
click at [1354, 159] on span "[PERSON_NAME] 1" at bounding box center [1328, 164] width 99 height 21
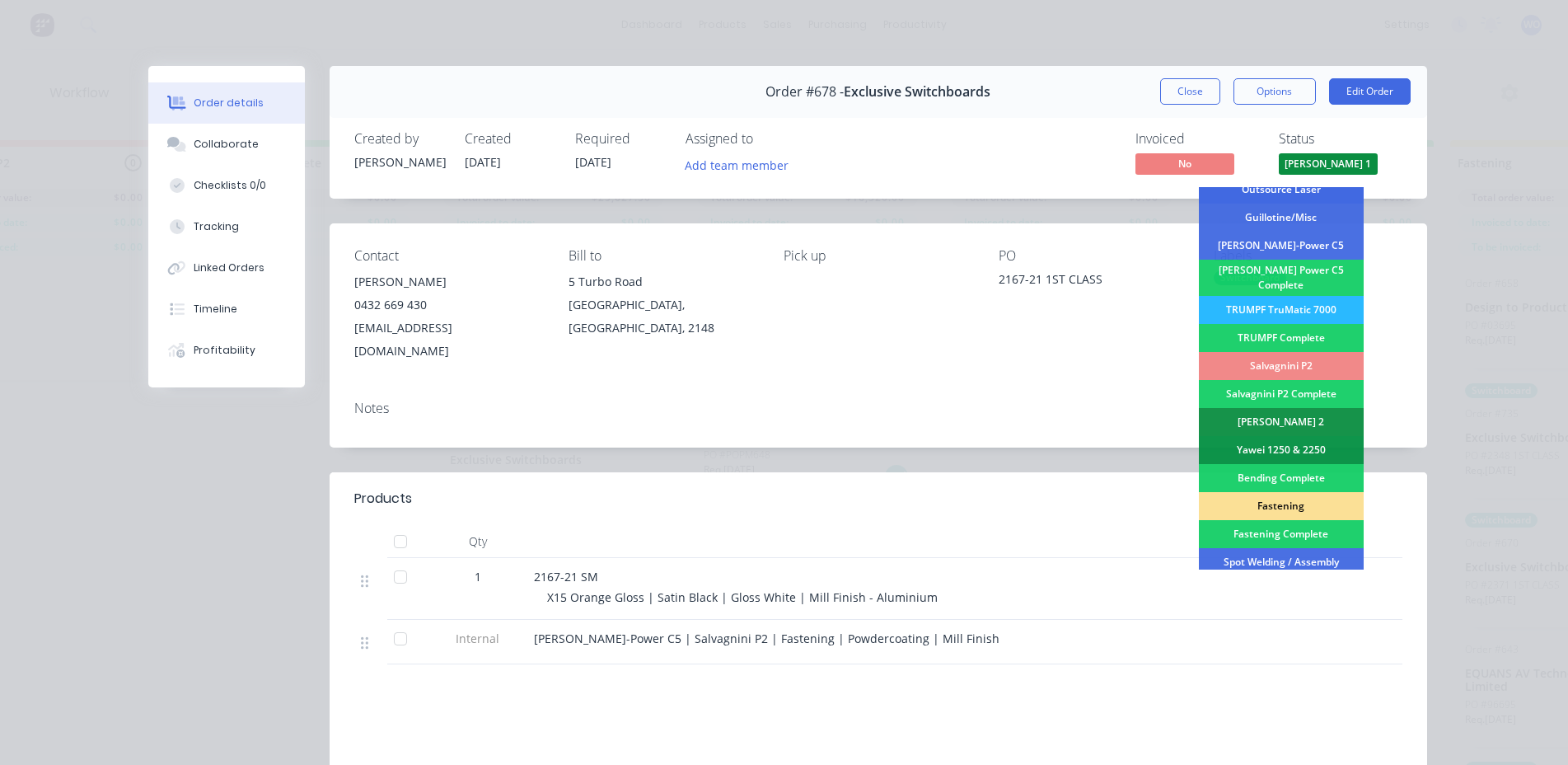
scroll to position [165, 0]
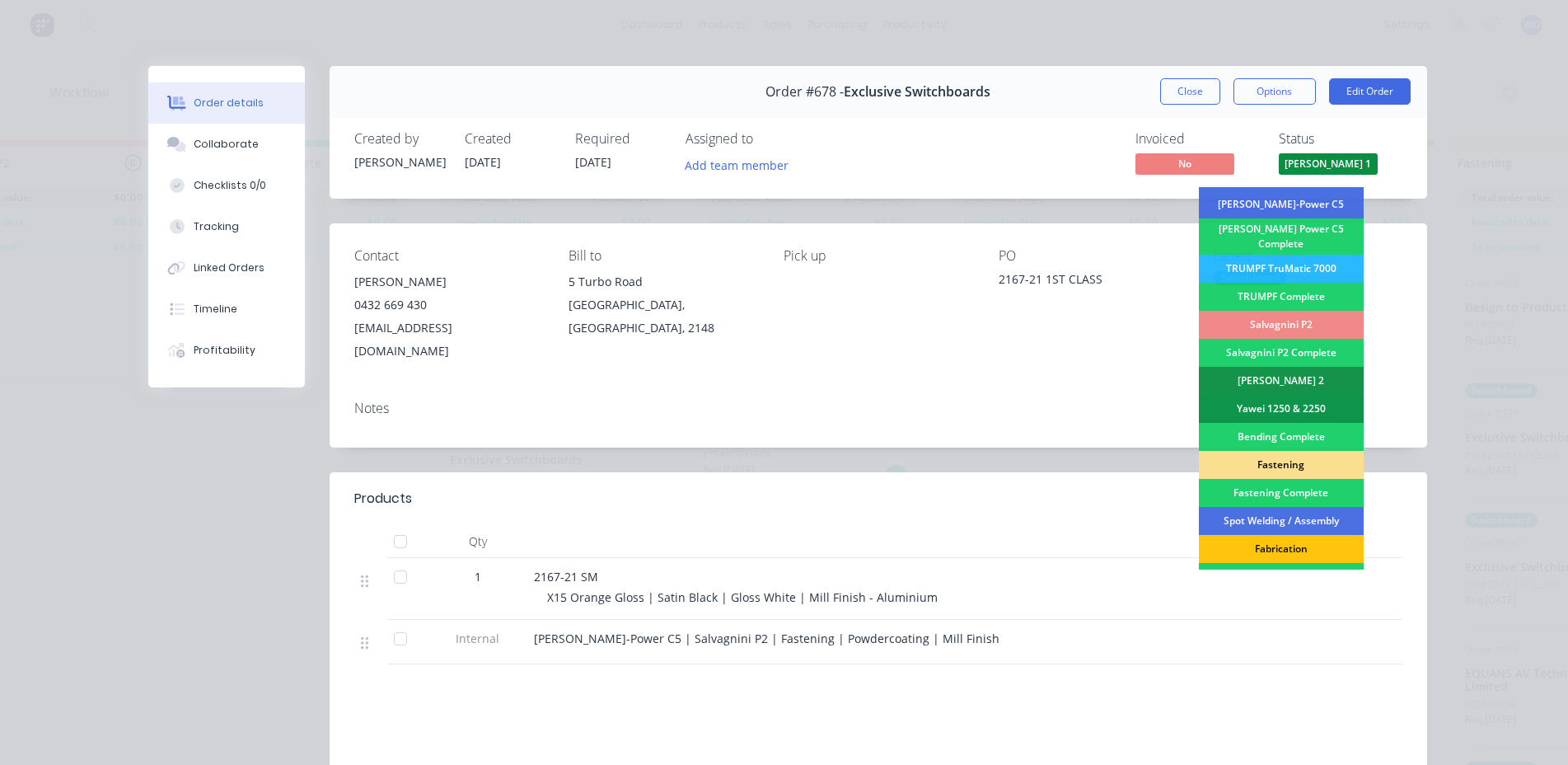
click at [1249, 456] on div "Fastening" at bounding box center [1282, 464] width 165 height 28
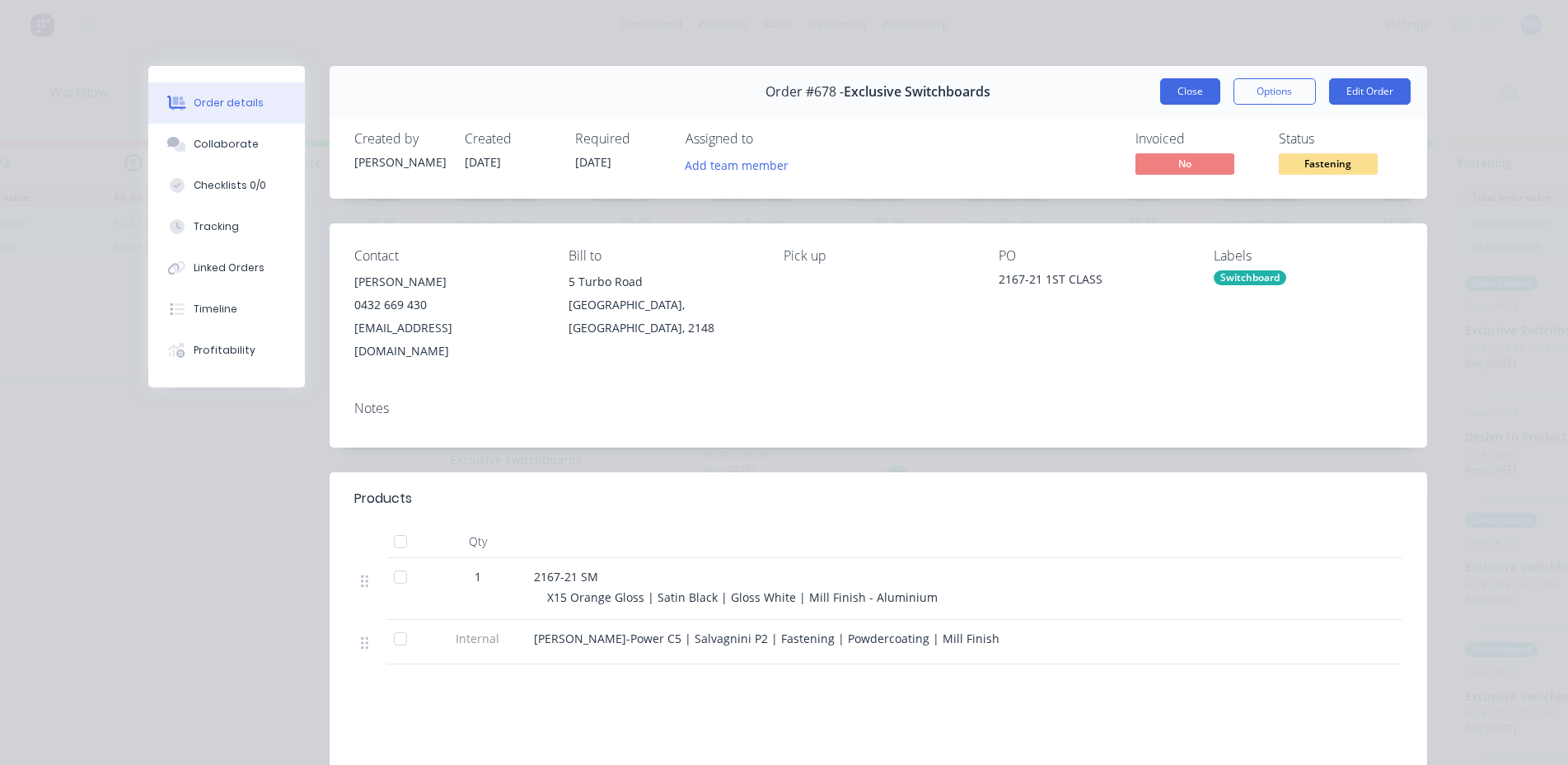
click at [1168, 97] on button "Close" at bounding box center [1191, 91] width 60 height 27
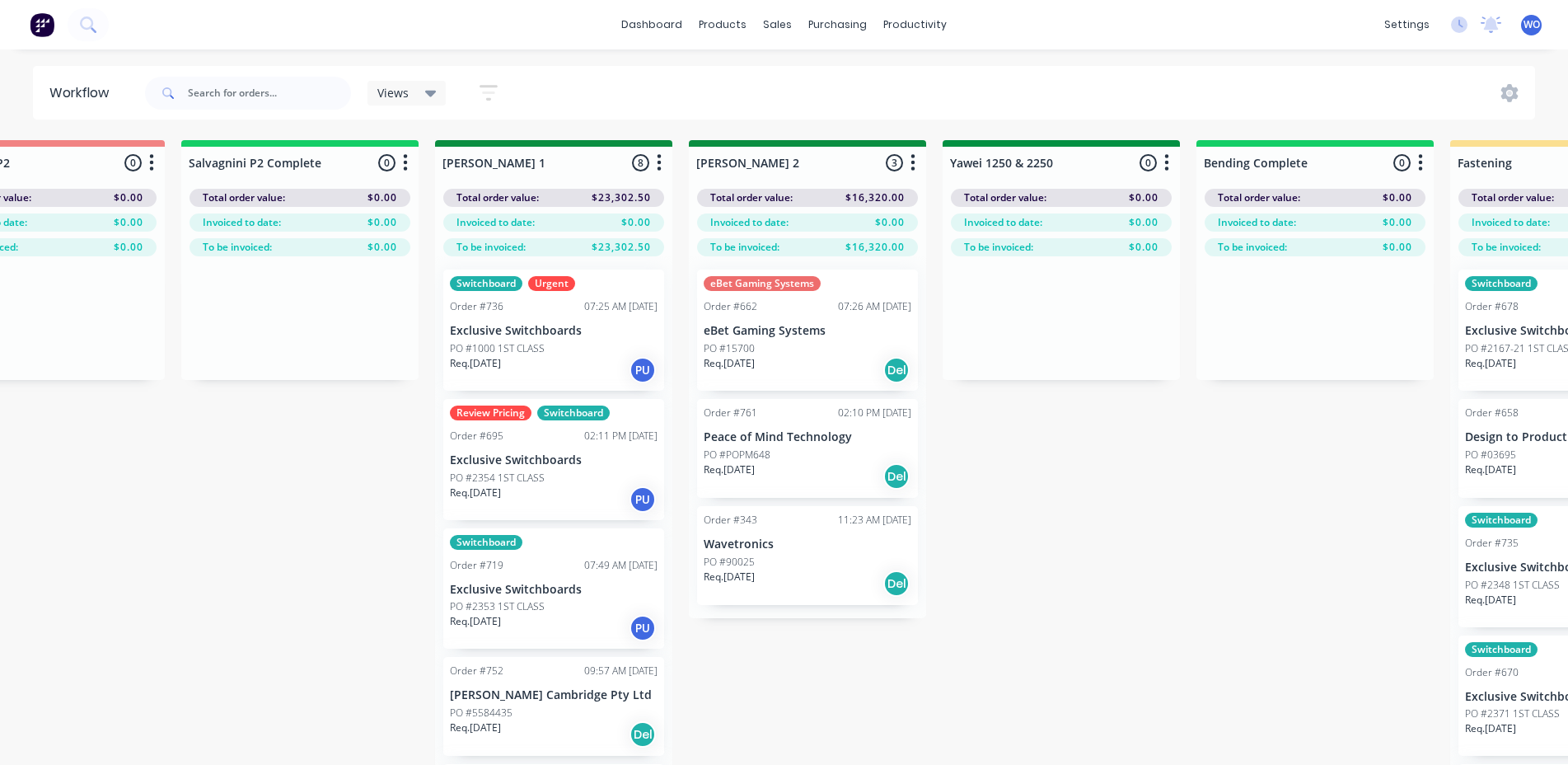
click at [577, 506] on div "Req. [DATE] PU" at bounding box center [554, 499] width 208 height 28
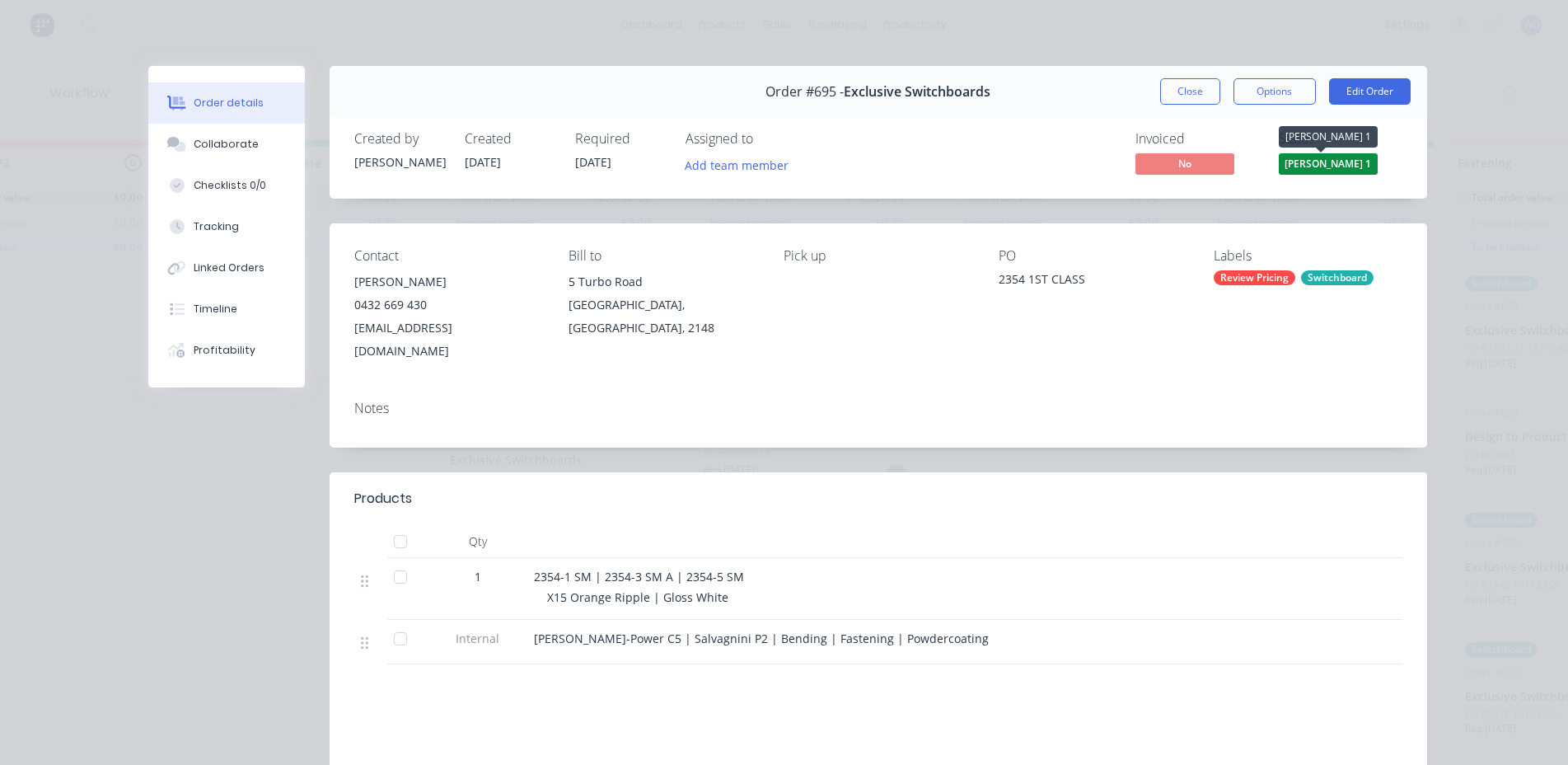
click at [1340, 166] on span "[PERSON_NAME] 1" at bounding box center [1328, 164] width 99 height 21
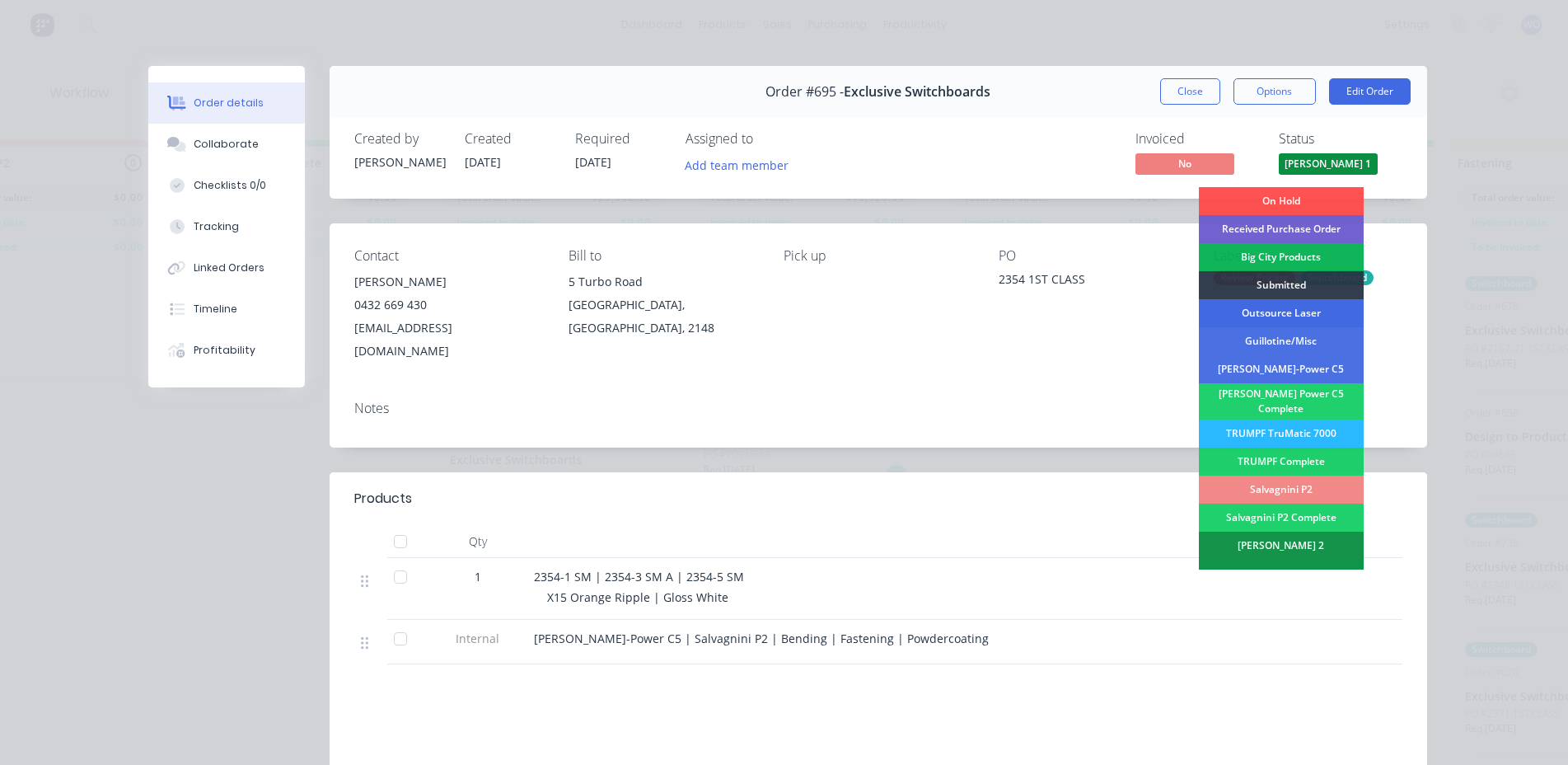
scroll to position [82, 0]
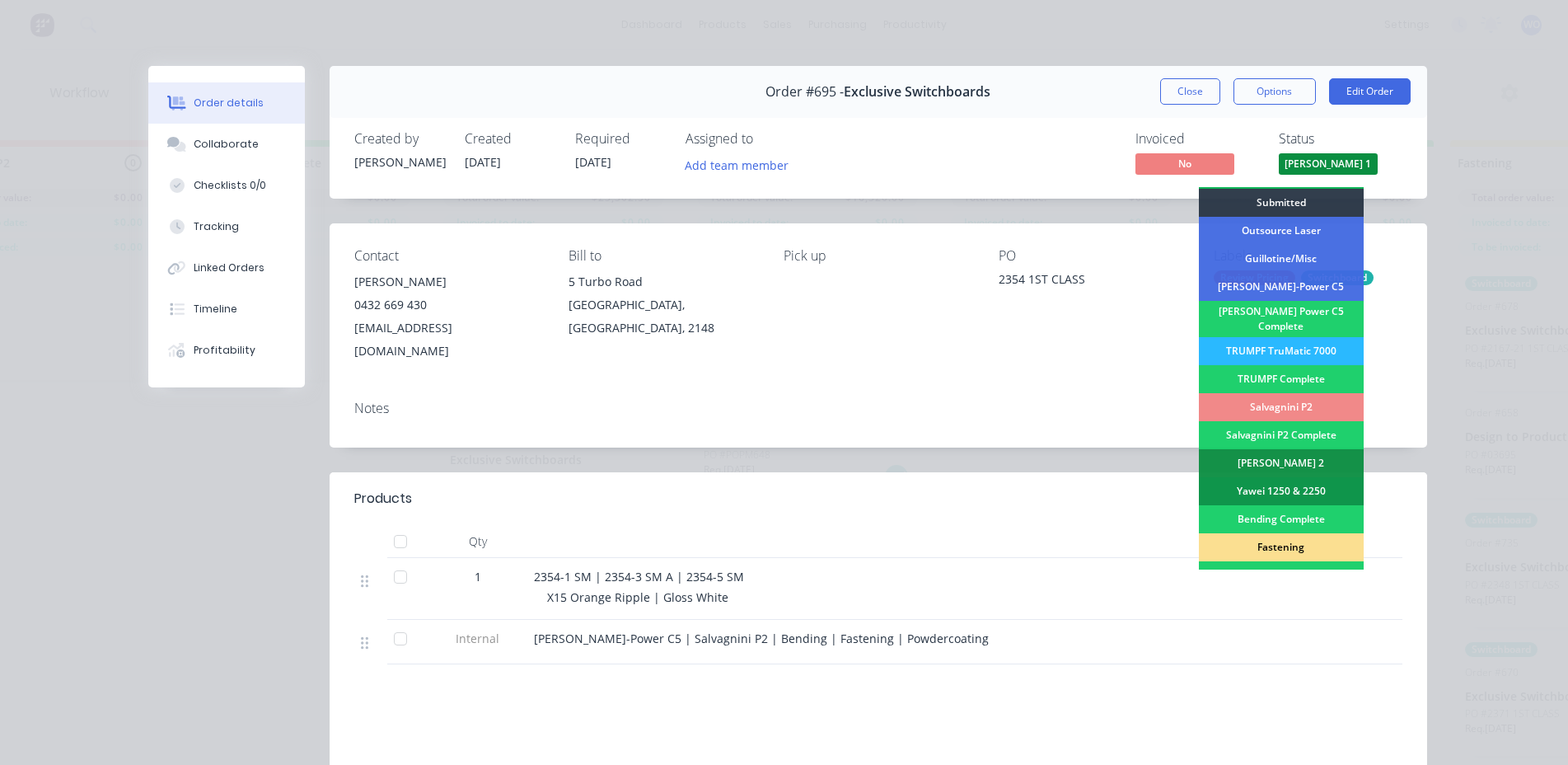
click at [1277, 540] on div "Fastening" at bounding box center [1282, 547] width 165 height 28
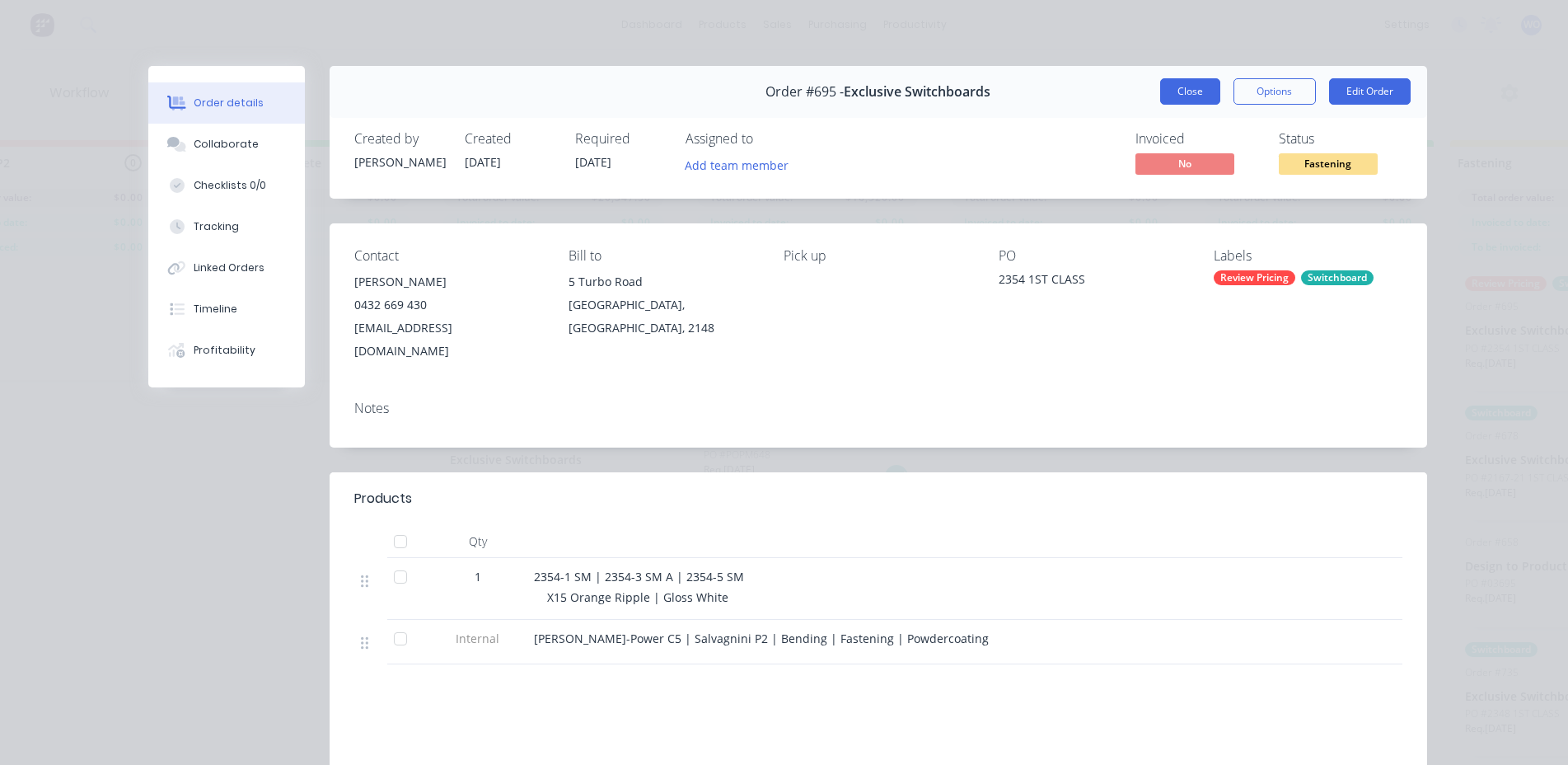
click at [1165, 98] on button "Close" at bounding box center [1191, 91] width 60 height 27
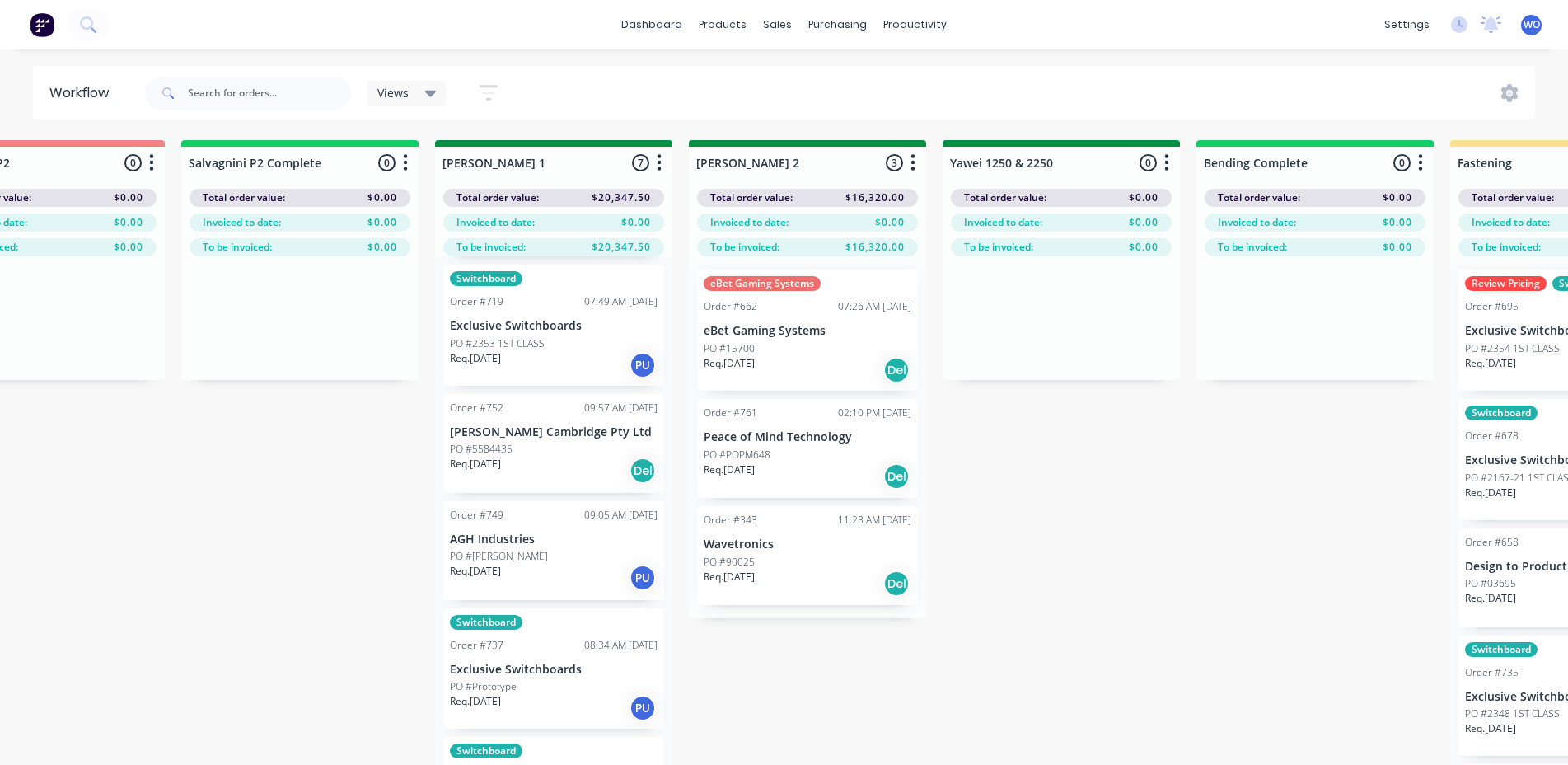
scroll to position [165, 0]
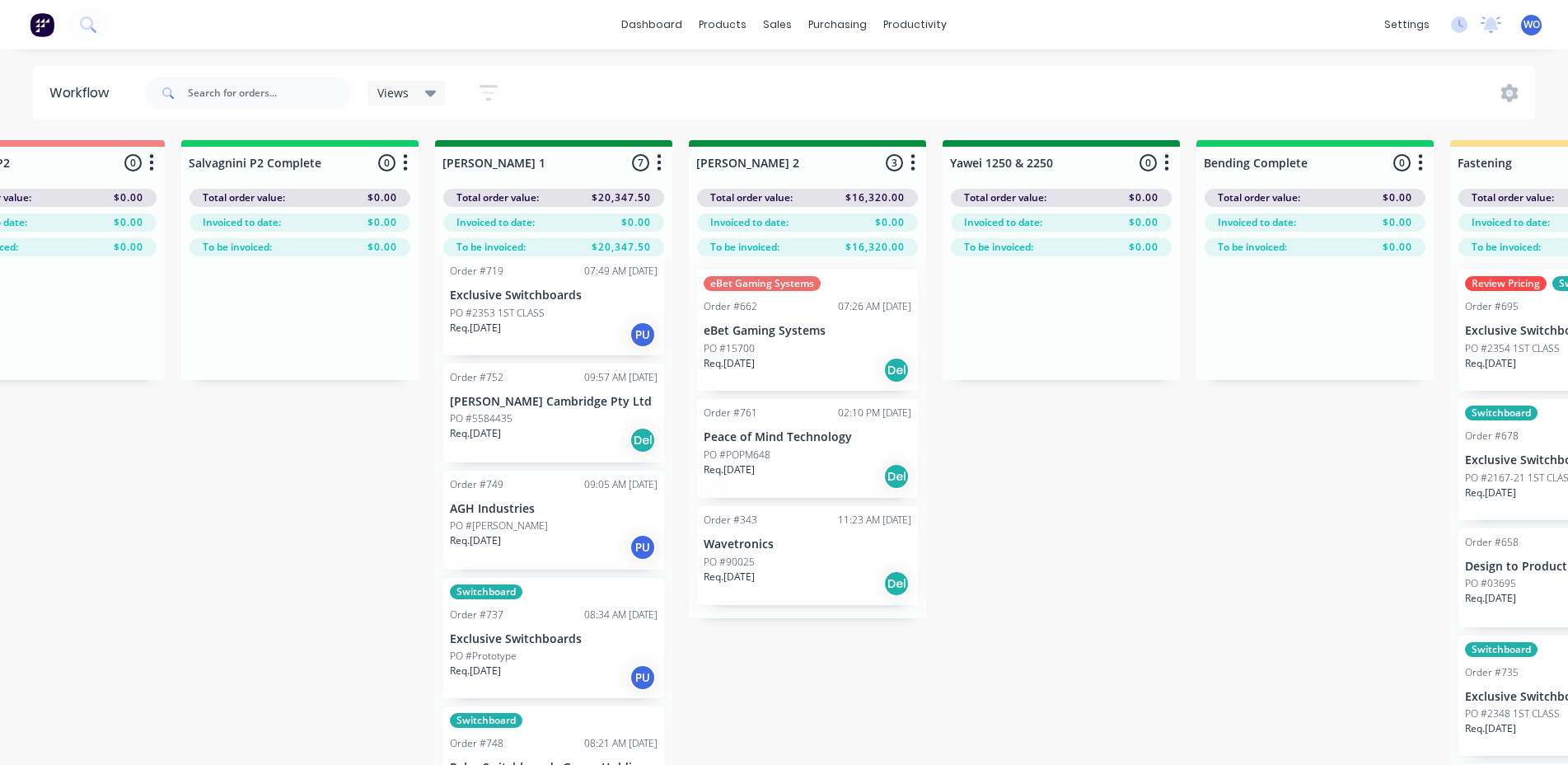
click at [580, 419] on div "PO #5584435" at bounding box center [554, 418] width 208 height 15
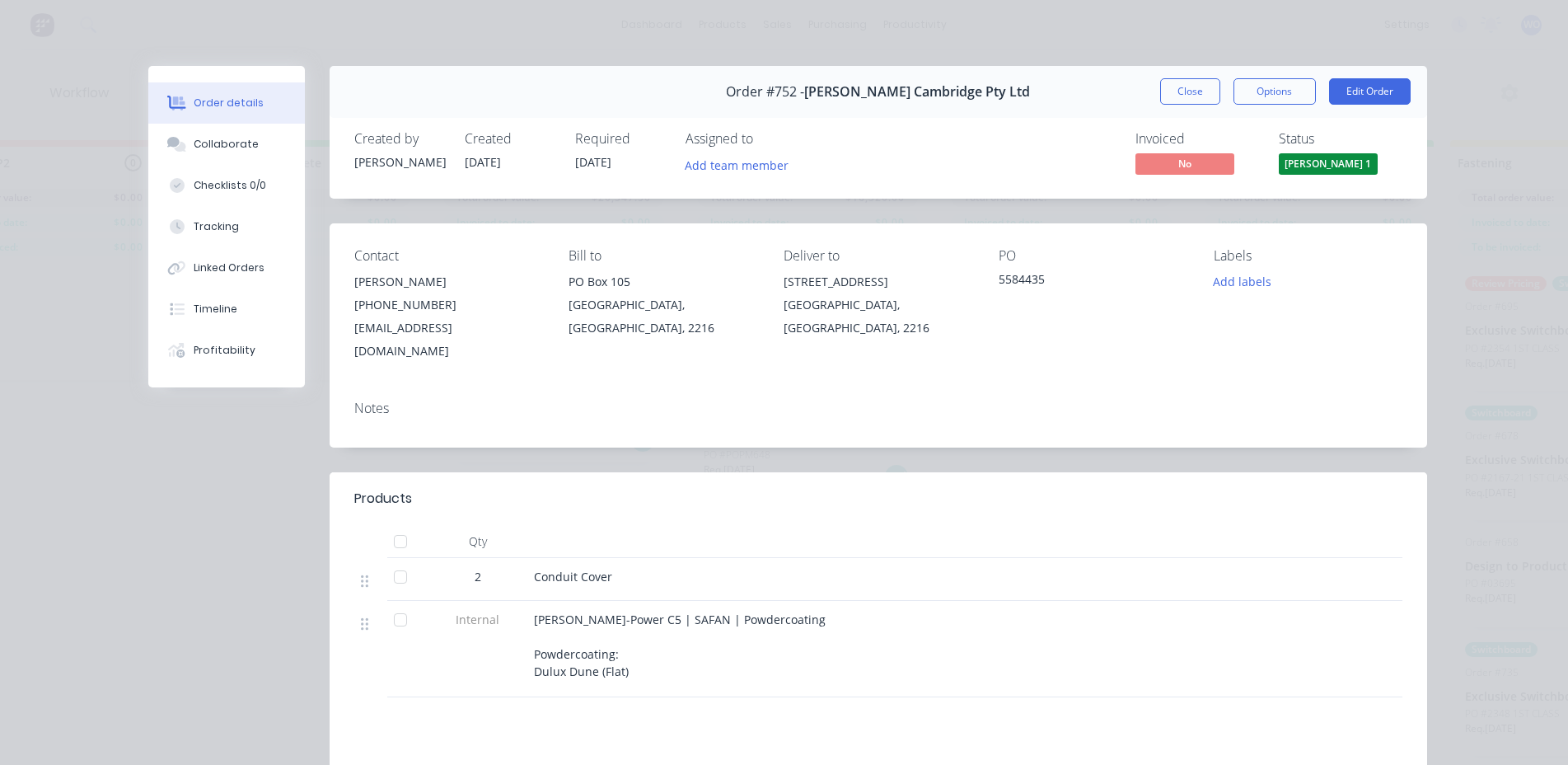
click at [1349, 176] on button "[PERSON_NAME] 1" at bounding box center [1328, 166] width 99 height 25
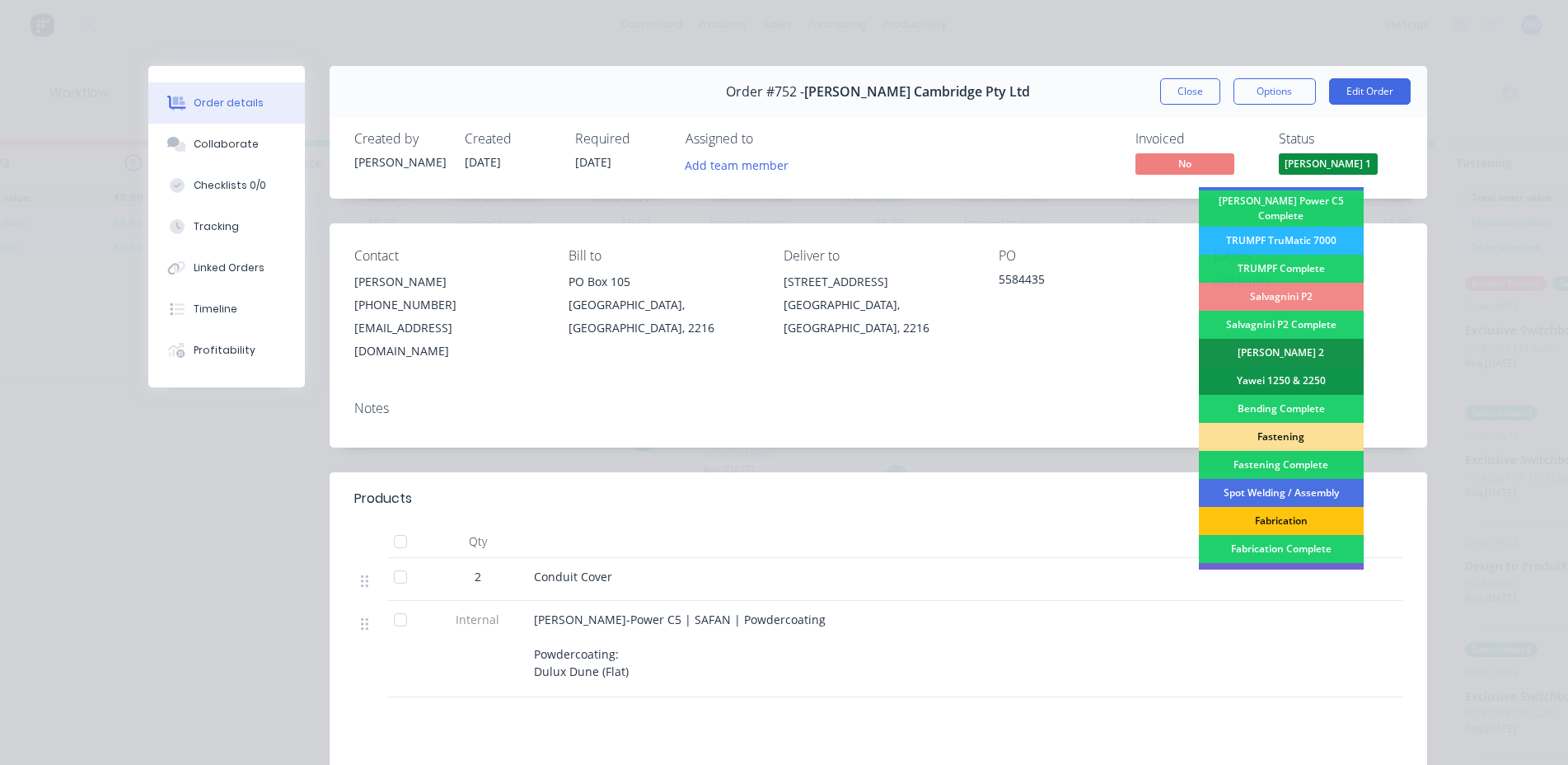
scroll to position [247, 0]
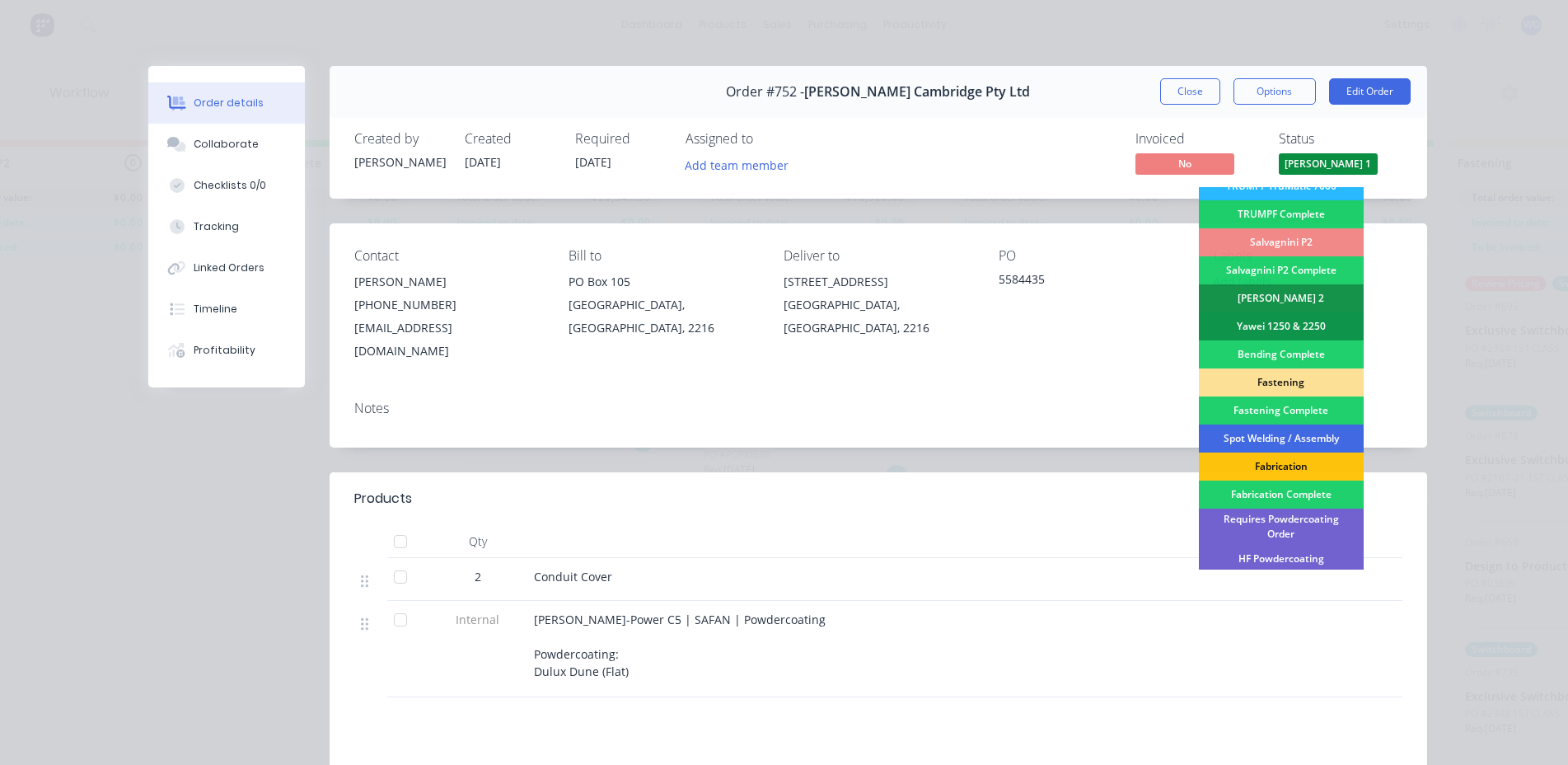
click at [1311, 425] on div "Spot Welding / Assembly" at bounding box center [1282, 438] width 165 height 28
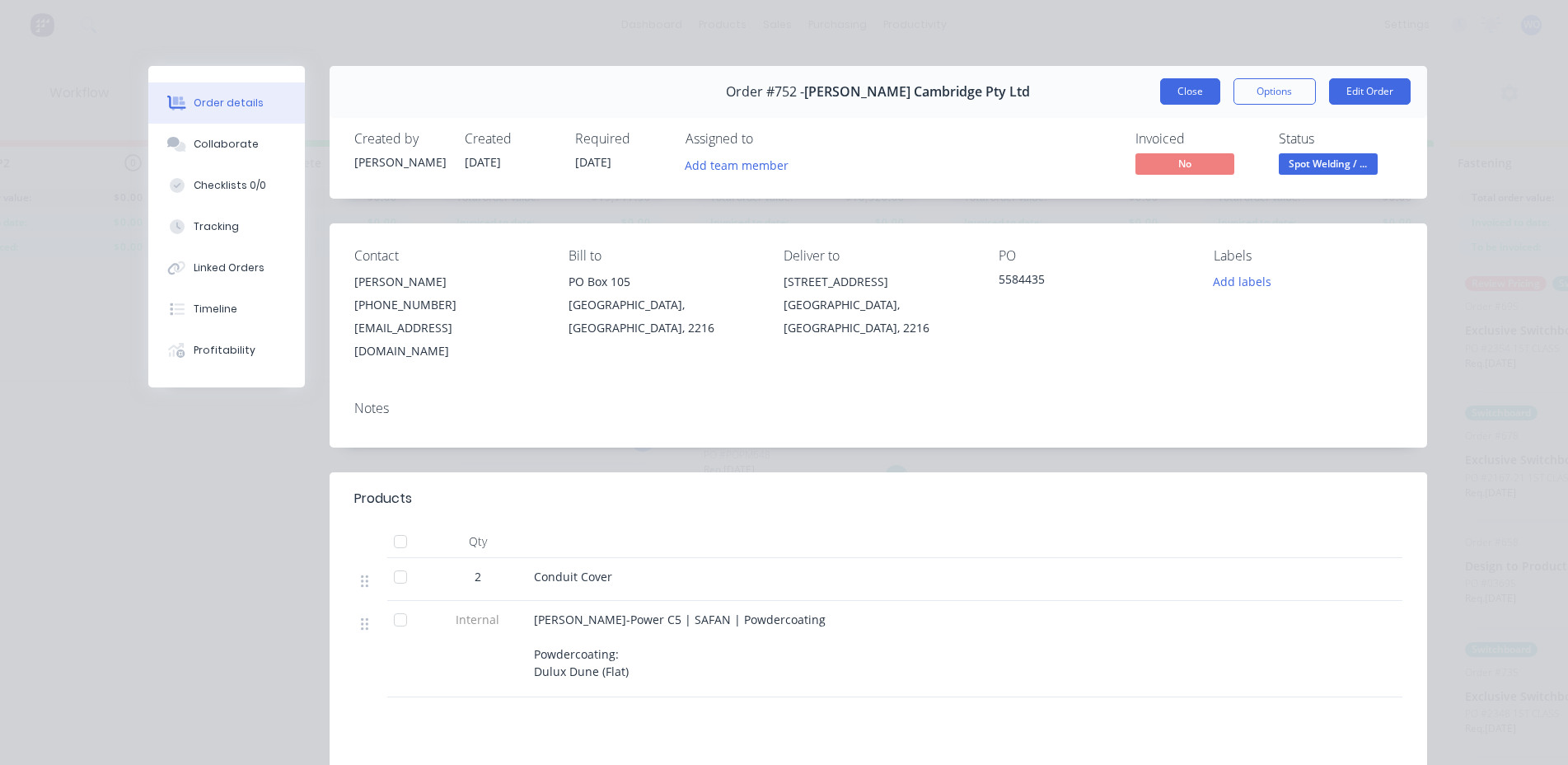
click at [1185, 90] on button "Close" at bounding box center [1191, 91] width 60 height 27
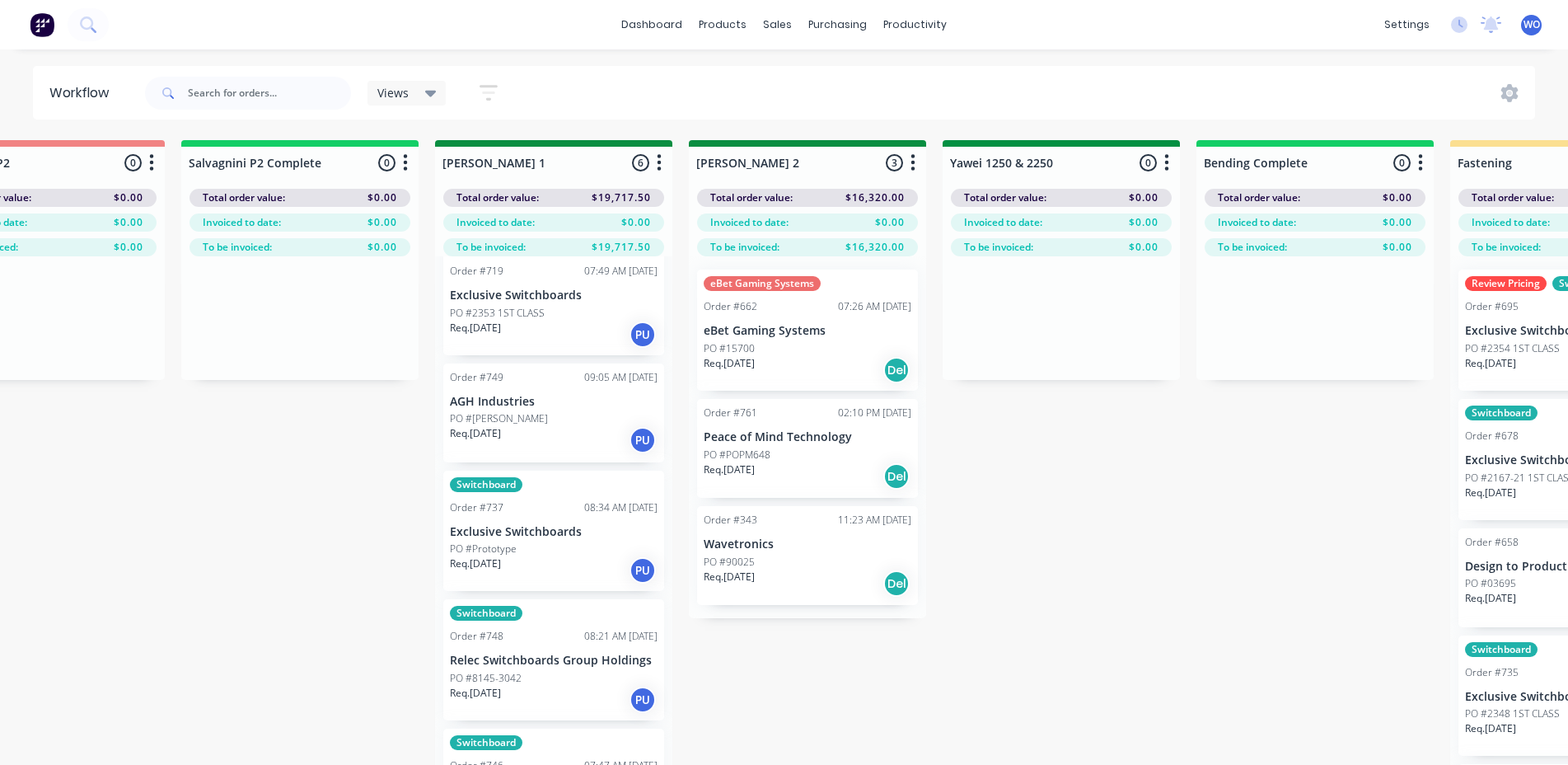
click at [566, 438] on div "Req. [DATE] PU" at bounding box center [554, 440] width 208 height 28
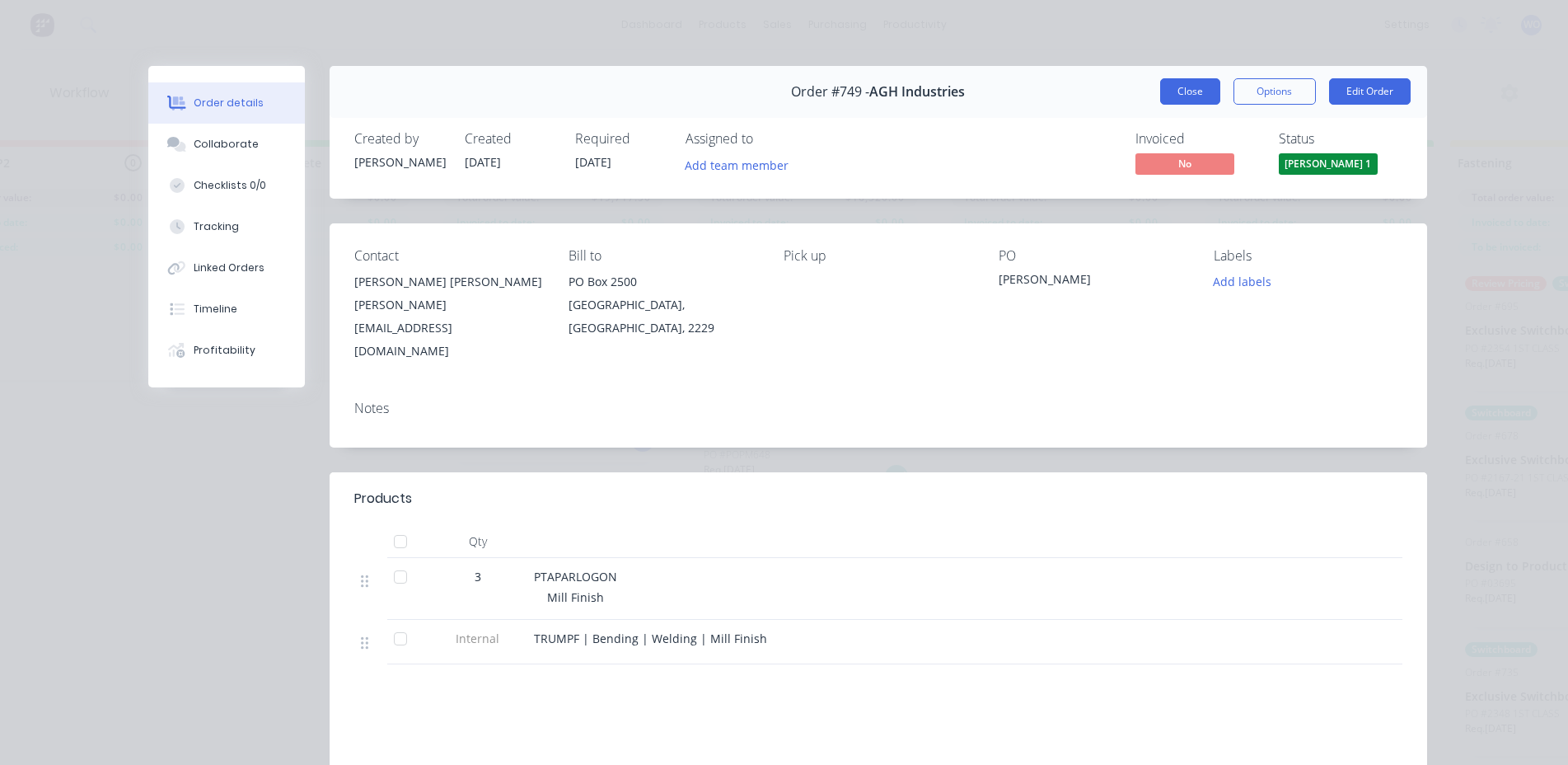
click at [1166, 81] on button "Close" at bounding box center [1191, 91] width 60 height 27
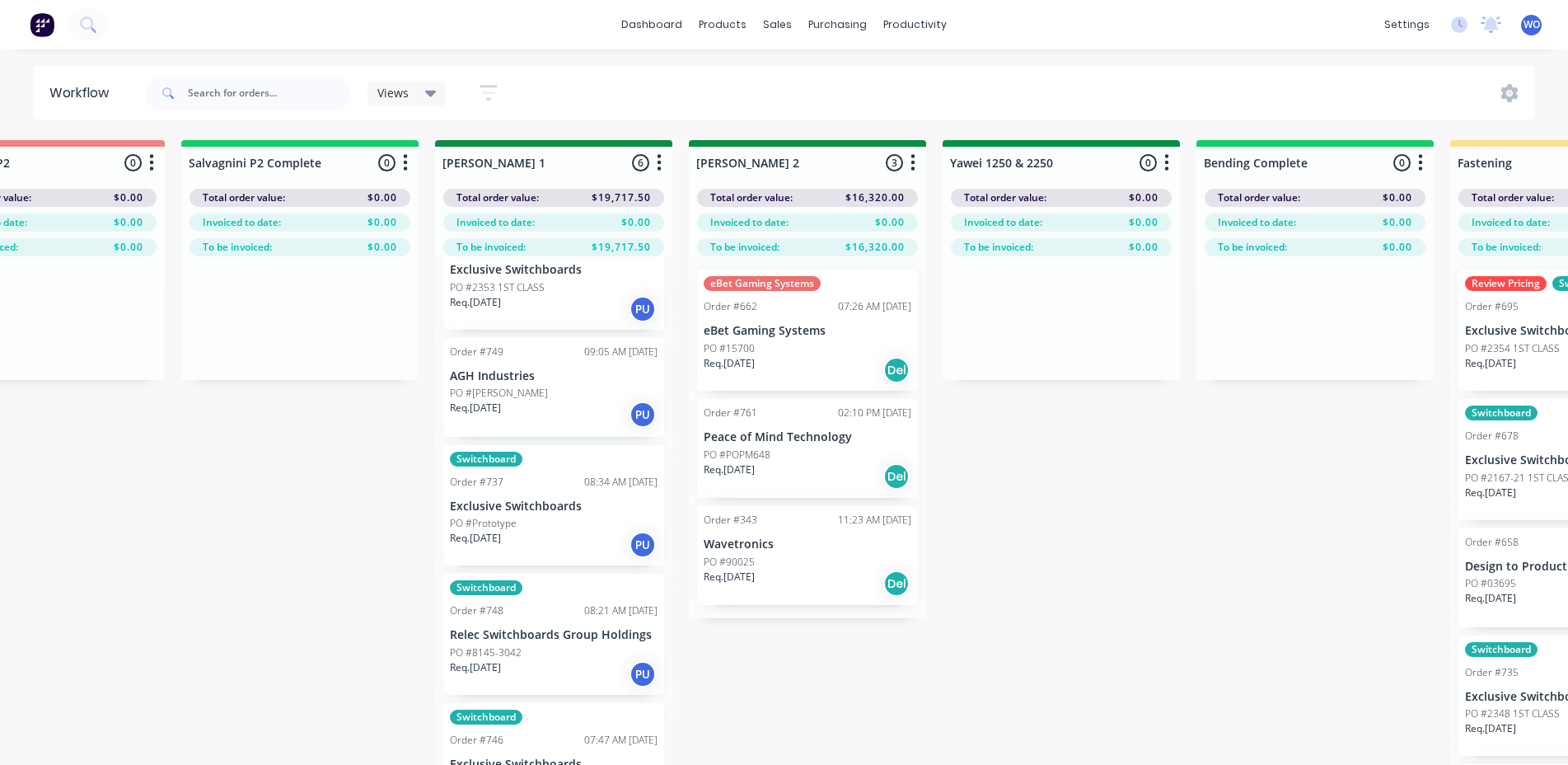
scroll to position [73, 2646]
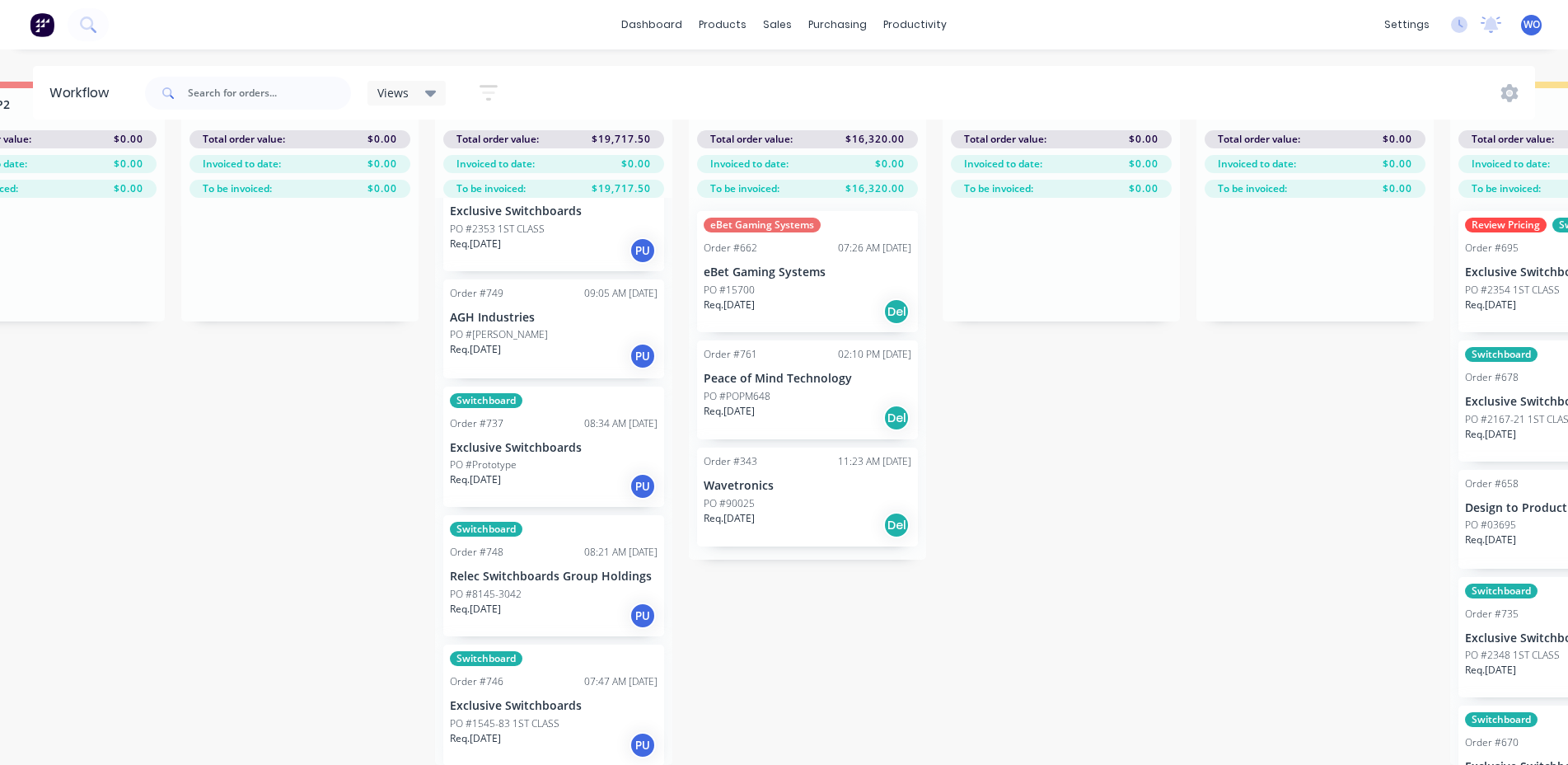
click at [604, 699] on p "Exclusive Switchboards" at bounding box center [554, 706] width 208 height 14
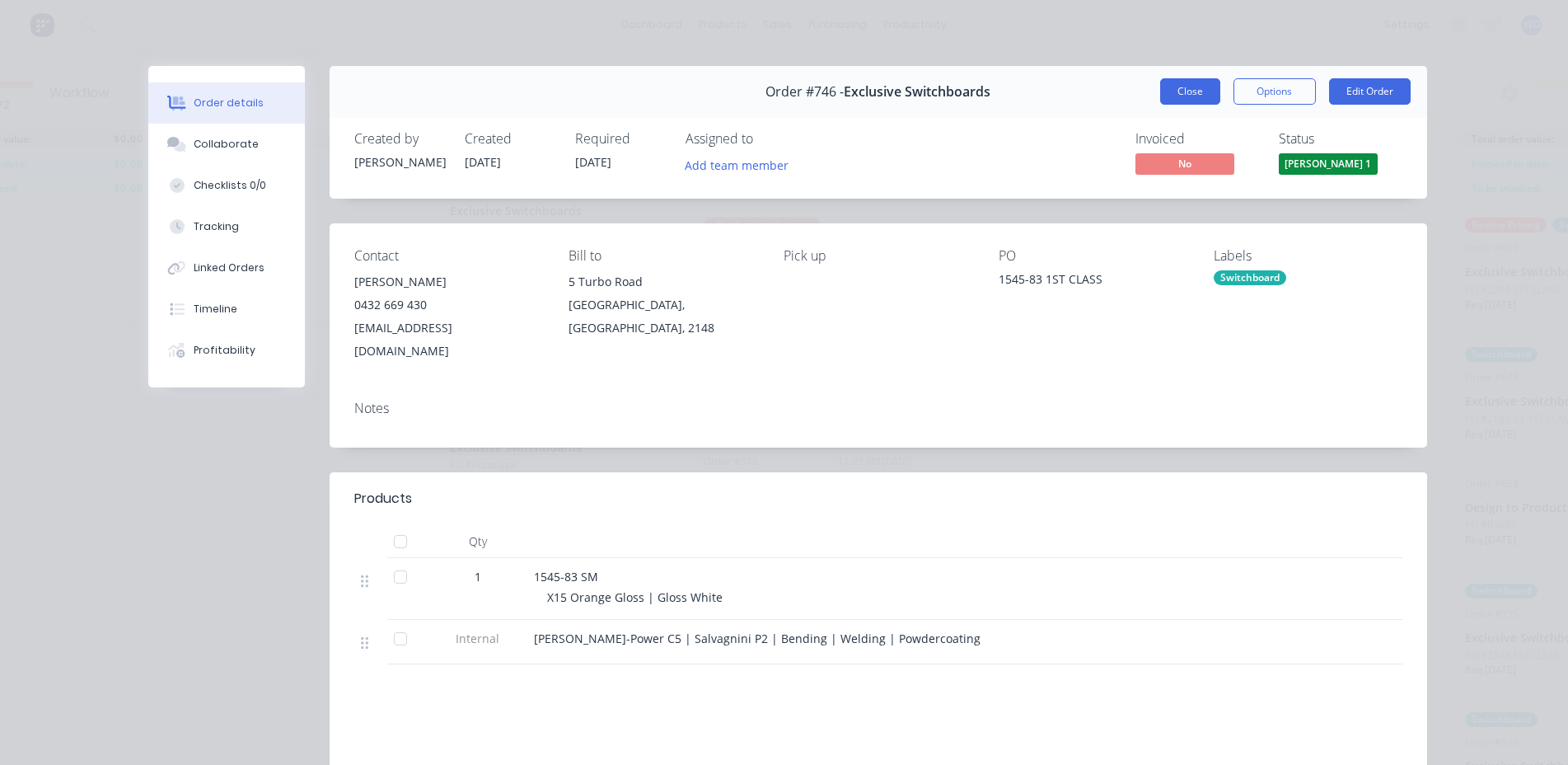
click at [1161, 103] on button "Close" at bounding box center [1191, 91] width 60 height 27
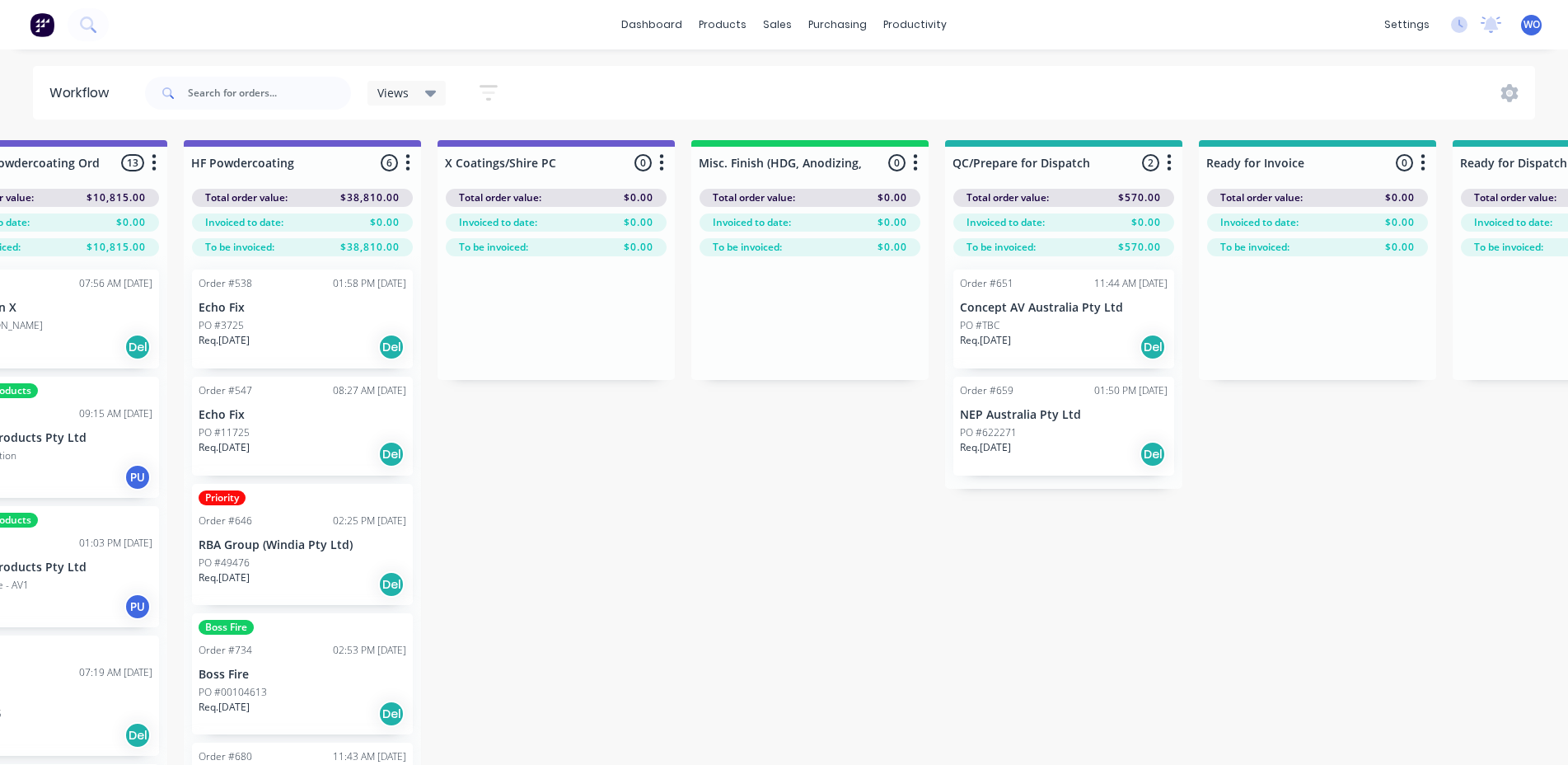
scroll to position [0, 5108]
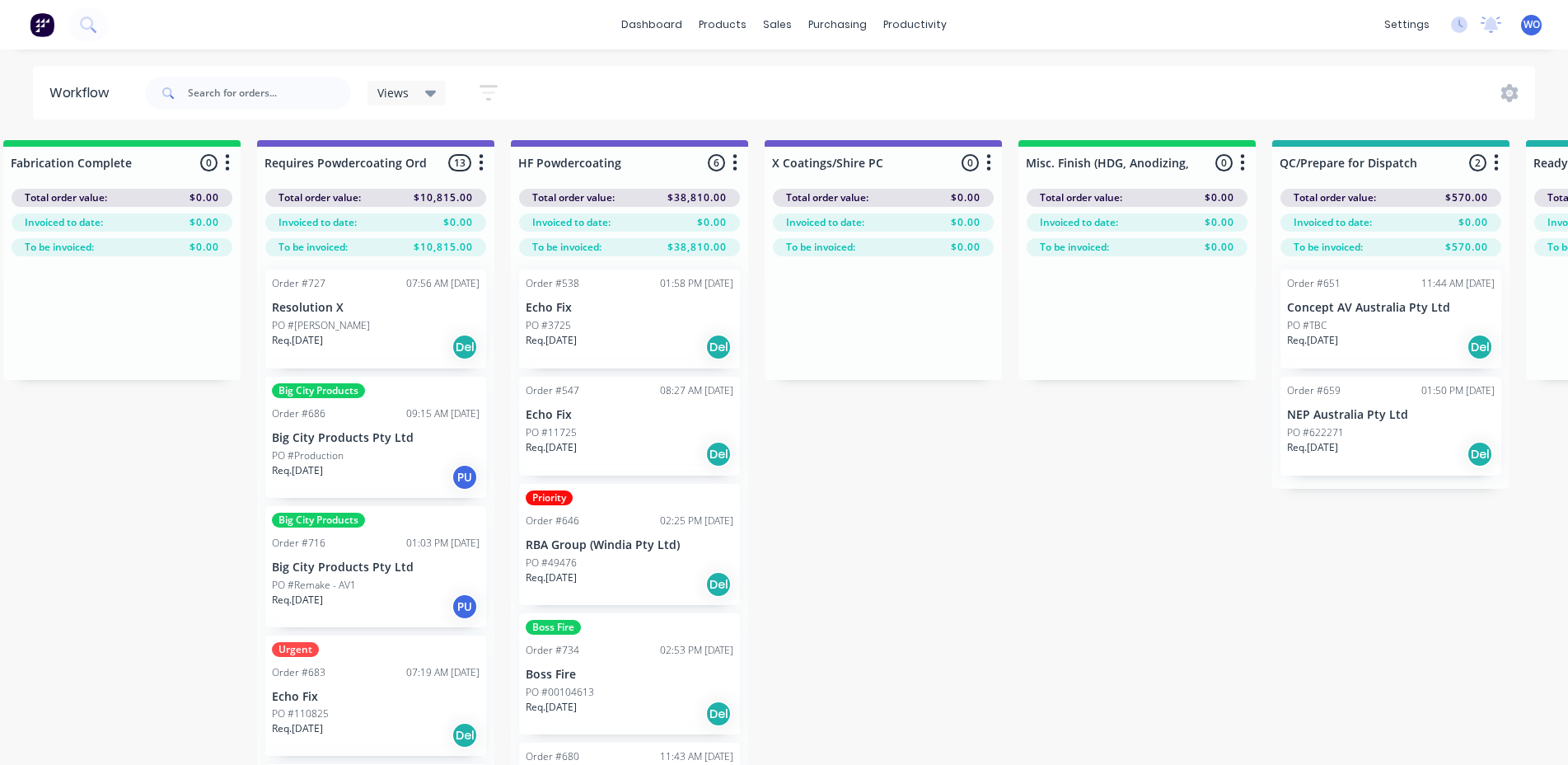
click at [339, 418] on div "Order #686 09:15 AM [DATE]" at bounding box center [376, 413] width 208 height 15
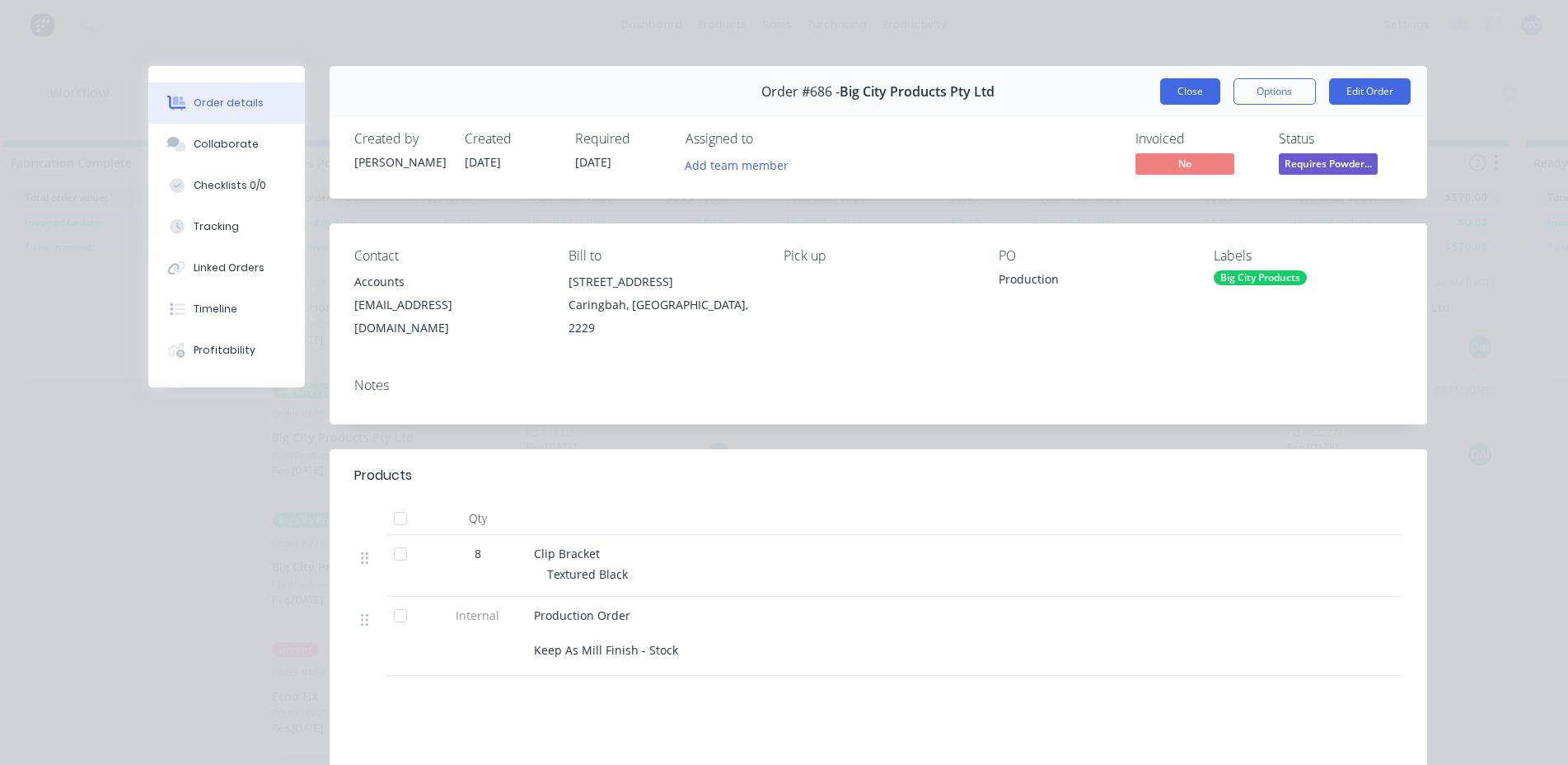
click at [1194, 95] on button "Close" at bounding box center [1191, 91] width 60 height 27
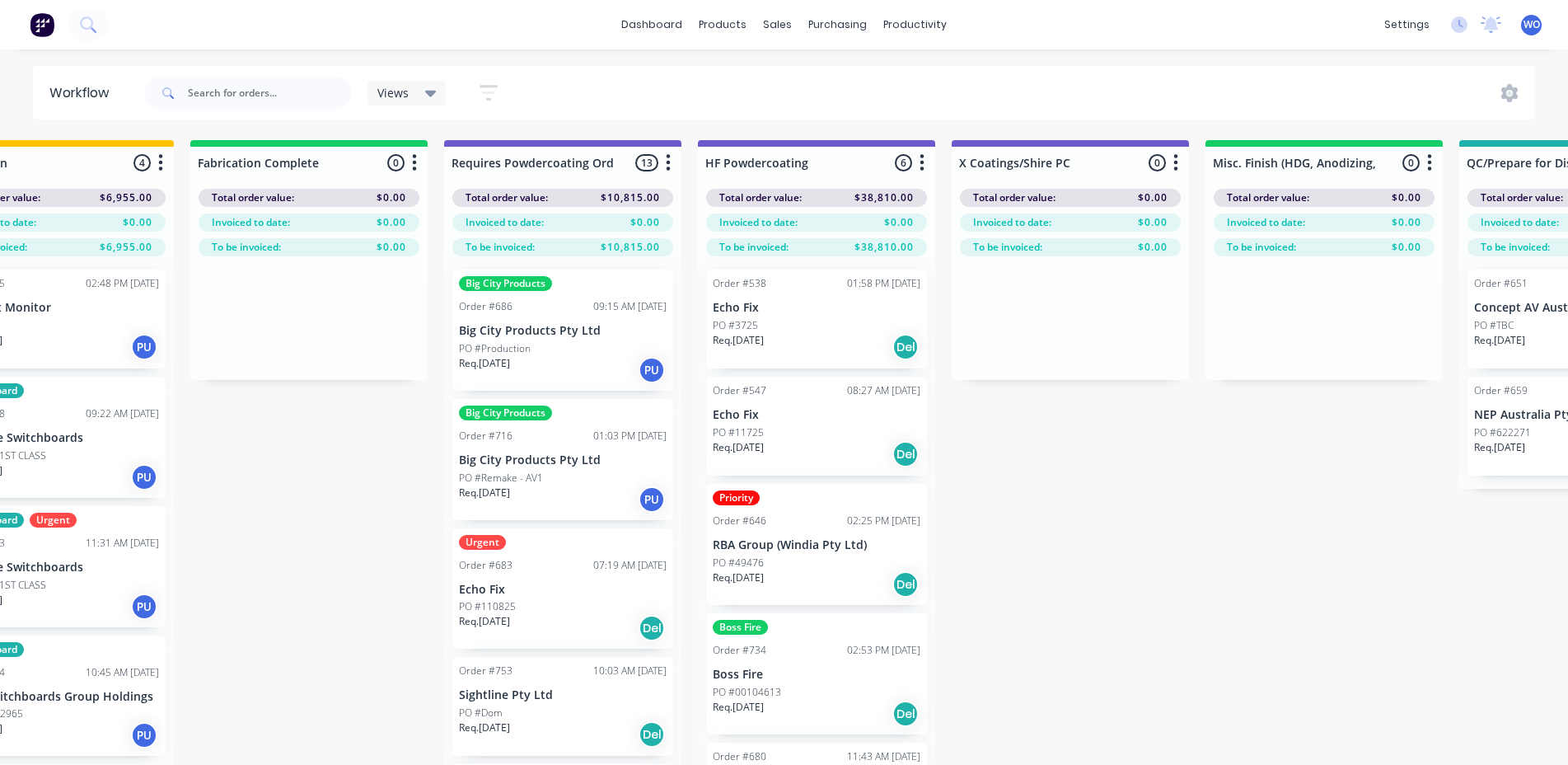
scroll to position [0, 4946]
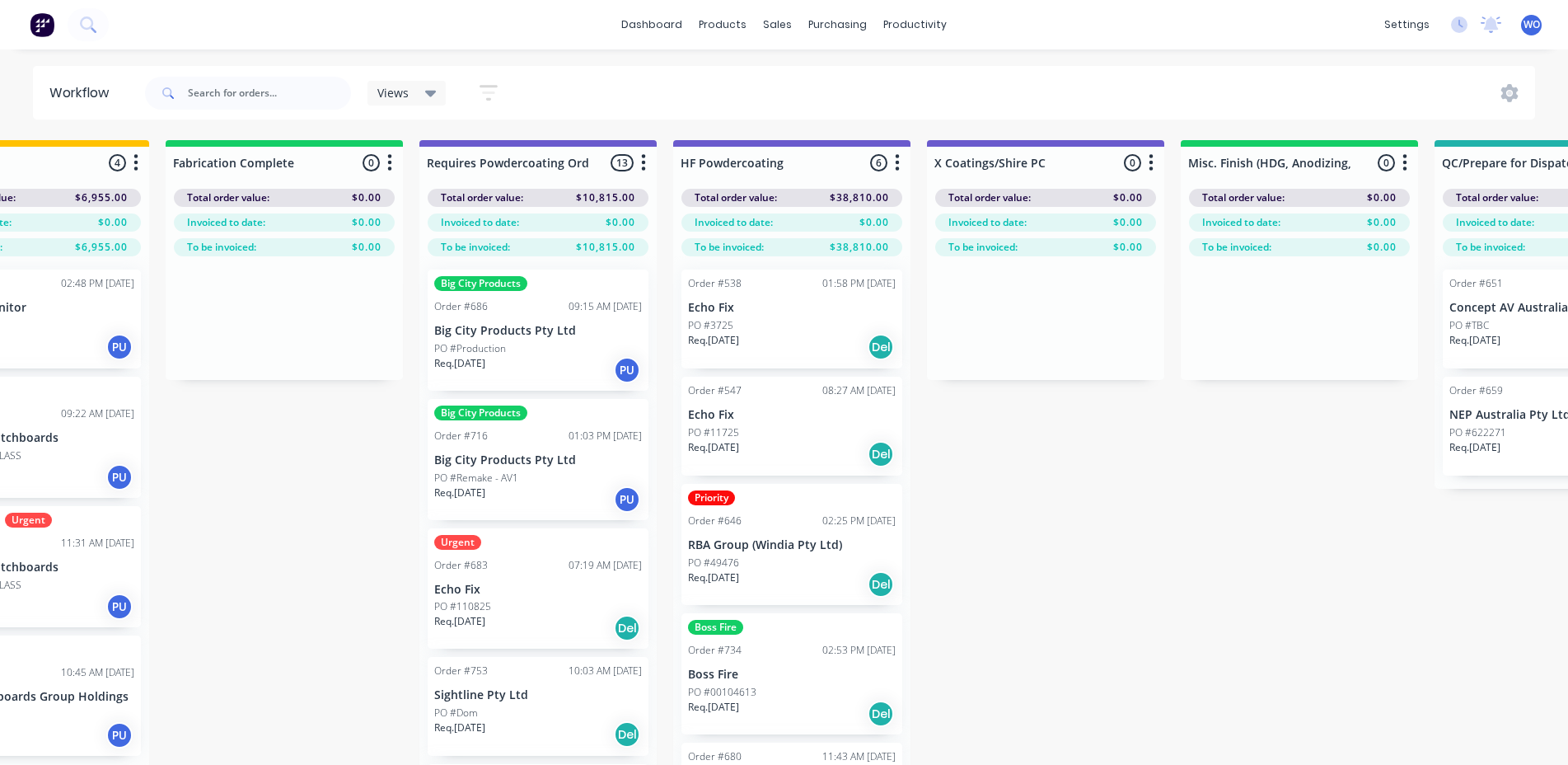
click at [807, 321] on div "PO #3725" at bounding box center [792, 325] width 208 height 15
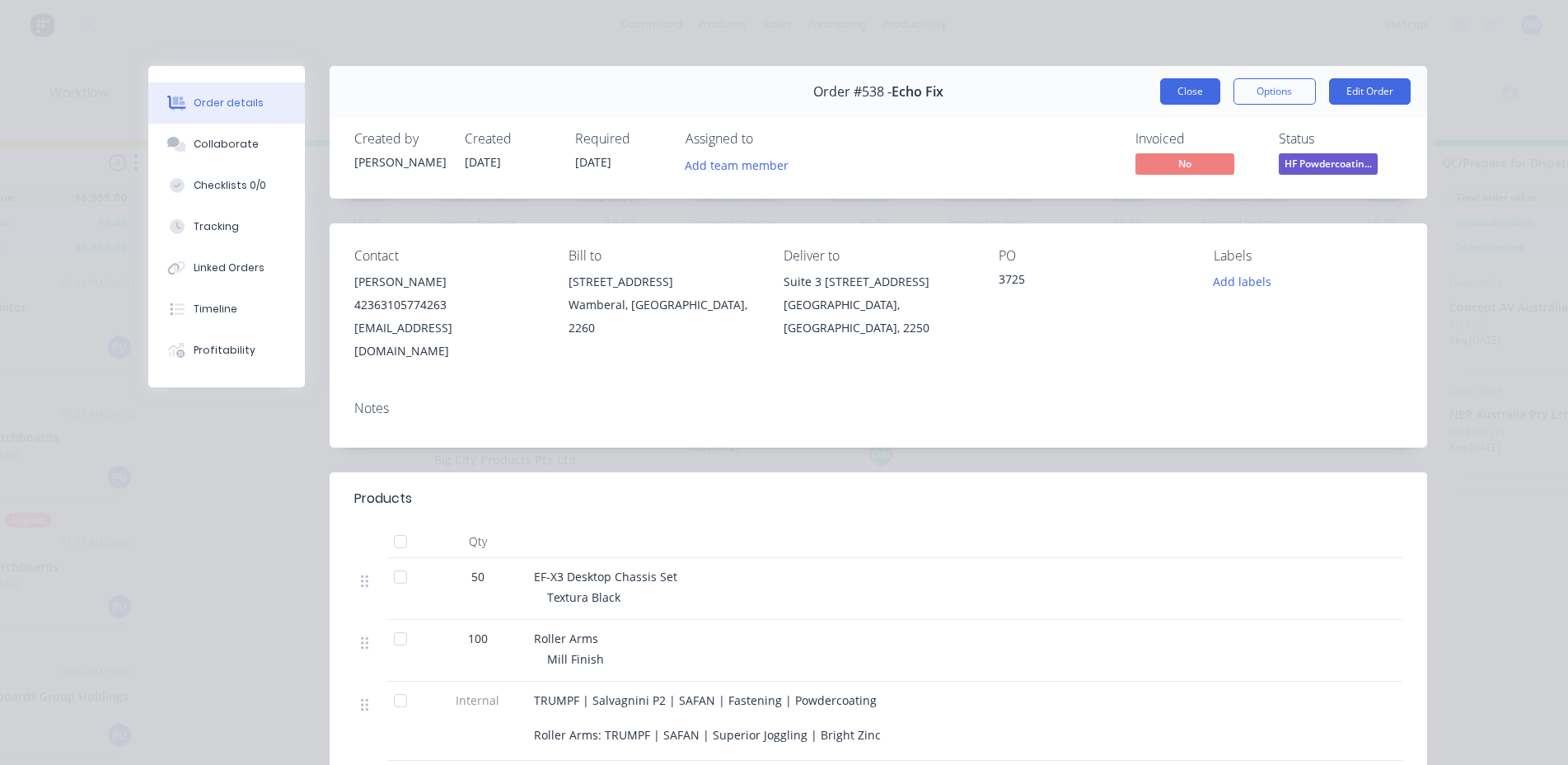
click at [1174, 95] on button "Close" at bounding box center [1191, 91] width 60 height 27
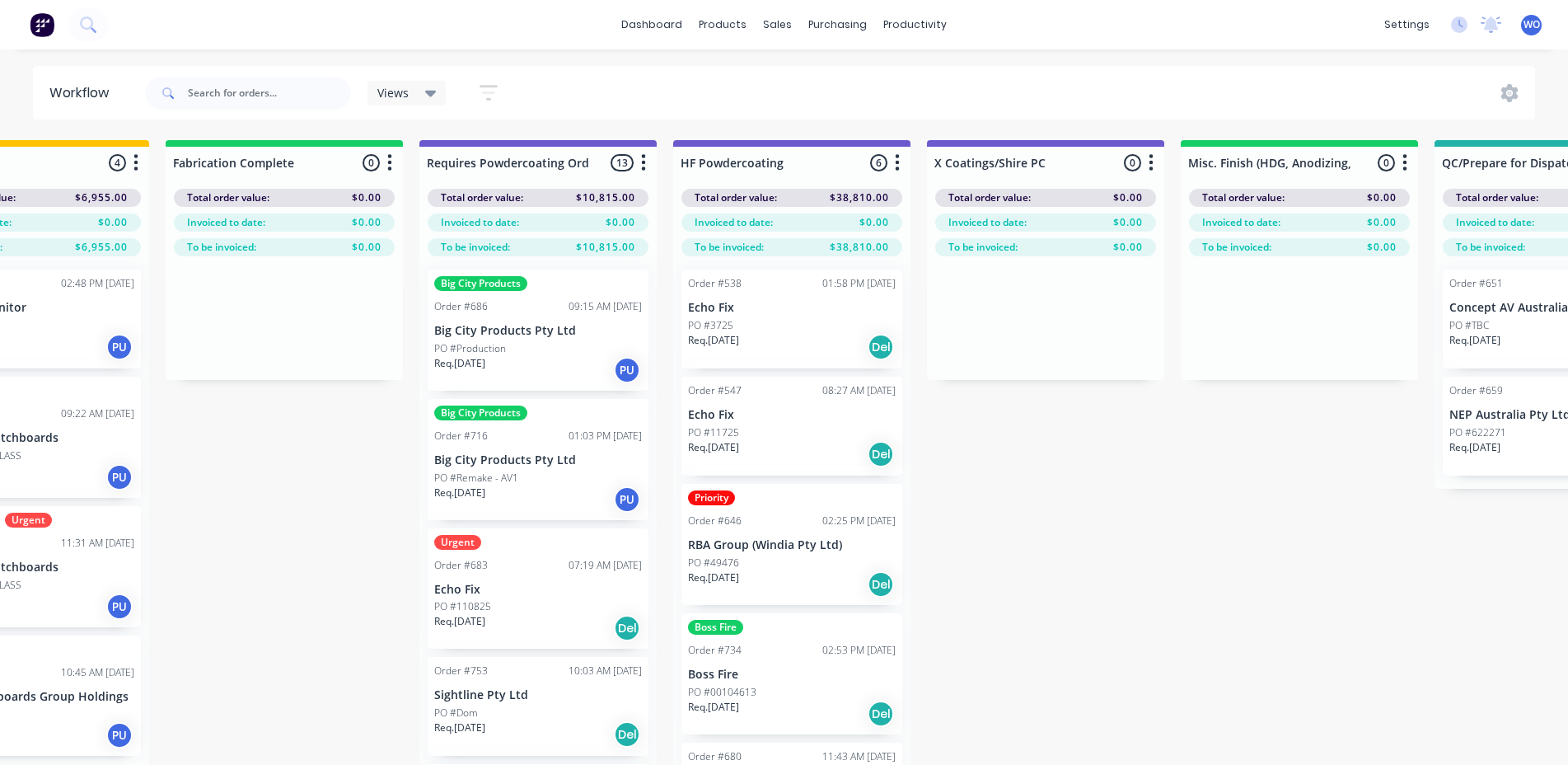
click at [563, 620] on div "Req. 19/08/25 Del" at bounding box center [538, 628] width 208 height 28
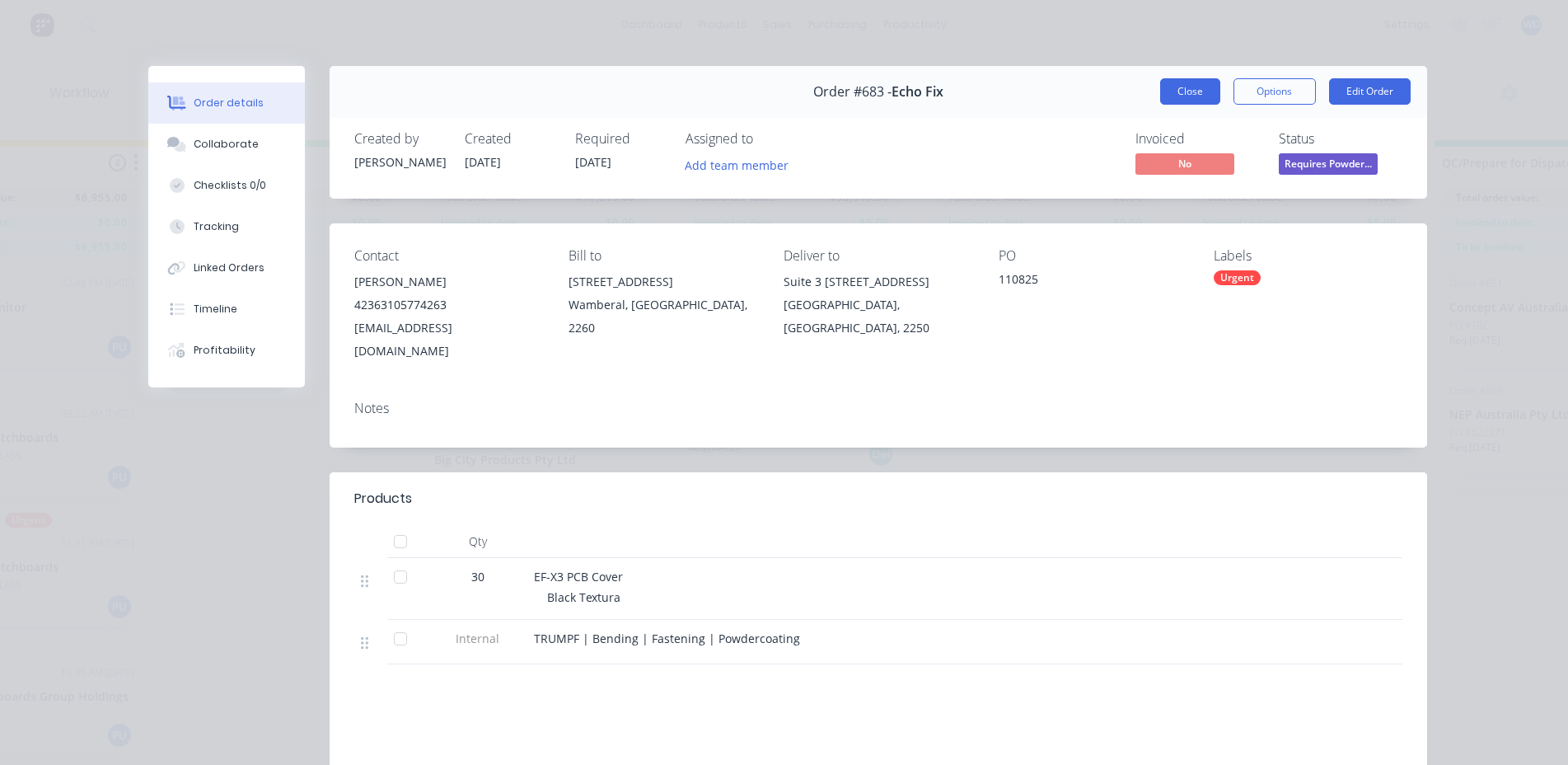
click at [1188, 93] on button "Close" at bounding box center [1191, 91] width 60 height 27
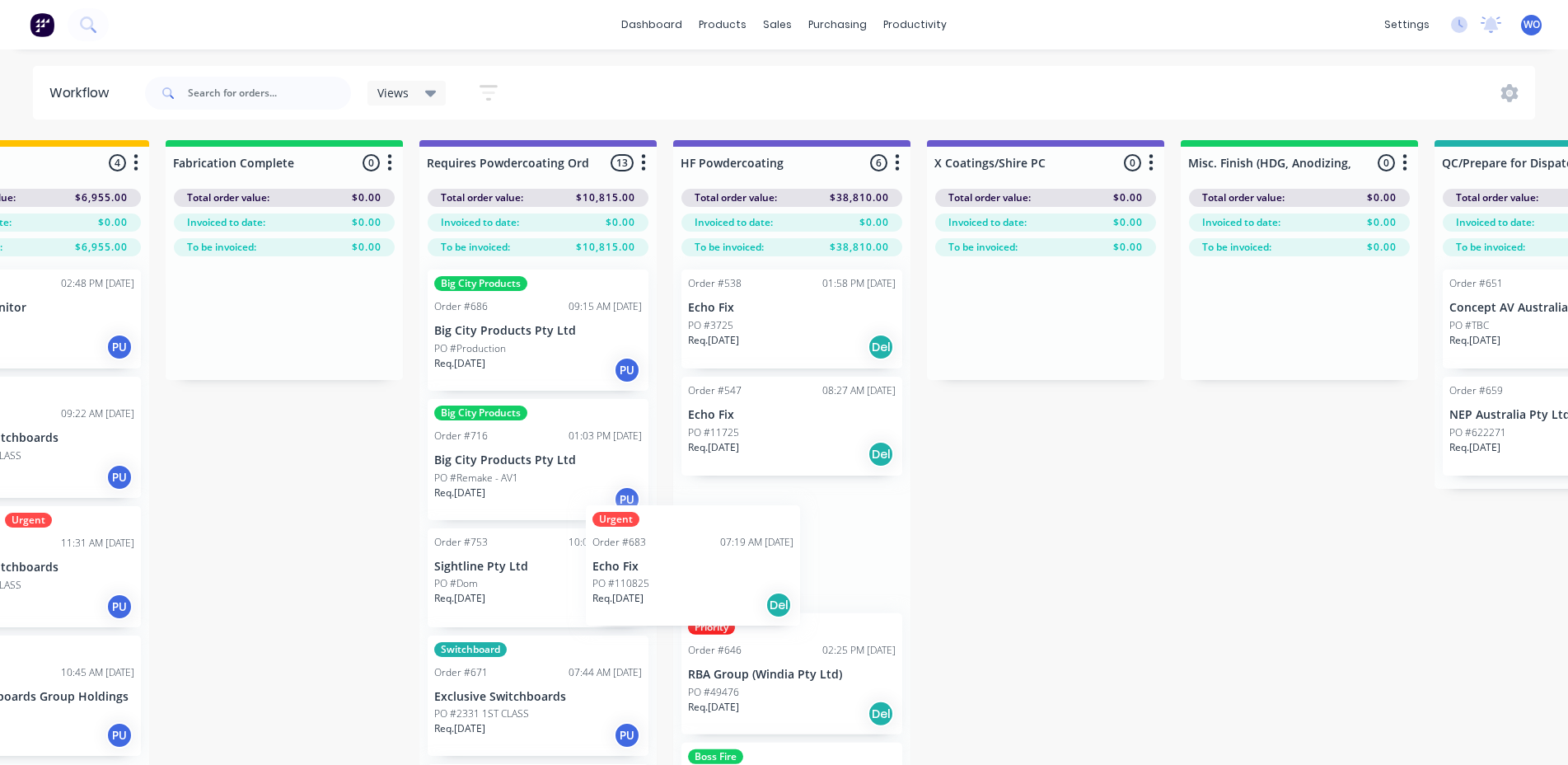
scroll to position [1, 4946]
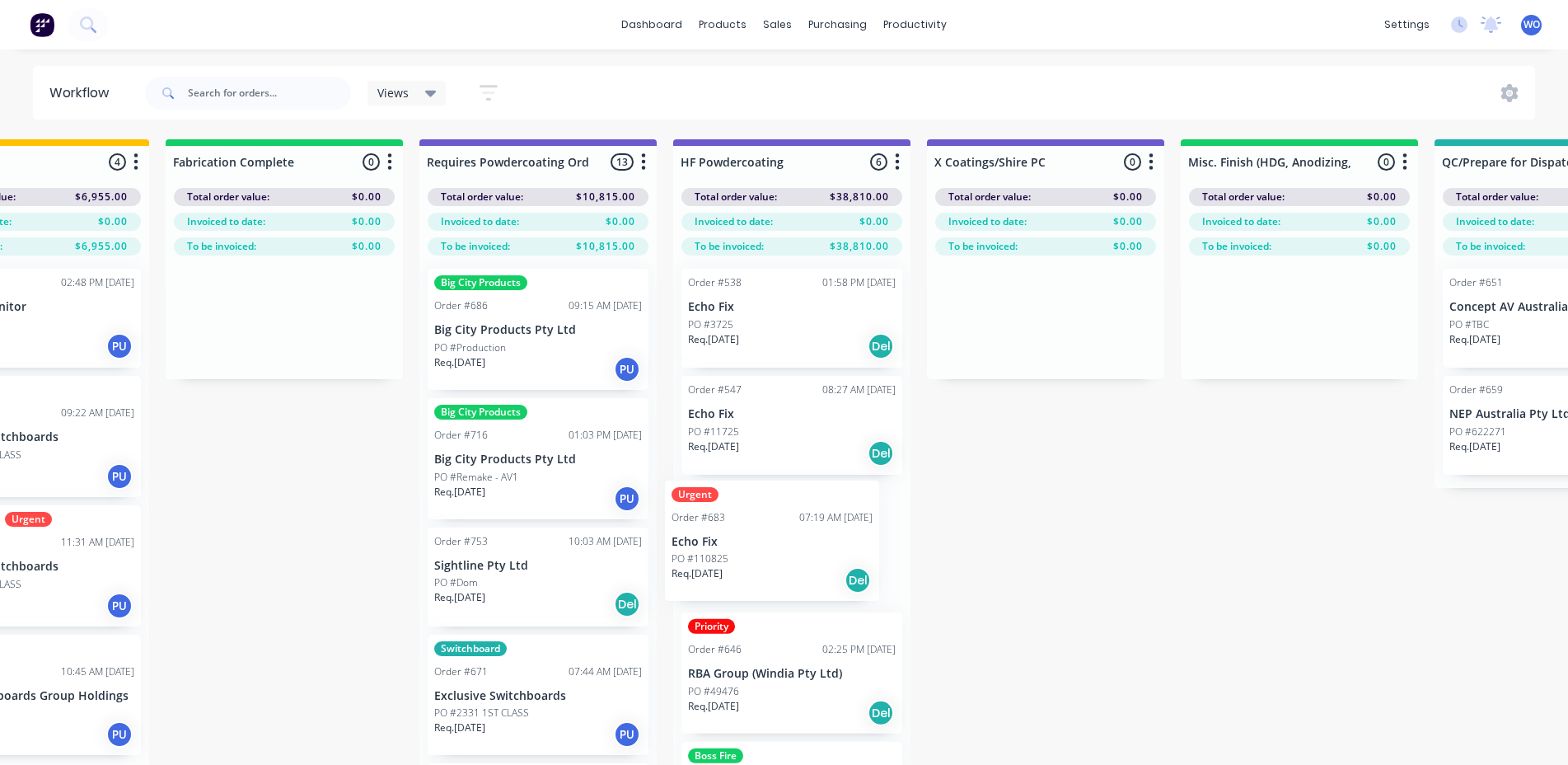
drag, startPoint x: 716, startPoint y: 571, endPoint x: 773, endPoint y: 552, distance: 60.1
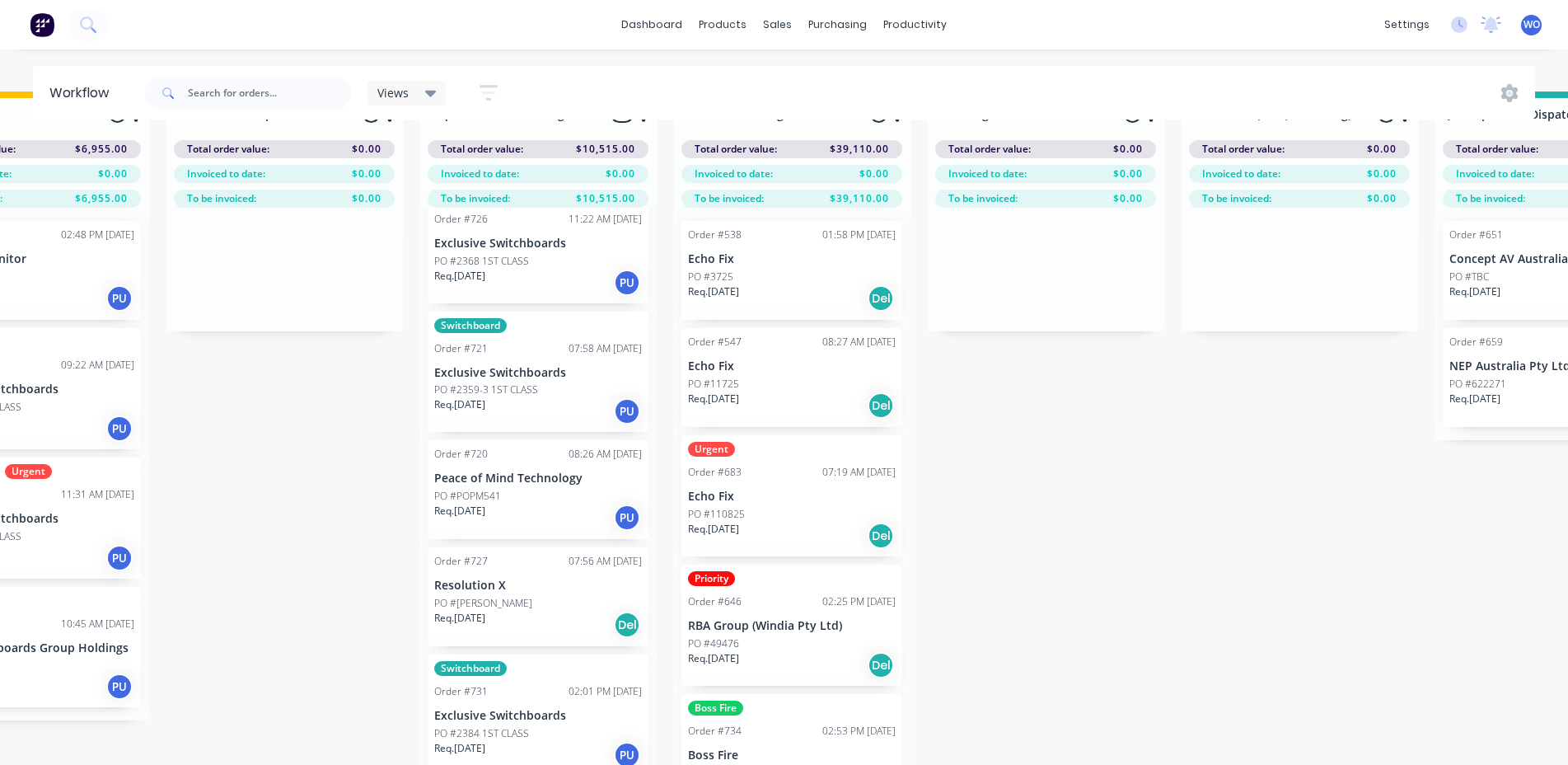
scroll to position [73, 4946]
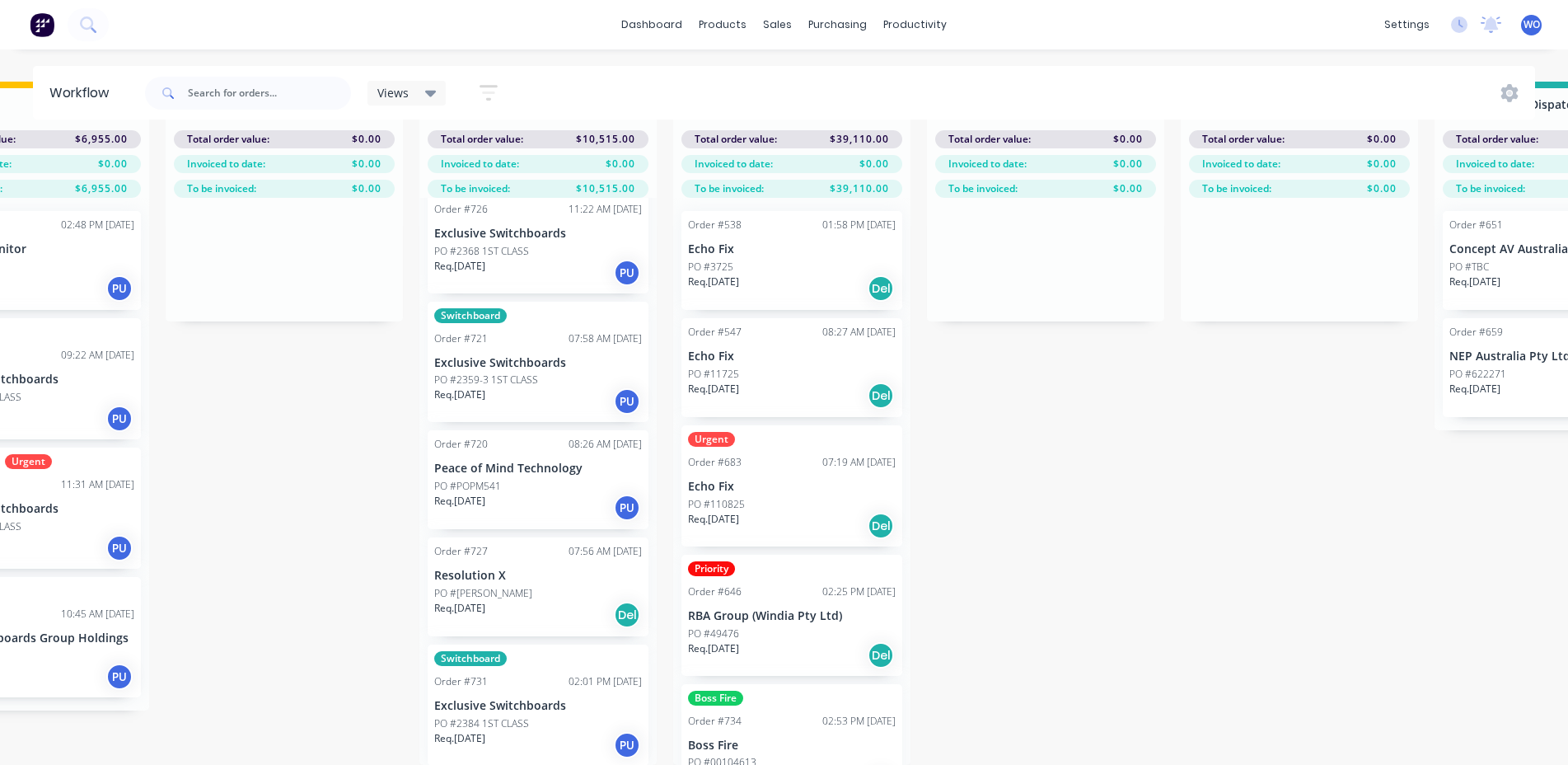
click at [821, 479] on p "Echo Fix" at bounding box center [792, 486] width 208 height 14
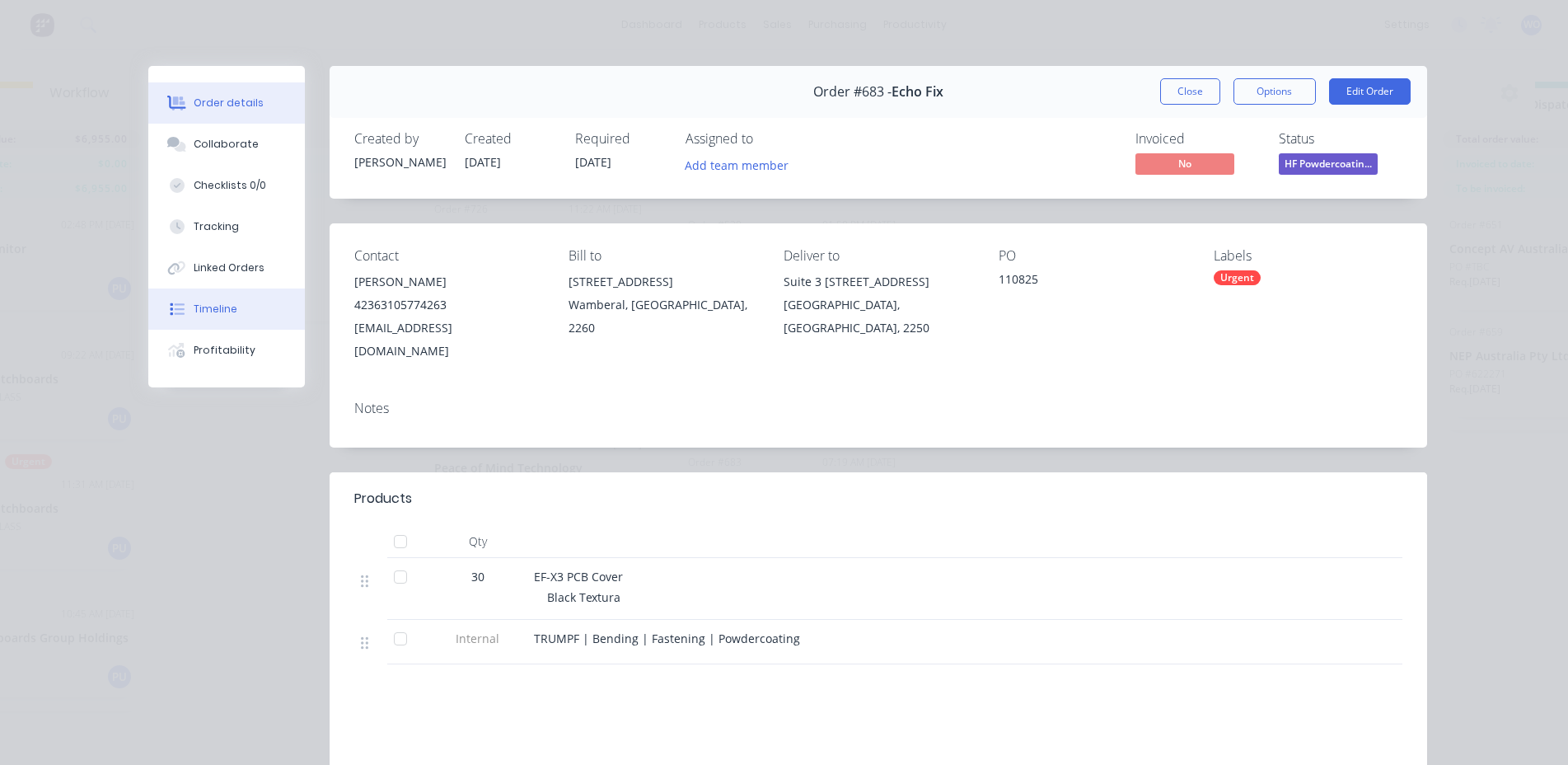
click at [222, 318] on button "Timeline" at bounding box center [226, 309] width 157 height 41
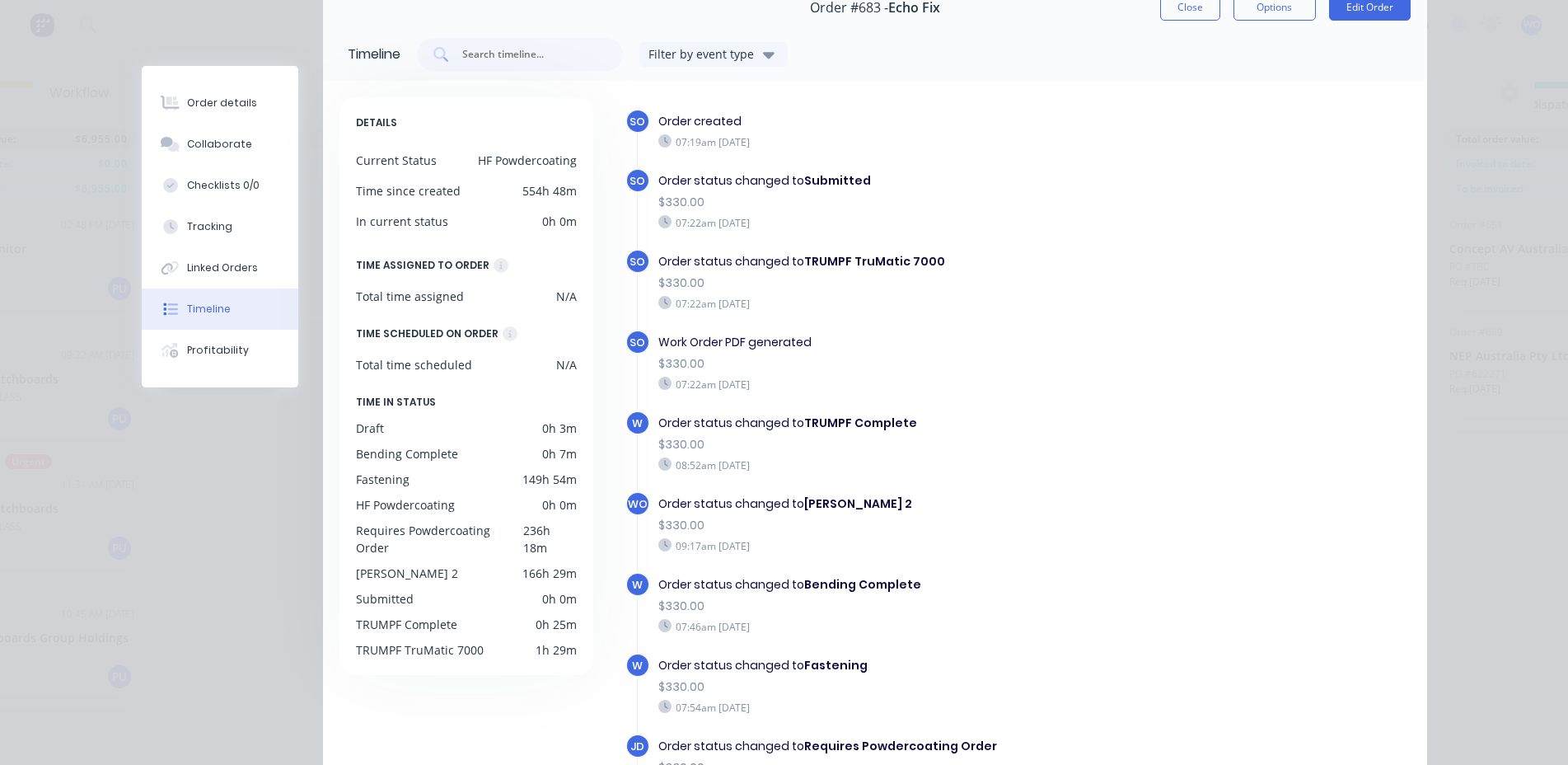
scroll to position [0, 0]
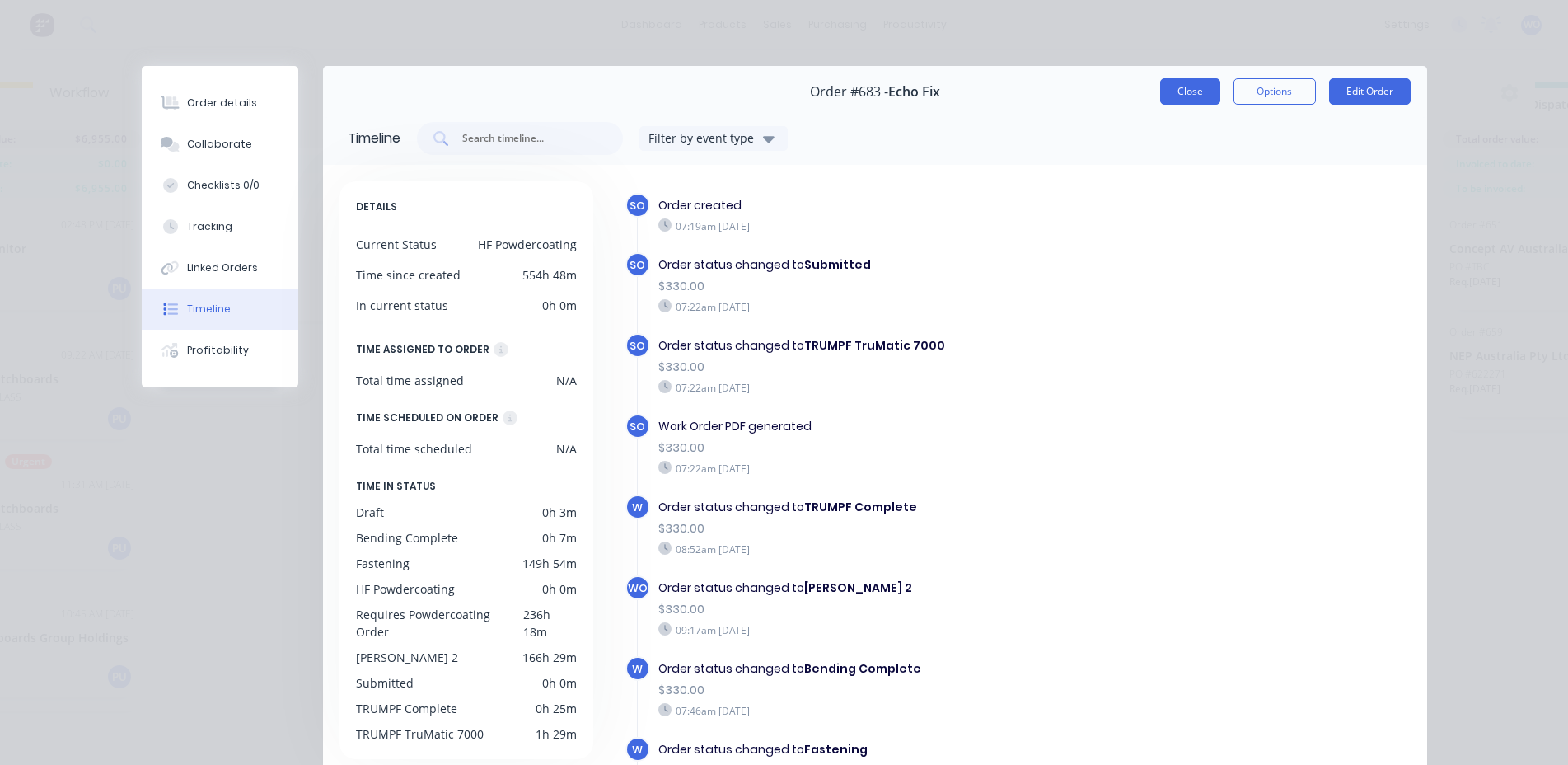
click at [1185, 102] on button "Close" at bounding box center [1191, 91] width 60 height 27
